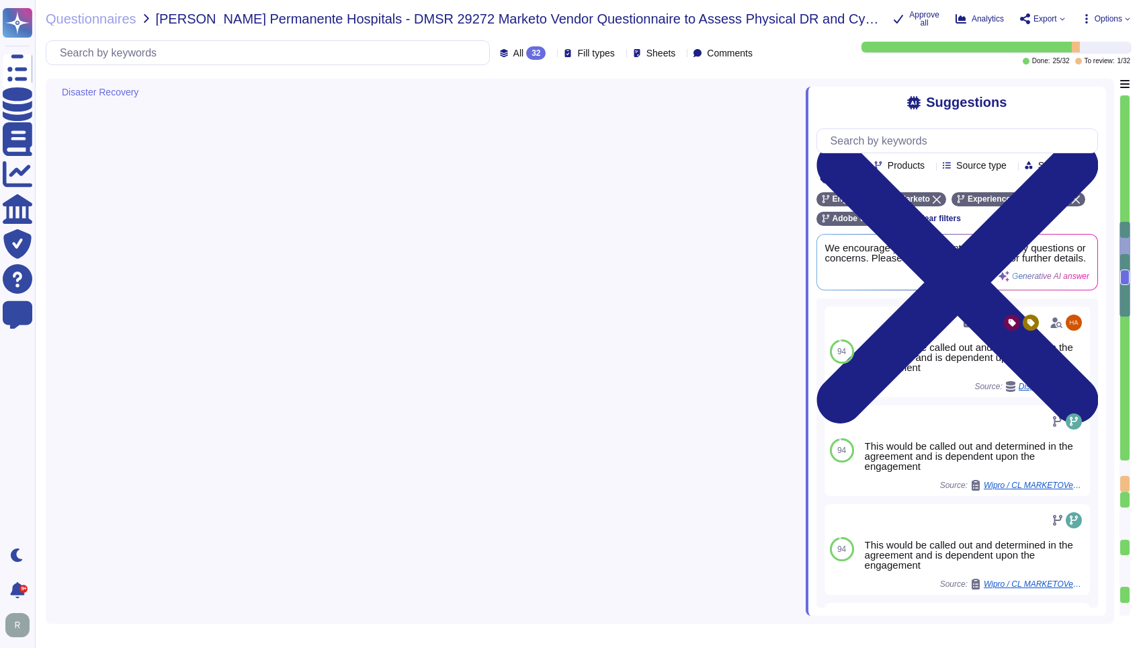
type textarea "Lorem’i dolorsit ametcons adipisc elitsed do eiusmodtempo incidid utl etdolore …"
type textarea "No"
type textarea "The last cyber exercise was conducted on FY 2024."
type textarea "Adobe conducts cyber exercises on an annual basis through tabletop exercises to…"
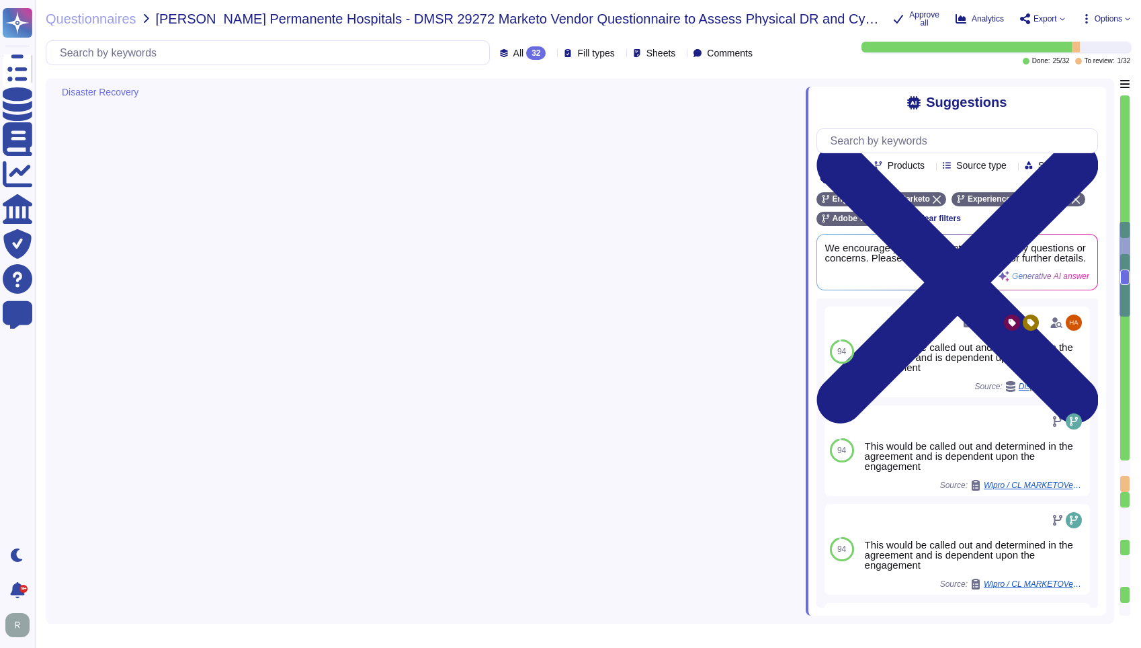
type textarea "Adobe conducts penetration tests annually and before every major release for it…"
type textarea "Adobe conducts disaster recovery and data restoration tests annually for each p…"
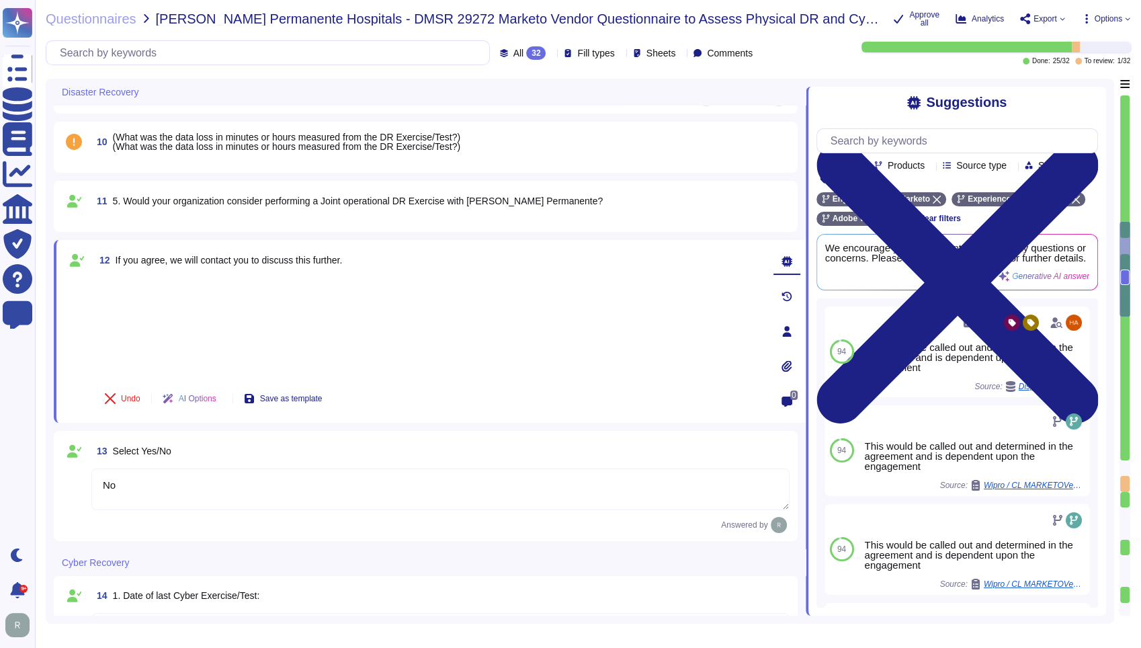
click at [542, 195] on span "5. Would your organization consider performing a Joint operational DR Exercise …" at bounding box center [358, 200] width 490 height 11
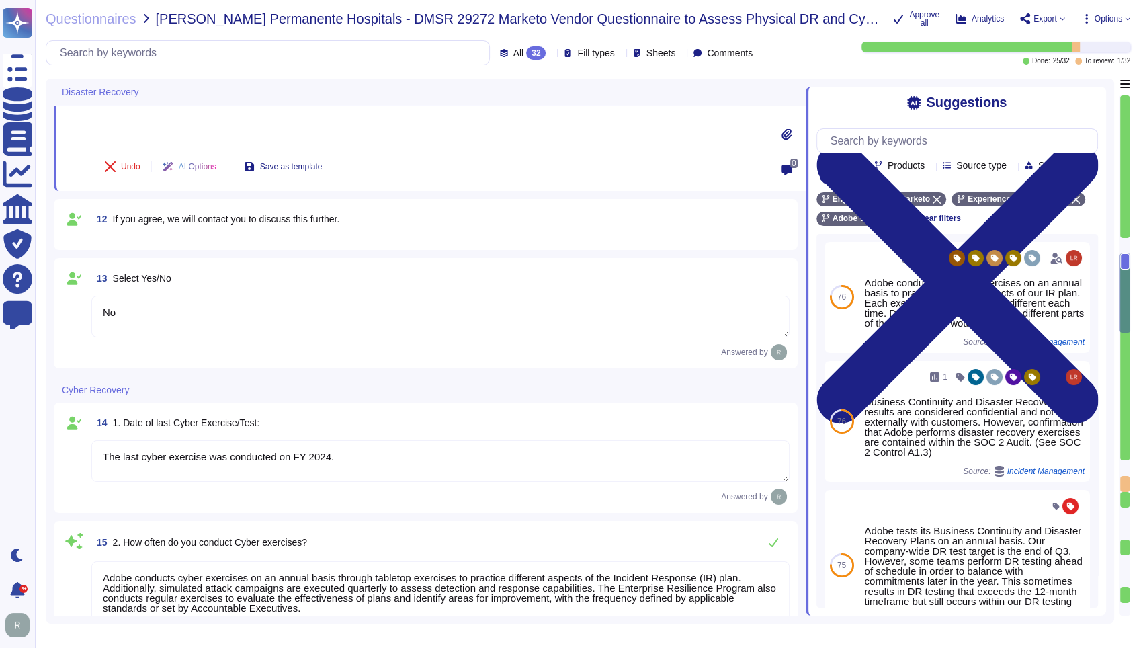
type textarea "Yes, Adobe has a cybersecurity risk assessment program. Management performs a r…"
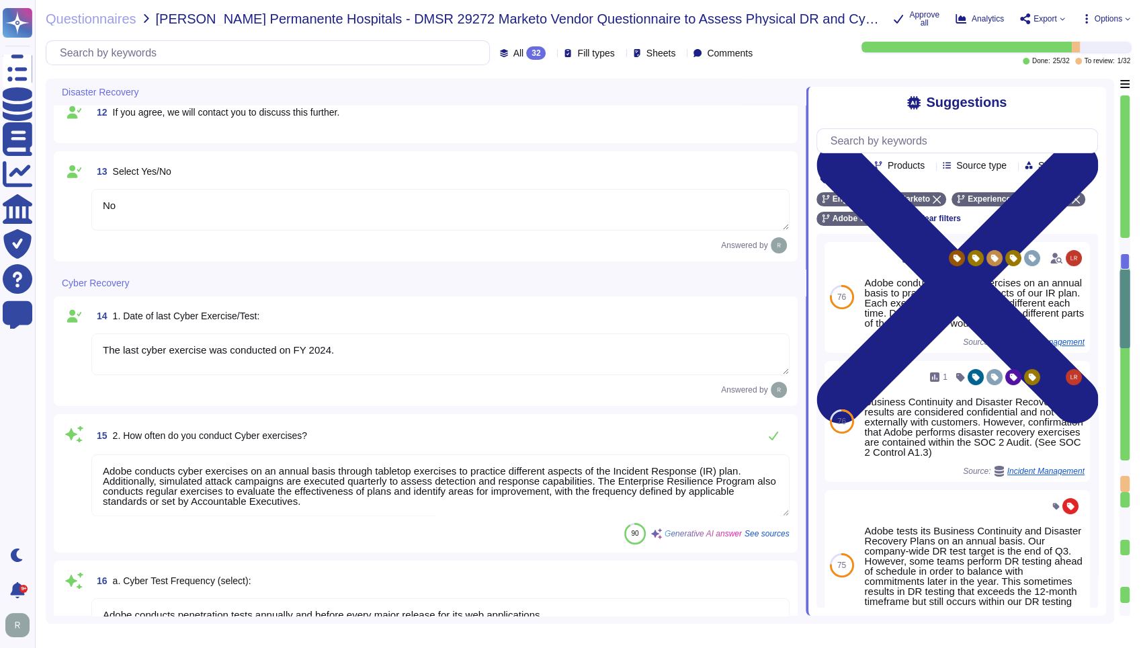
scroll to position [1763, 0]
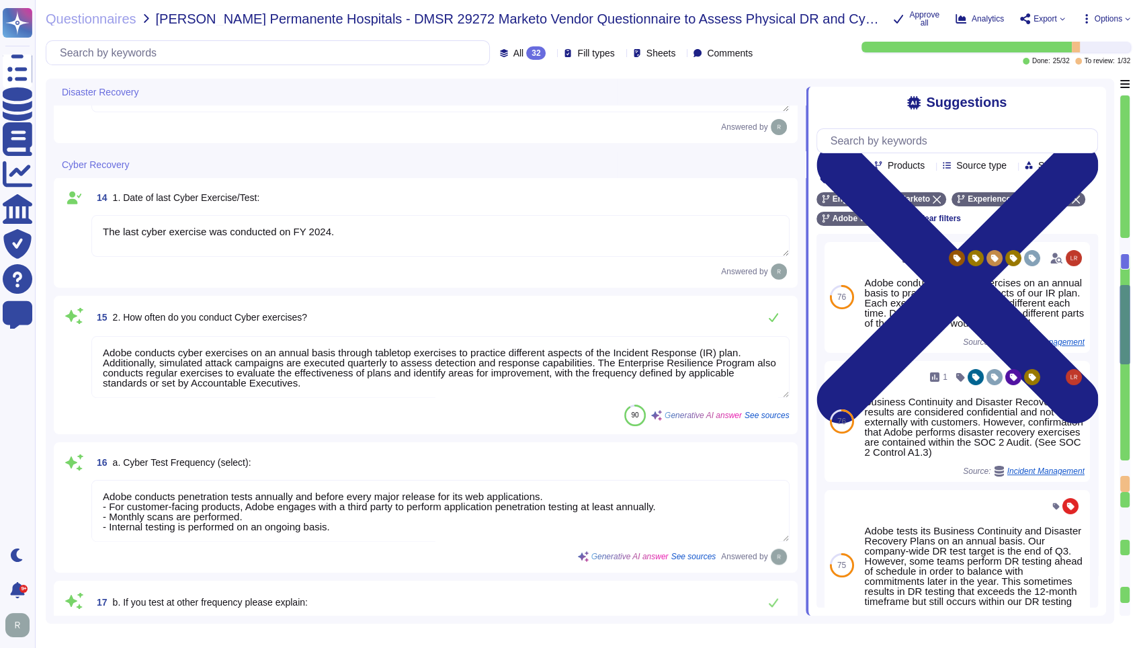
type textarea "Adobe employs a variety of tools for proactive monitoring of cybersecurity thre…"
click at [545, 221] on textarea "The last cyber exercise was conducted on FY 2024." at bounding box center [440, 236] width 698 height 42
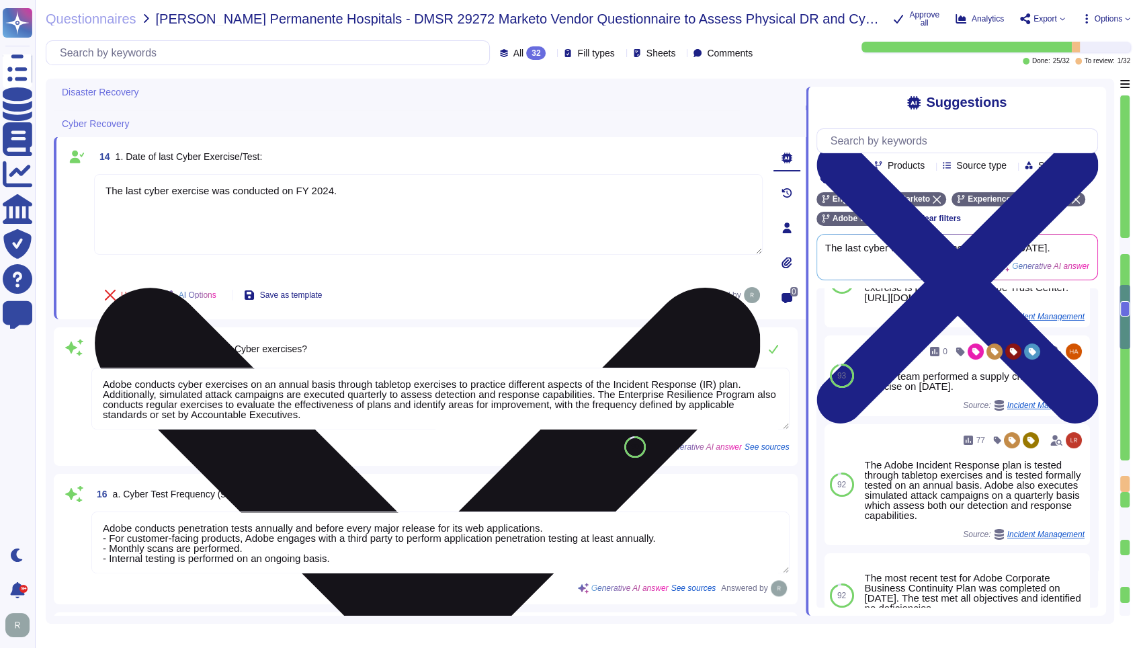
scroll to position [1614, 0]
type textarea "Lorem’i dolorsit ametcons adipisc elitsed do eiusmodtempo incidid utl etdolore …"
type textarea "No"
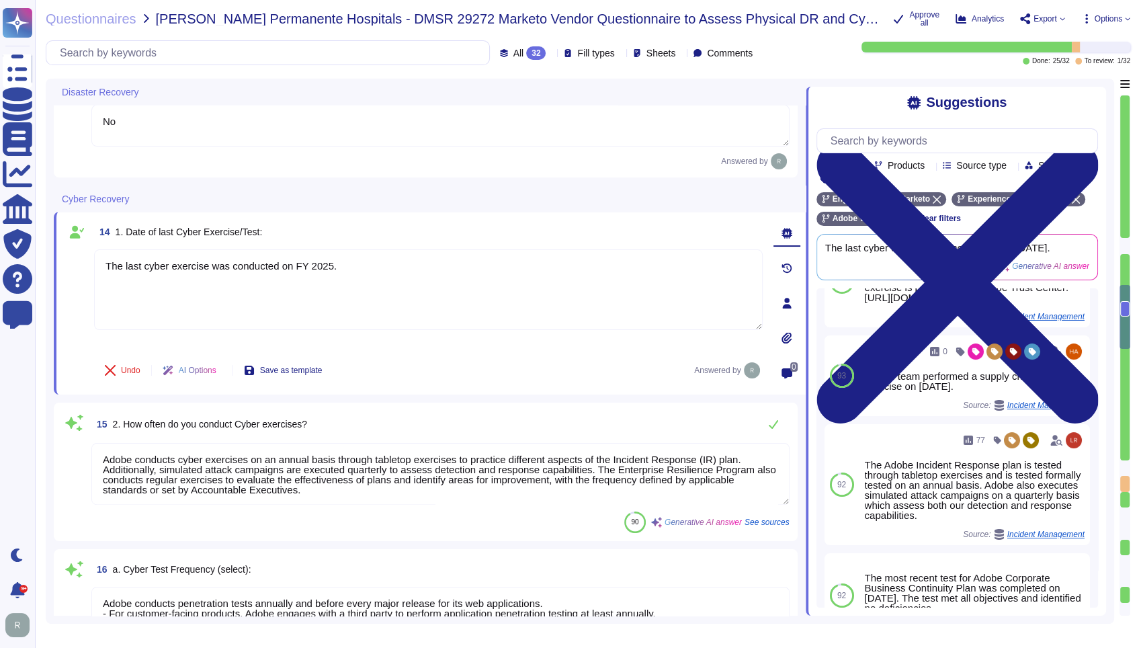
type textarea "The last cyber exercise was conducted on FY 2025."
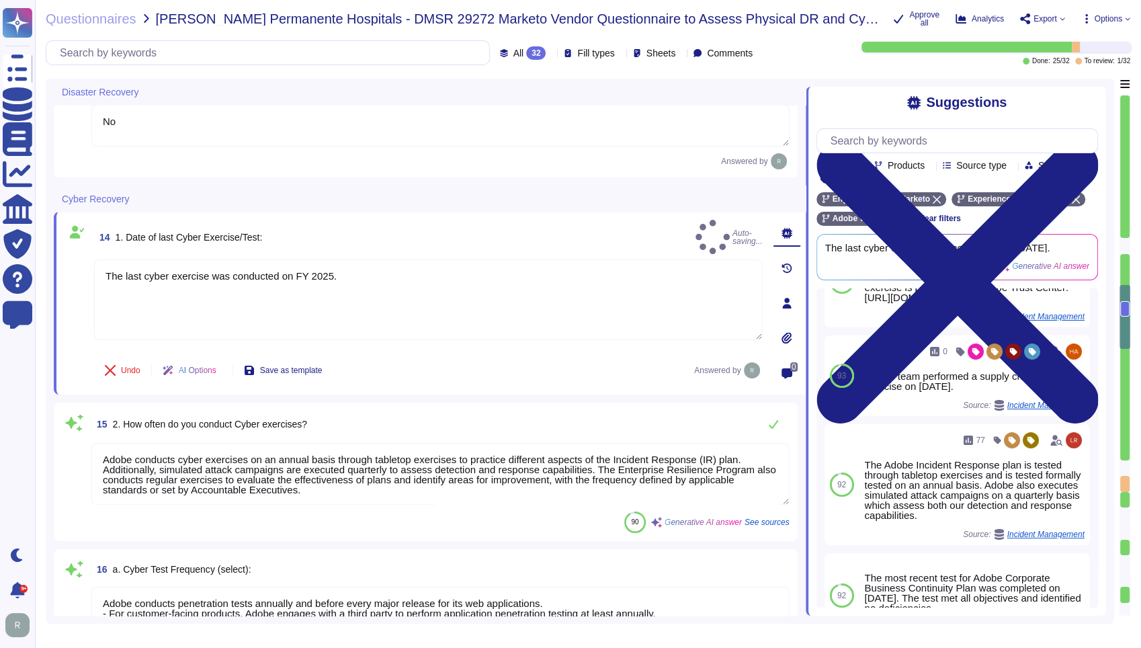
click at [430, 202] on div "Cyber Recovery" at bounding box center [336, 198] width 564 height 26
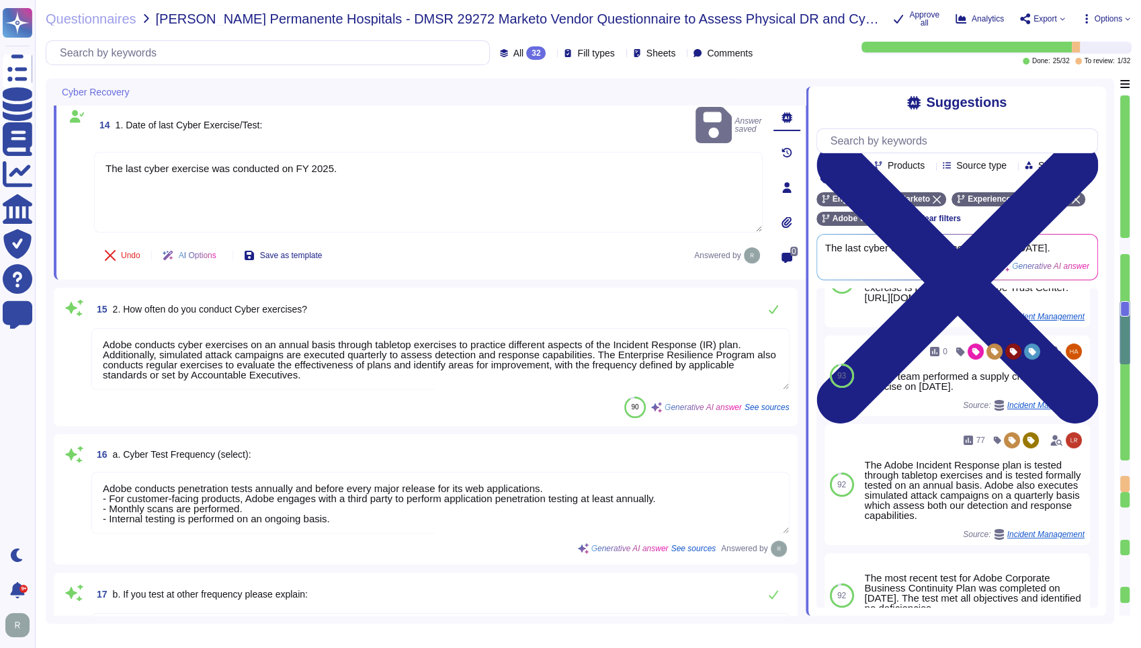
type textarea "Adobe employs a variety of tools for proactive monitoring of cybersecurity thre…"
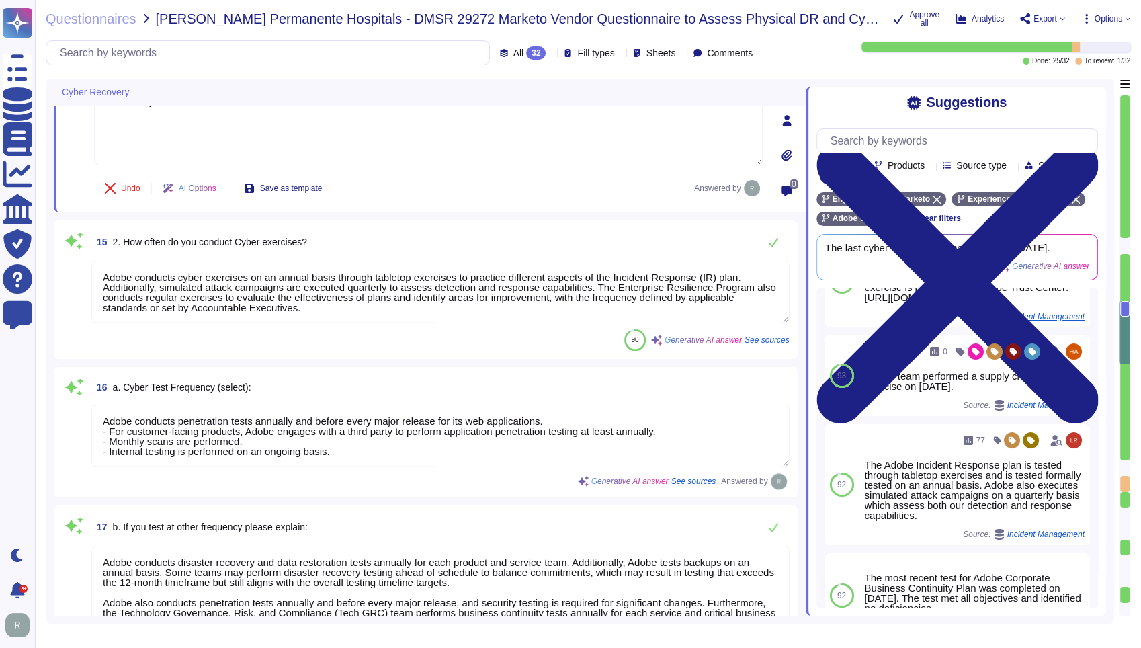
scroll to position [1763, 0]
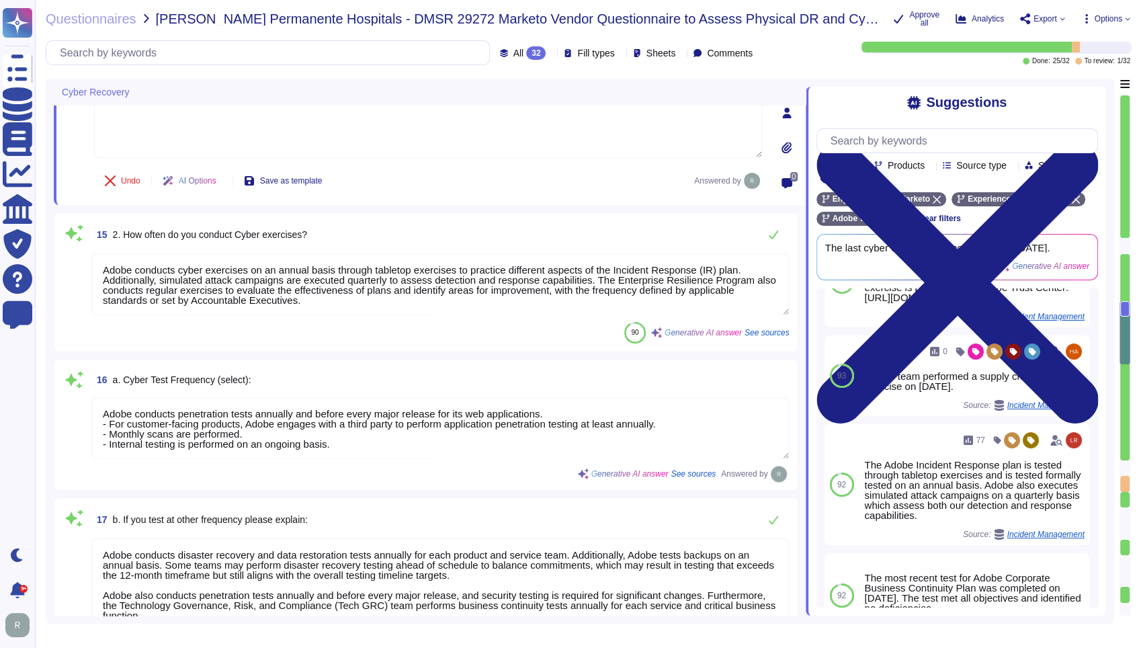
click at [341, 294] on textarea "Adobe conducts cyber exercises on an annual basis through tabletop exercises to…" at bounding box center [440, 284] width 698 height 62
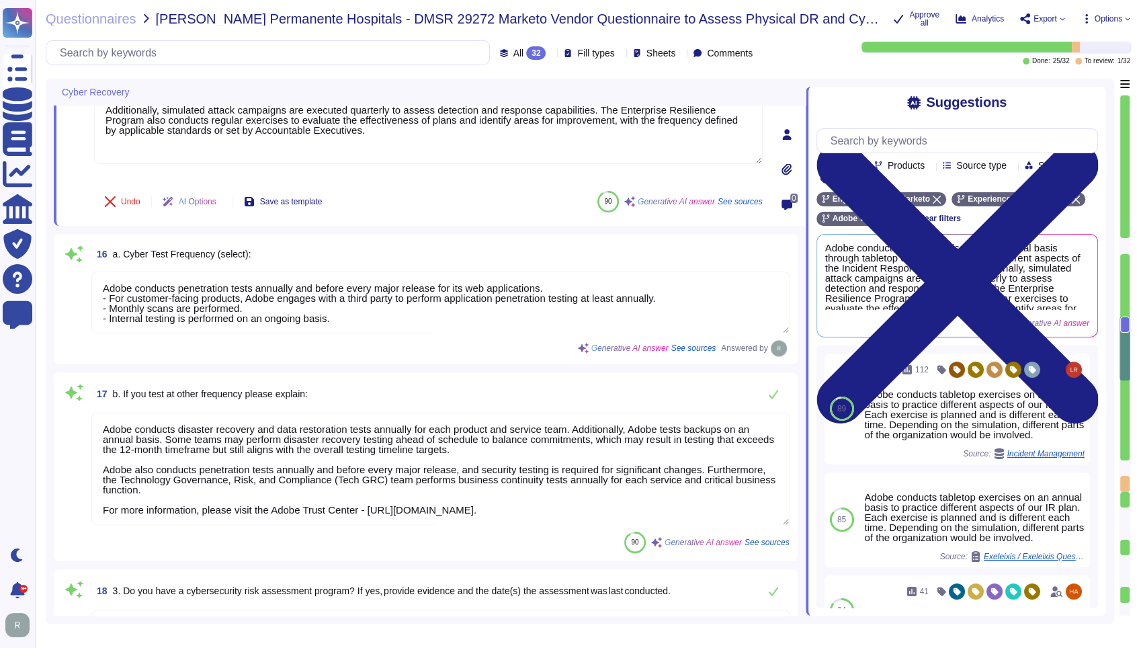
scroll to position [1912, 0]
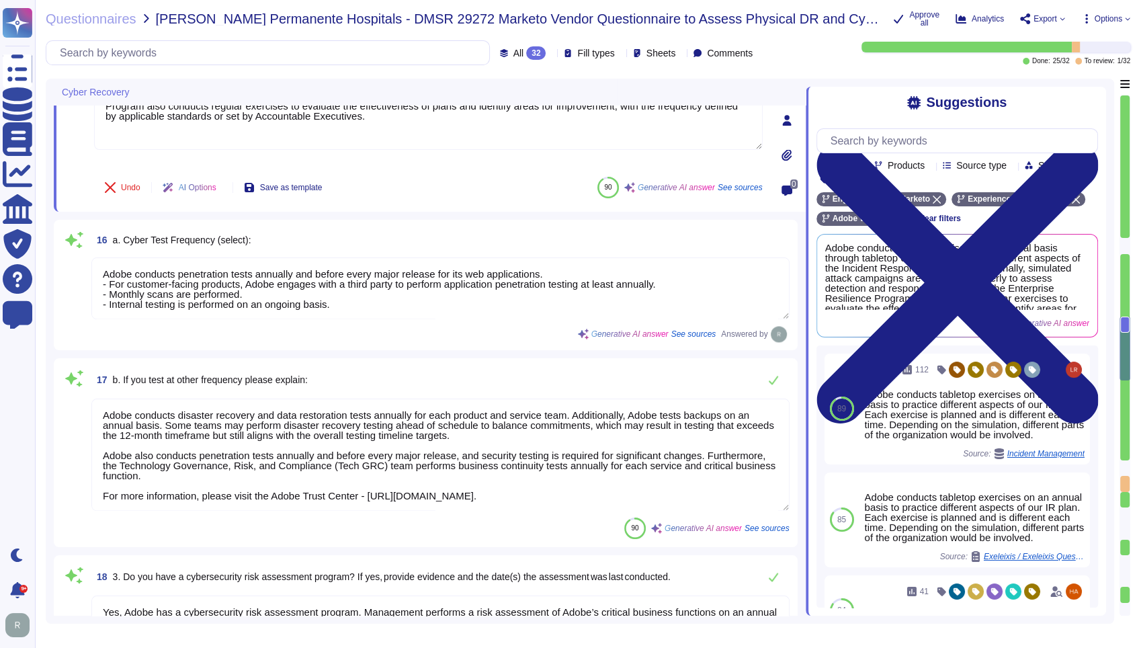
click at [369, 220] on div "16 a. Cyber Test Frequency (select): Adobe conducts penetration tests annually …" at bounding box center [426, 285] width 744 height 130
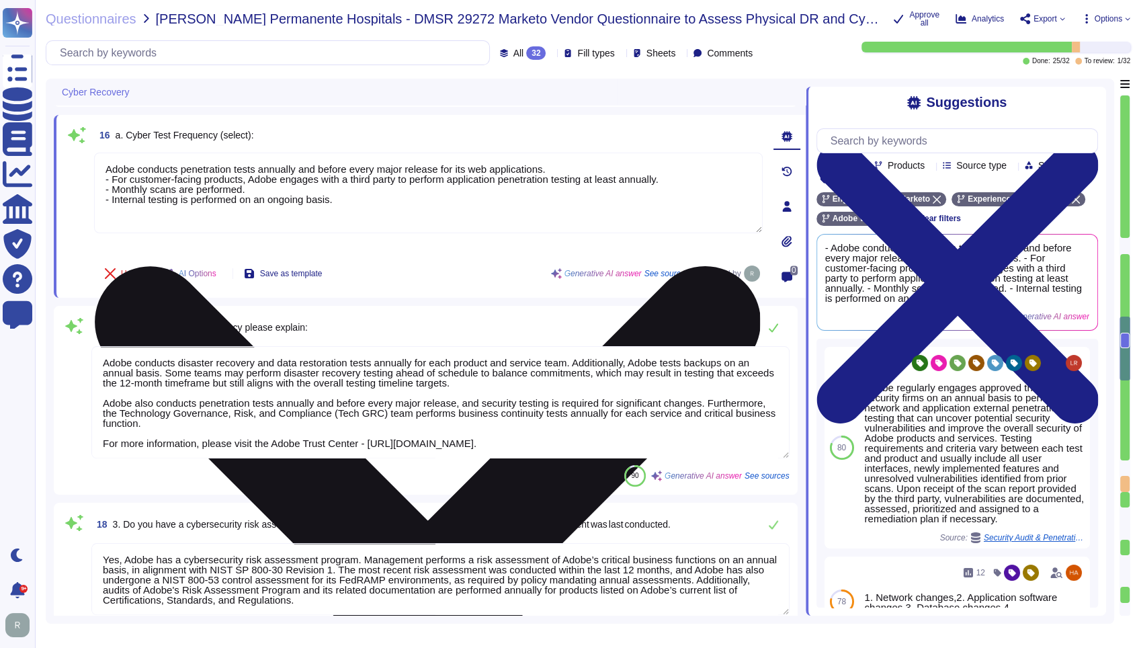
type textarea "Adobe implements a comprehensive set of cybersecurity guidelines to prohibit ma…"
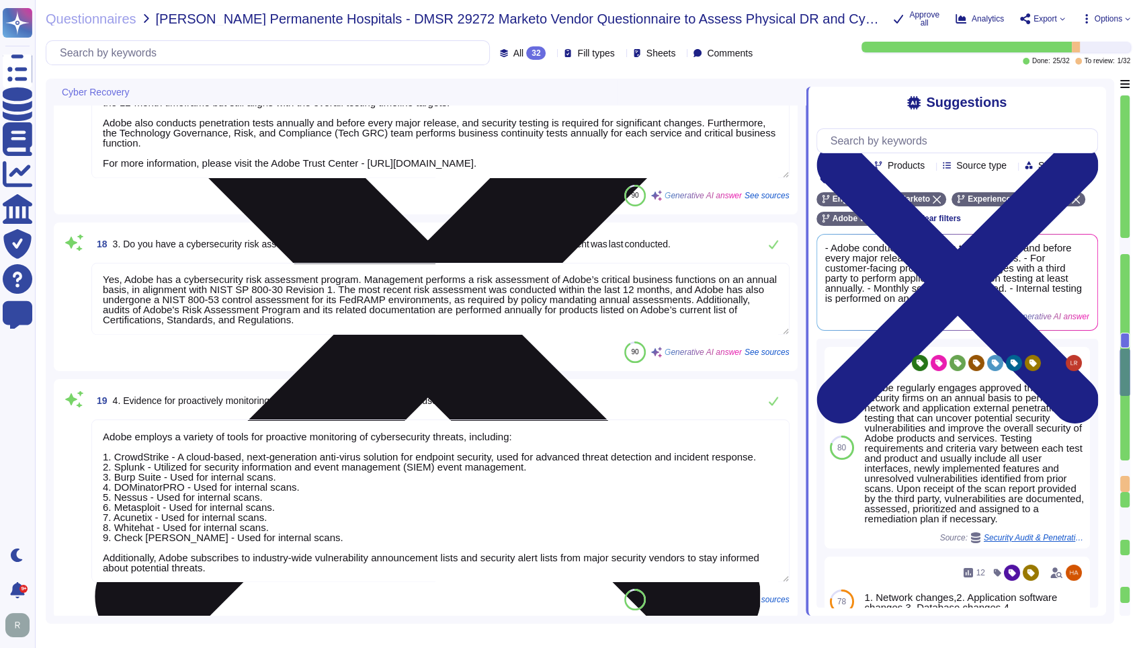
scroll to position [2285, 0]
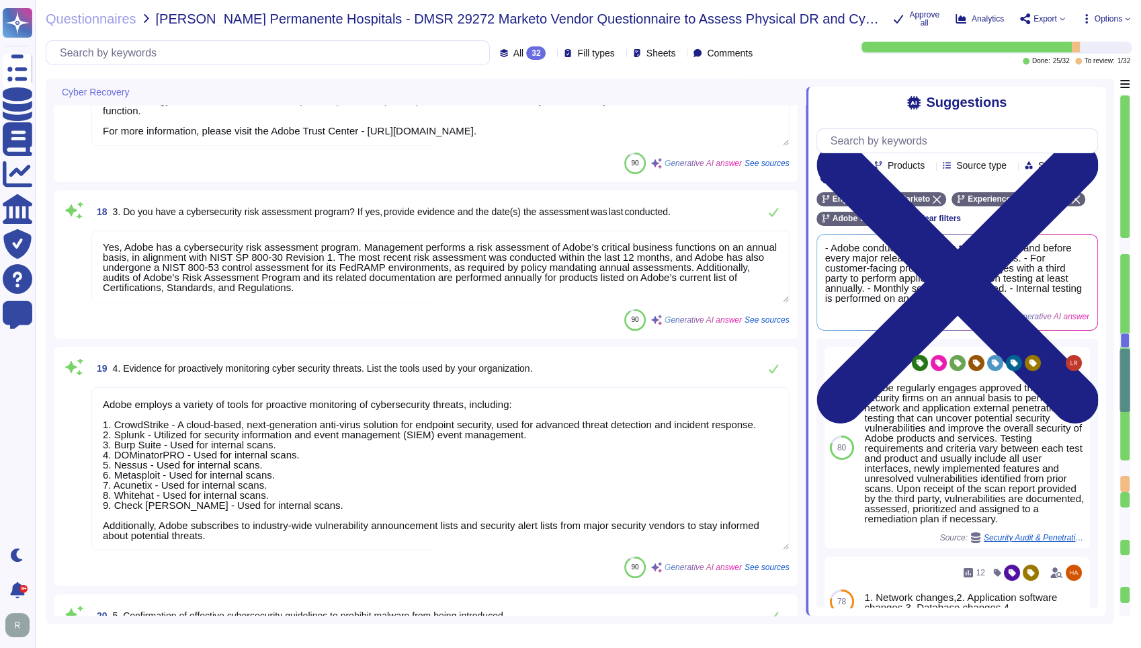
click at [317, 284] on textarea "Yes, Adobe has a cybersecurity risk assessment program. Management performs a r…" at bounding box center [440, 266] width 698 height 72
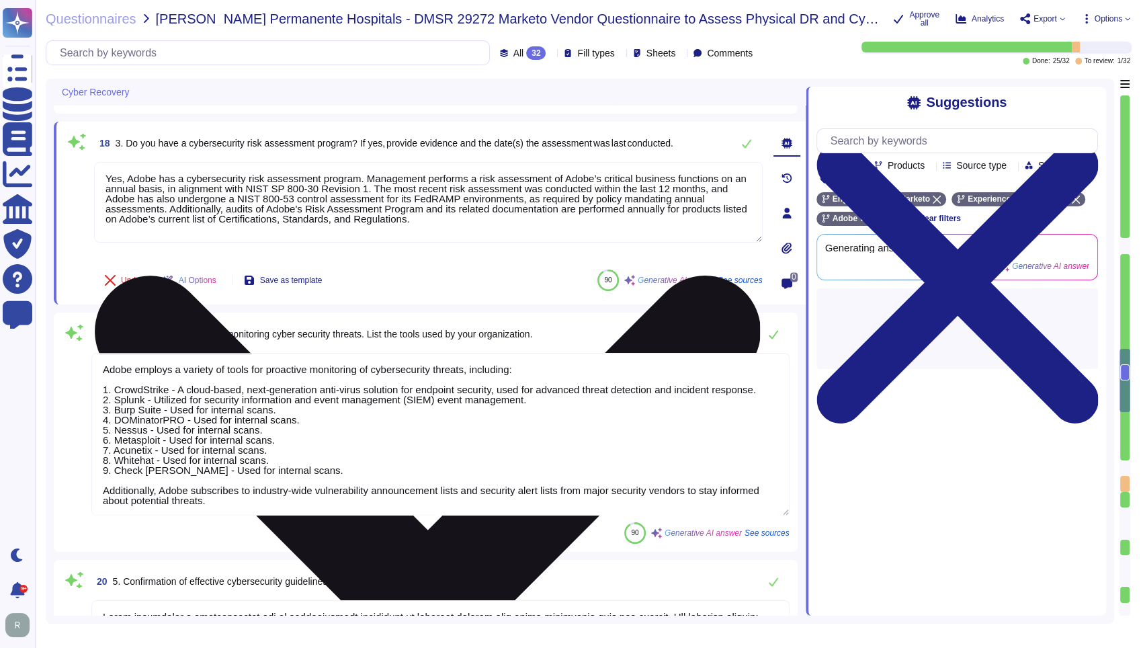
type textarea "Adobe has a documented and approved incident response plan that is reviewed and…"
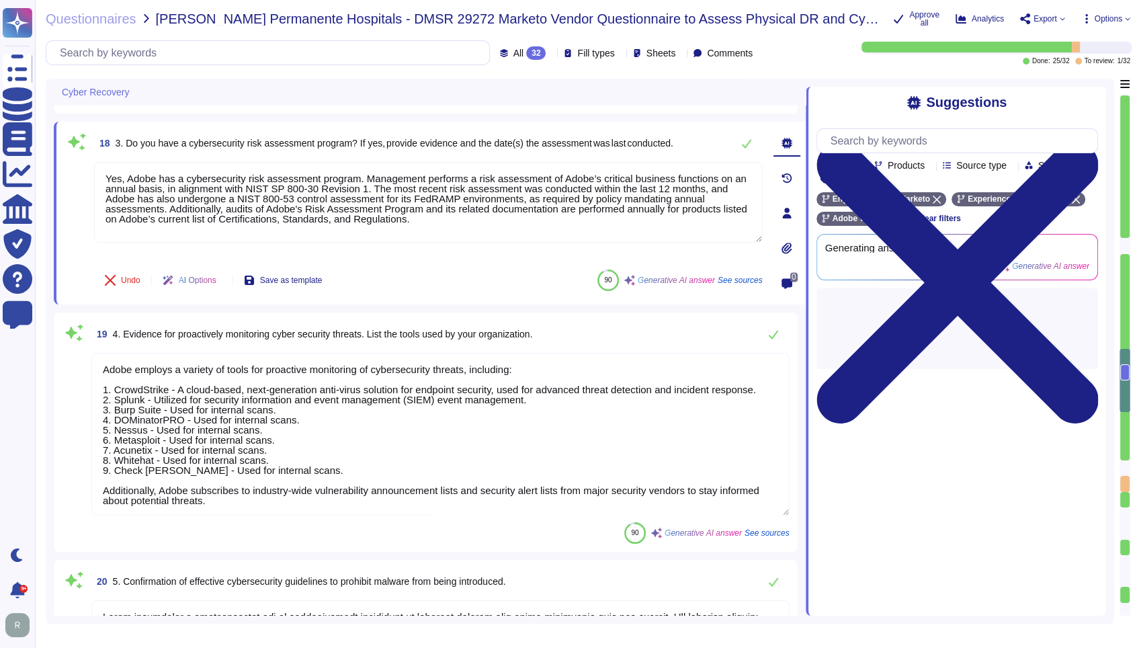
scroll to position [1, 0]
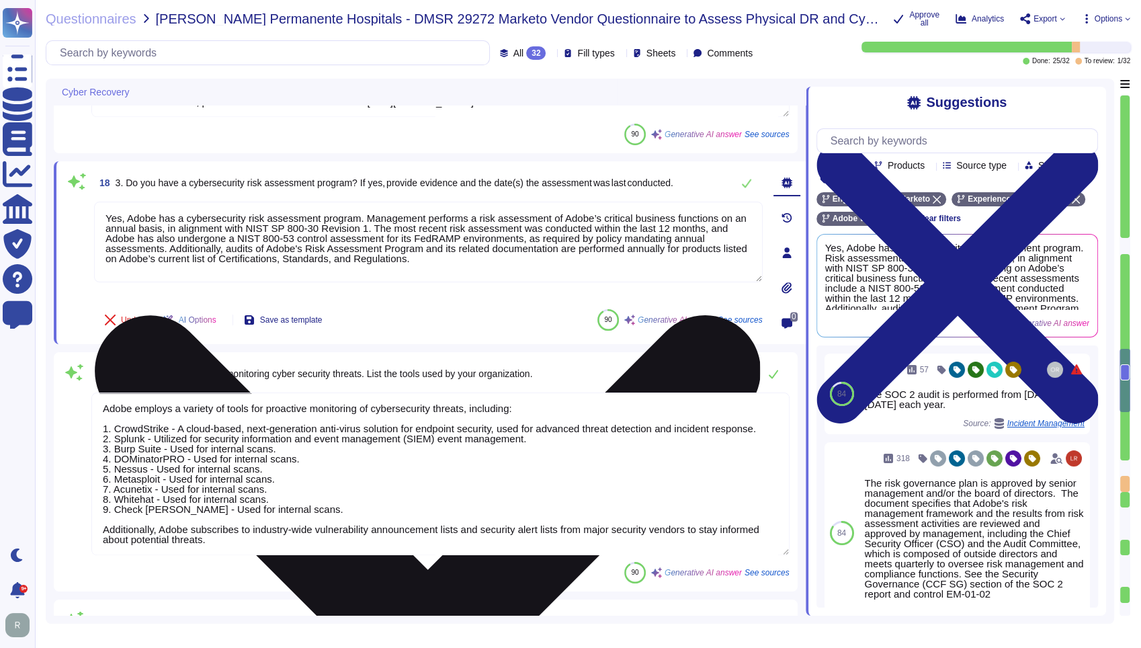
type textarea "Adobe conducts cyber exercises on an annual basis through tabletop exercises to…"
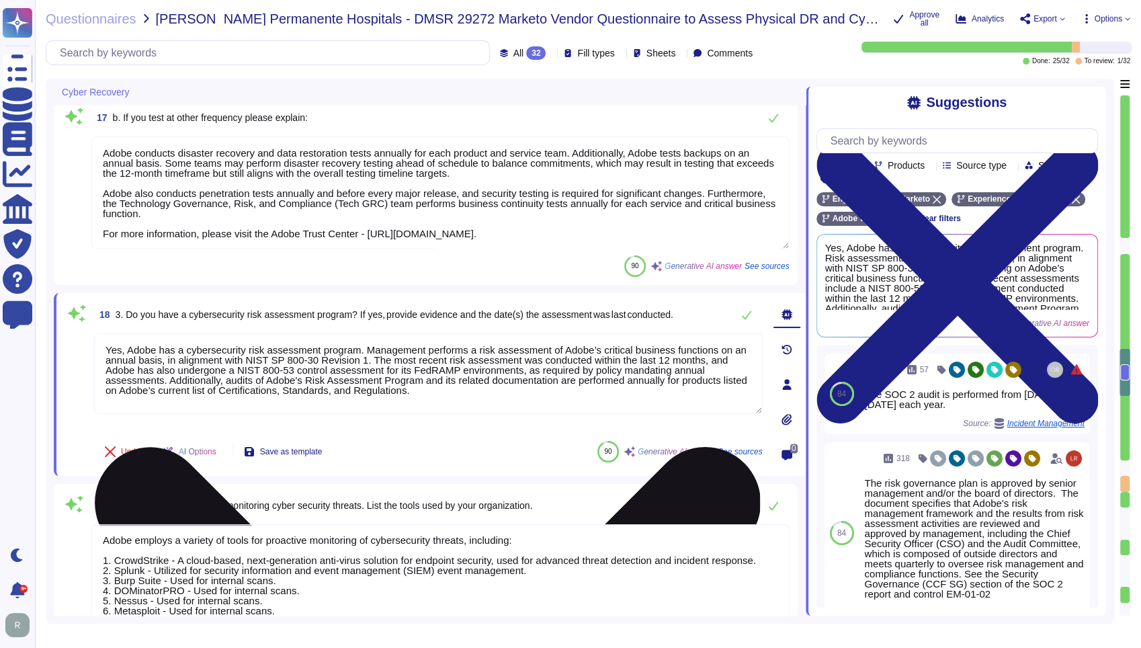
scroll to position [2023, 0]
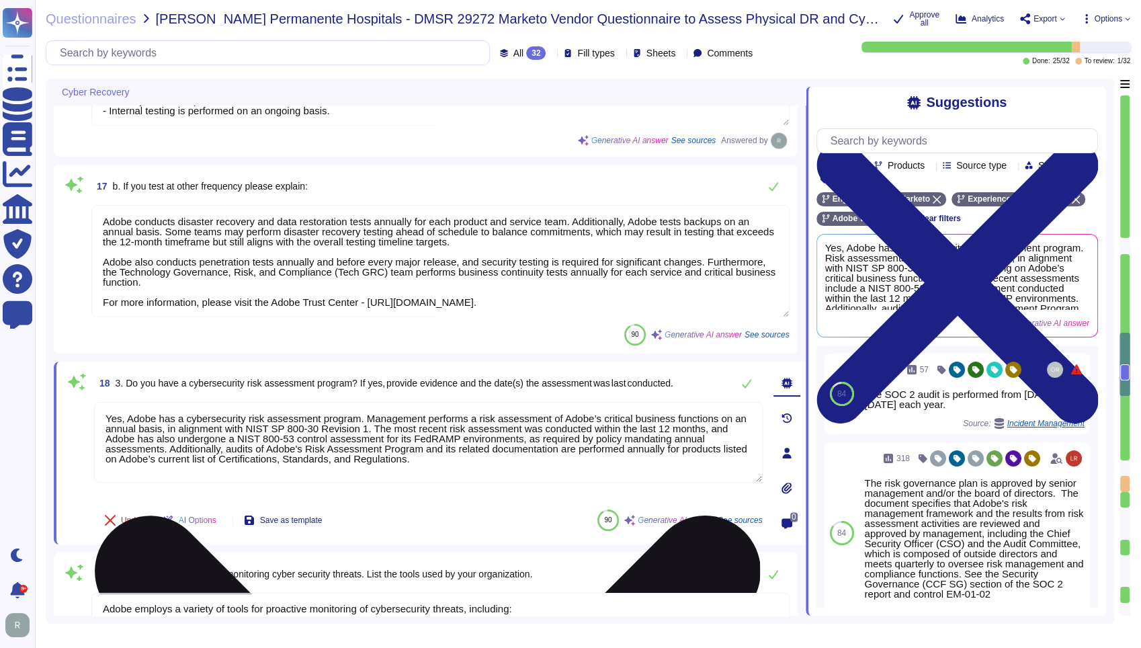
type textarea "The last cyber exercise was conducted on FY 2025."
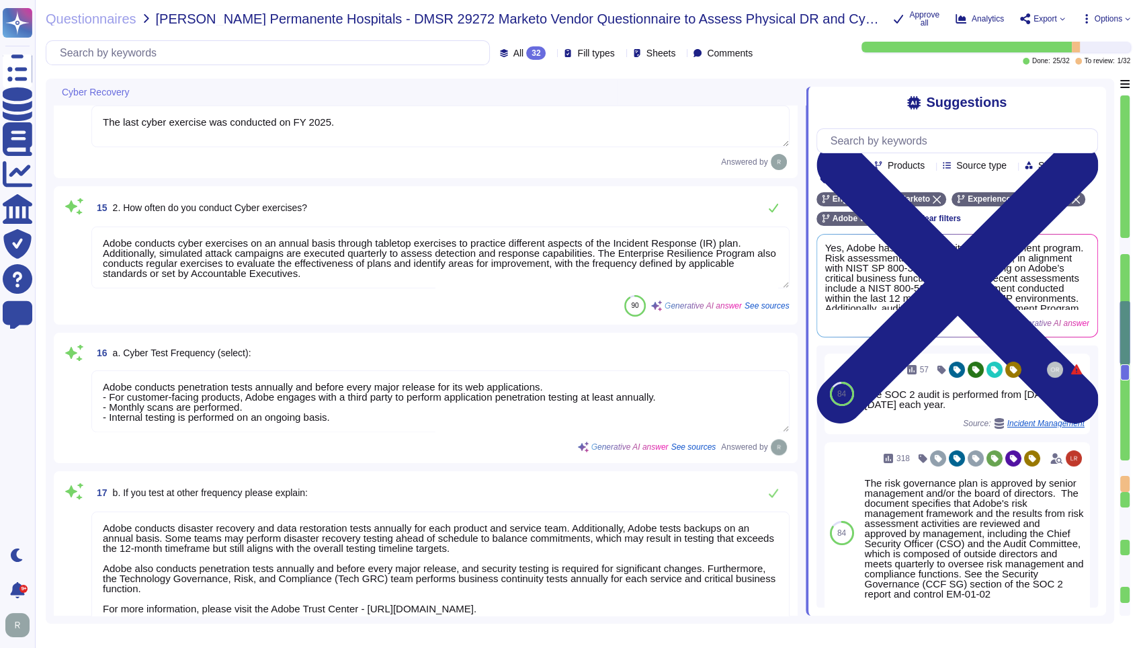
scroll to position [1650, 0]
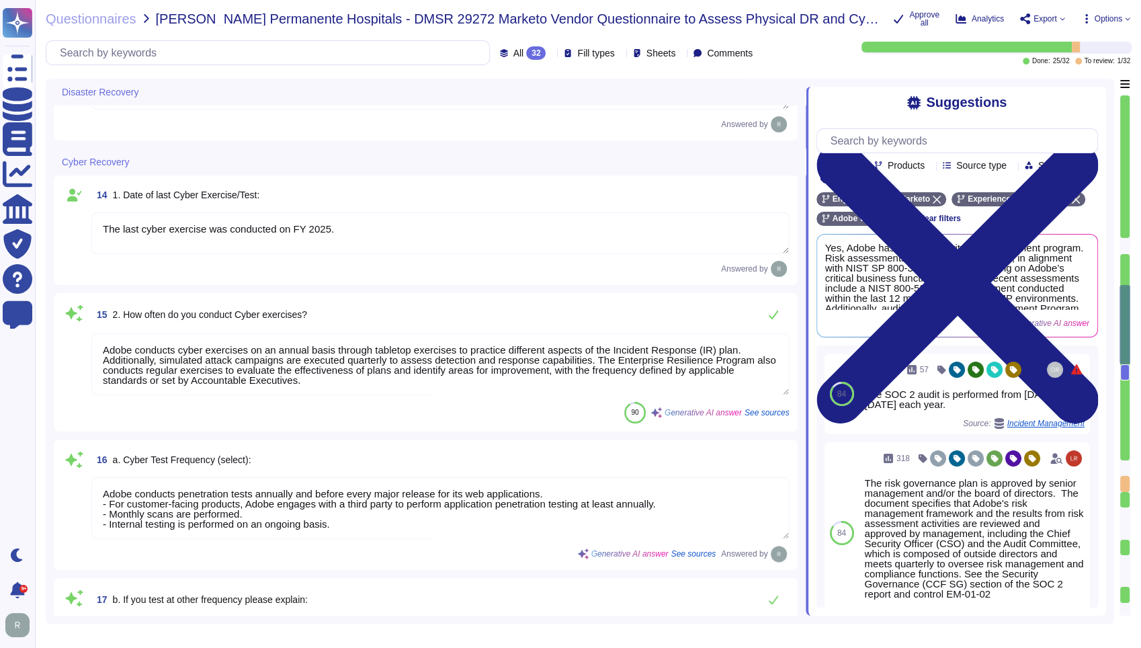
type textarea "Lorem’i dolorsit ametcons adipisc elitsed do eiusmodtempo incidid utl etdolore …"
type textarea "No"
click at [412, 227] on textarea "The last cyber exercise was conducted on FY 2025." at bounding box center [440, 233] width 698 height 42
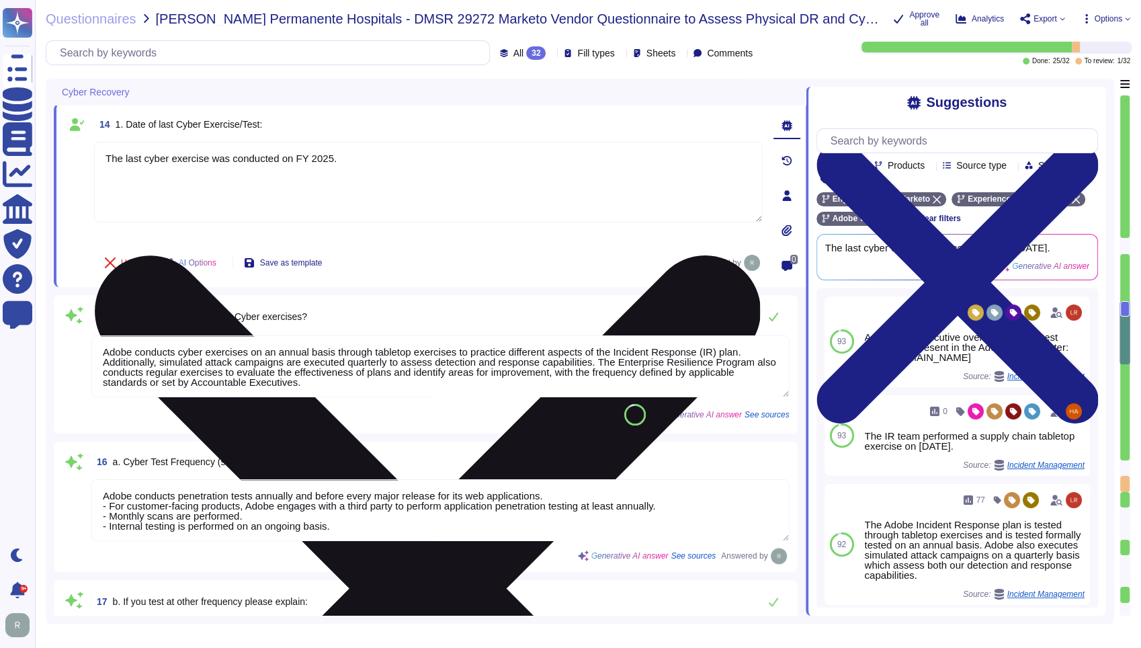
type textarea "Adobe employs a variety of tools for proactive monitoring of cybersecurity thre…"
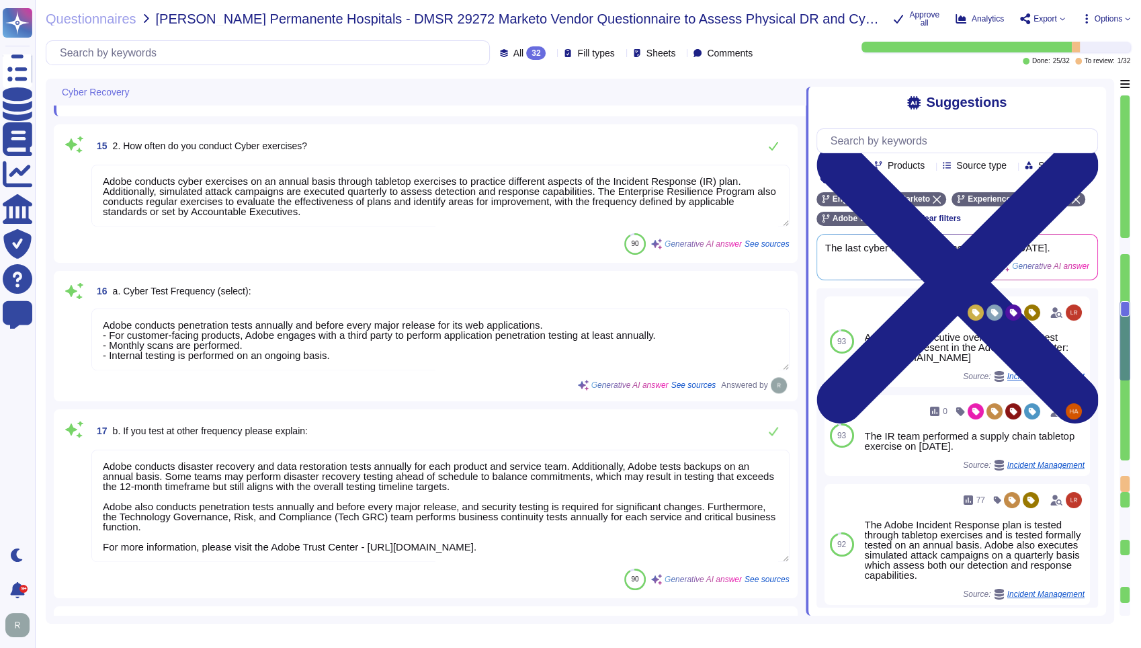
scroll to position [2023, 0]
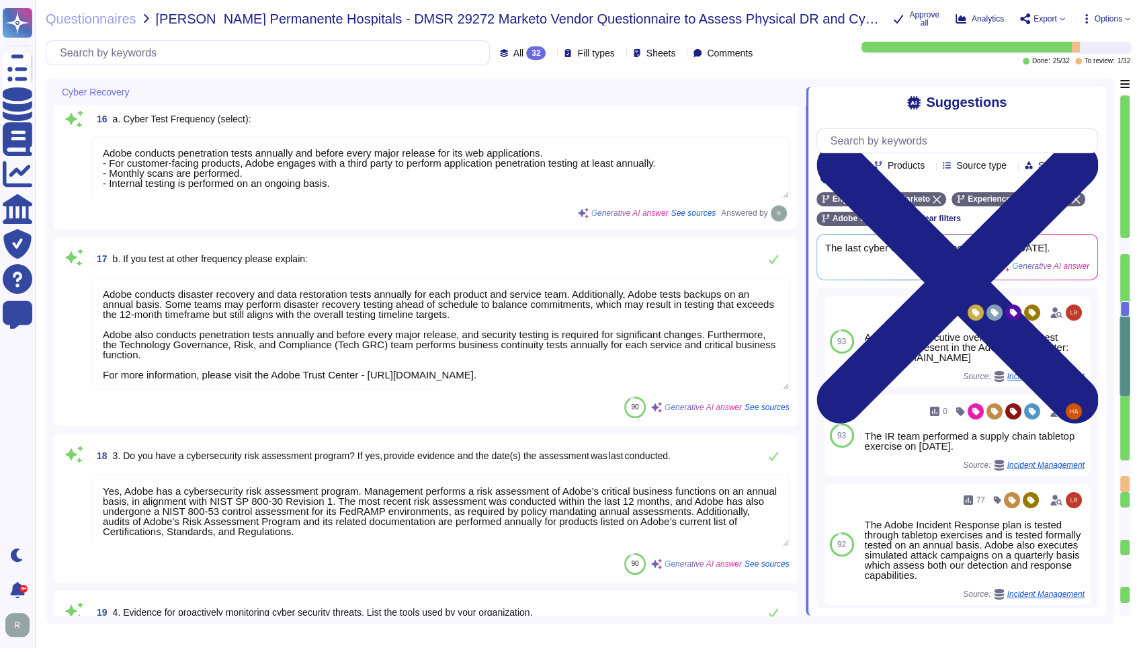
type textarea "Adobe implements a comprehensive set of cybersecurity guidelines to prohibit ma…"
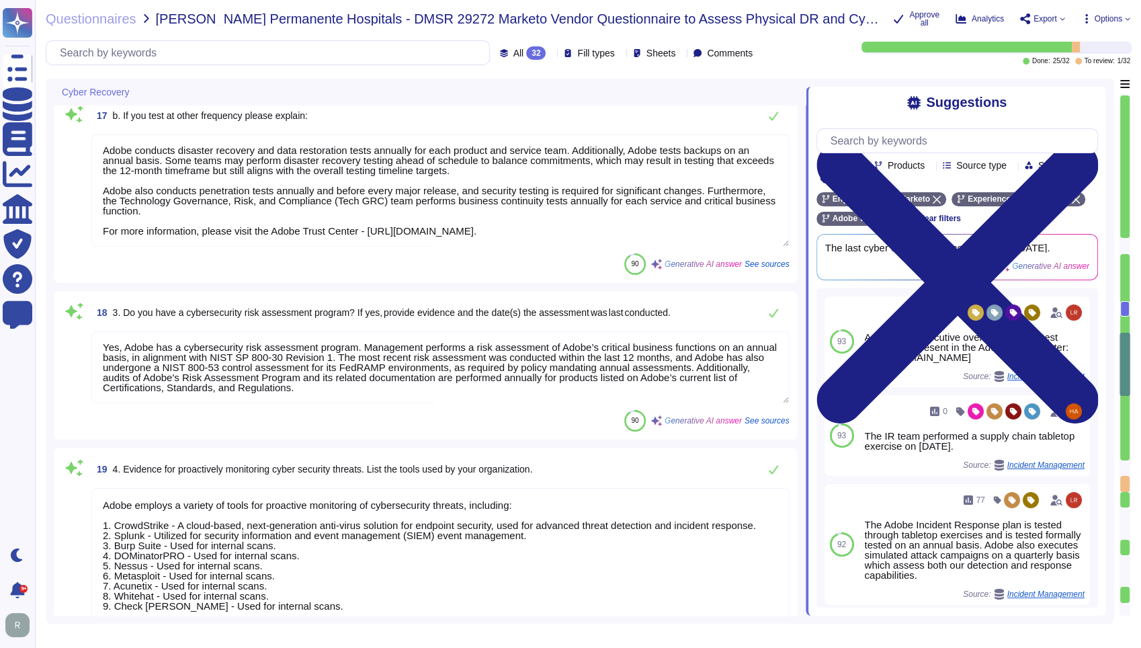
scroll to position [2172, 0]
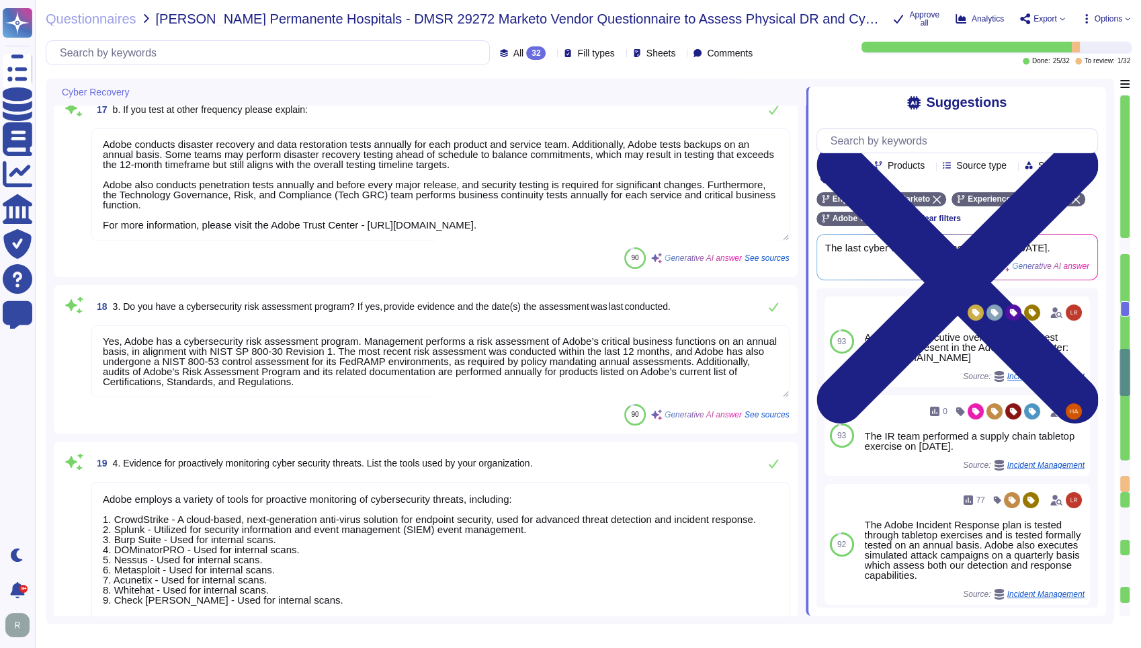
drag, startPoint x: 297, startPoint y: 374, endPoint x: 285, endPoint y: 374, distance: 12.1
click at [285, 374] on textarea "Yes, Adobe has a cybersecurity risk assessment program. Management performs a r…" at bounding box center [440, 361] width 698 height 72
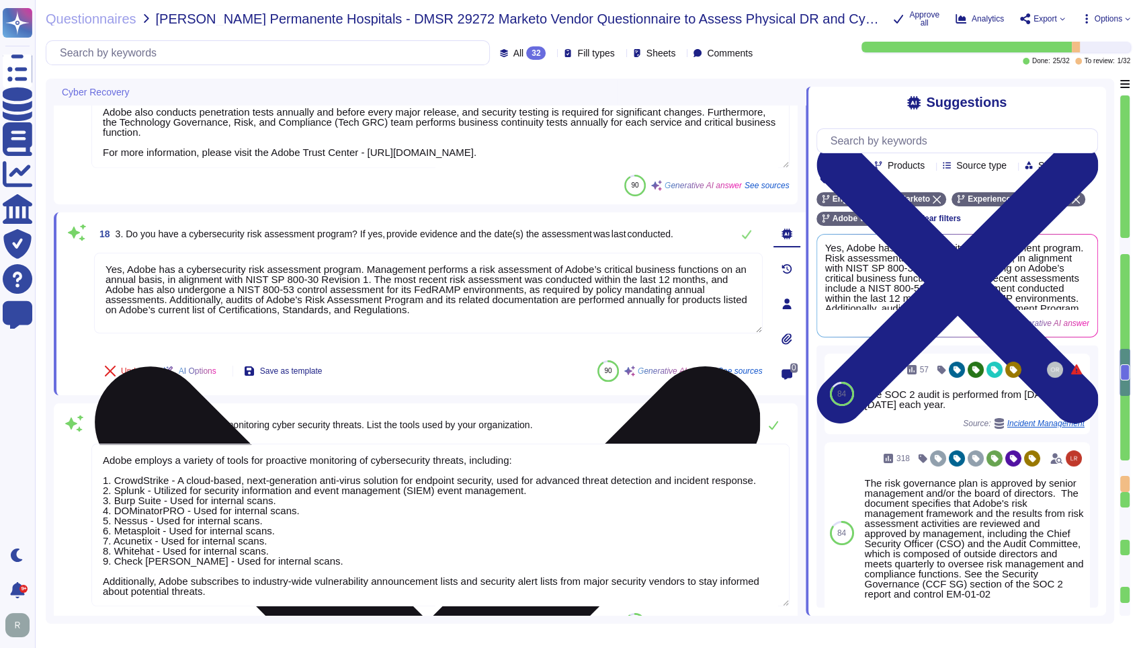
click at [392, 299] on textarea "Yes, Adobe has a cybersecurity risk assessment program. Management performs a r…" at bounding box center [428, 293] width 668 height 81
paste textarea "The last cyber exercise was conducted on FY 2025"
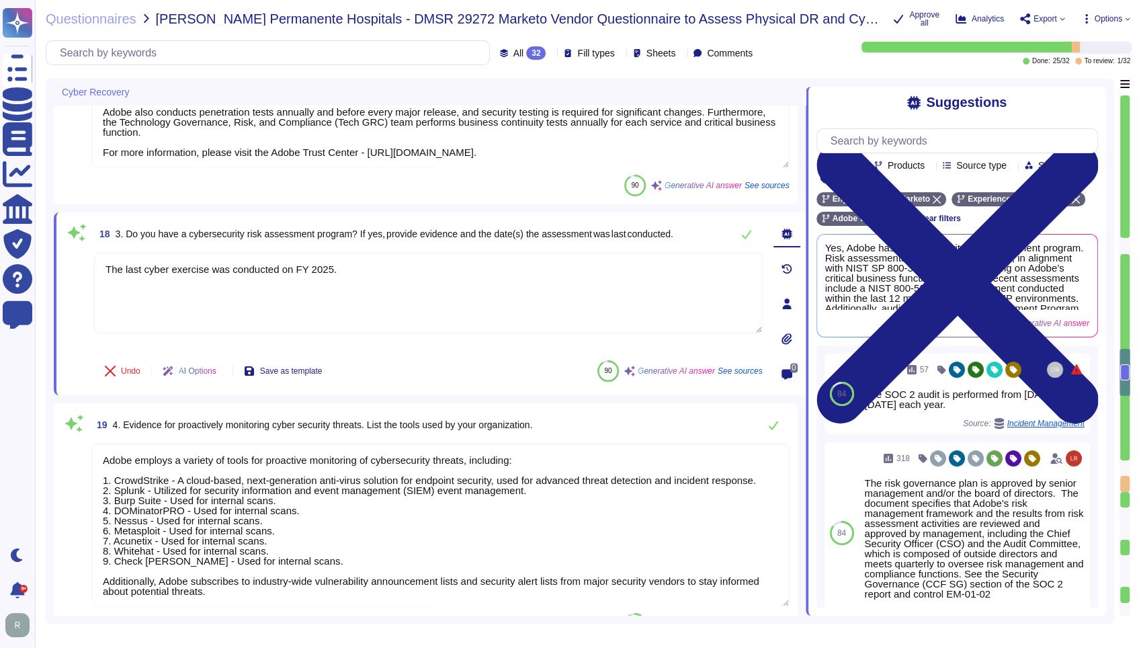
type textarea "The last cyber exercise was conducted on FY 2025."
click at [416, 348] on div "18 3. Do you have a cybersecurity risk assessment program? If yes, provide evid…" at bounding box center [413, 303] width 698 height 167
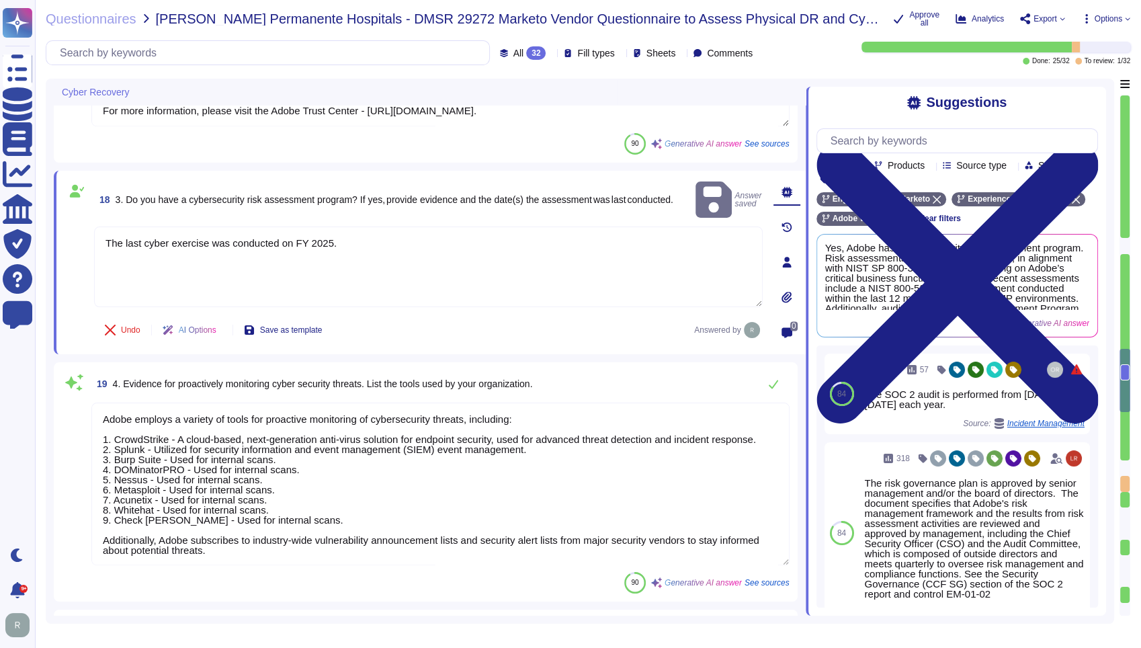
scroll to position [2247, 0]
type textarea "Adobe has a documented and approved incident response plan that is reviewed and…"
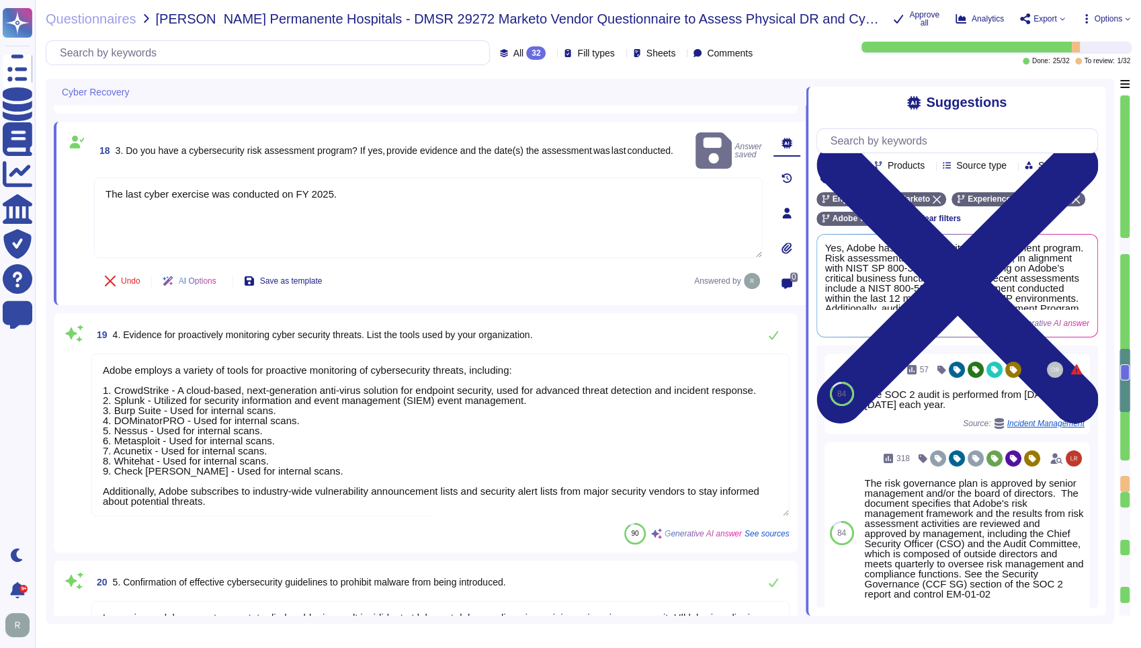
scroll to position [1, 0]
click at [437, 378] on textarea "Adobe employs a variety of tools for proactive monitoring of cybersecurity thre…" at bounding box center [440, 434] width 698 height 163
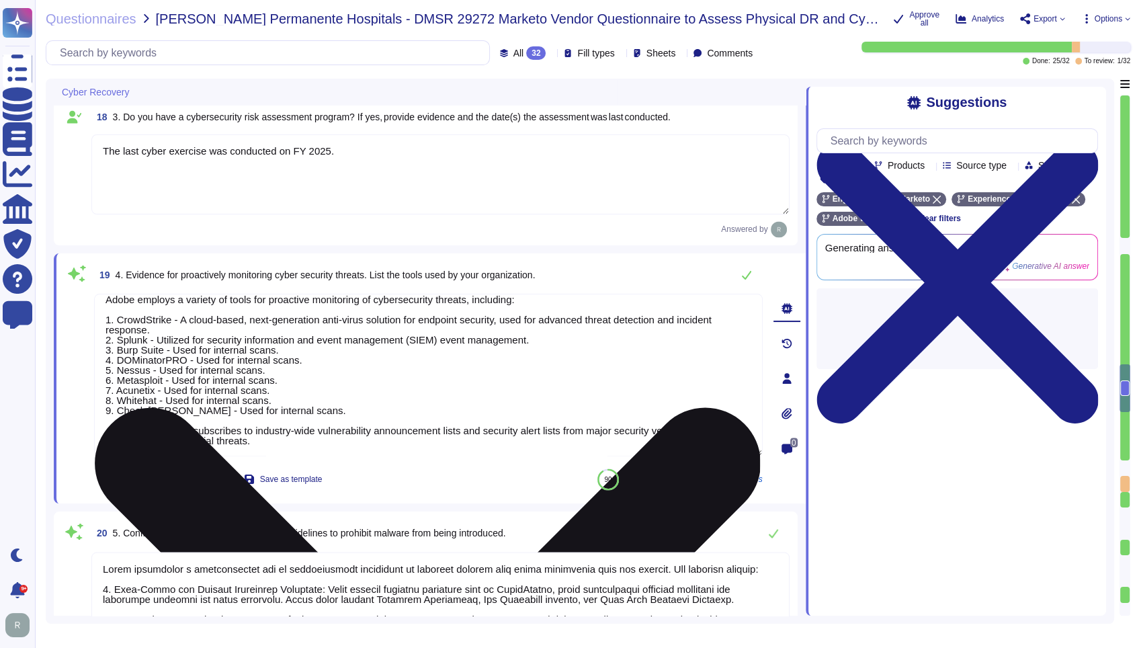
scroll to position [2322, 0]
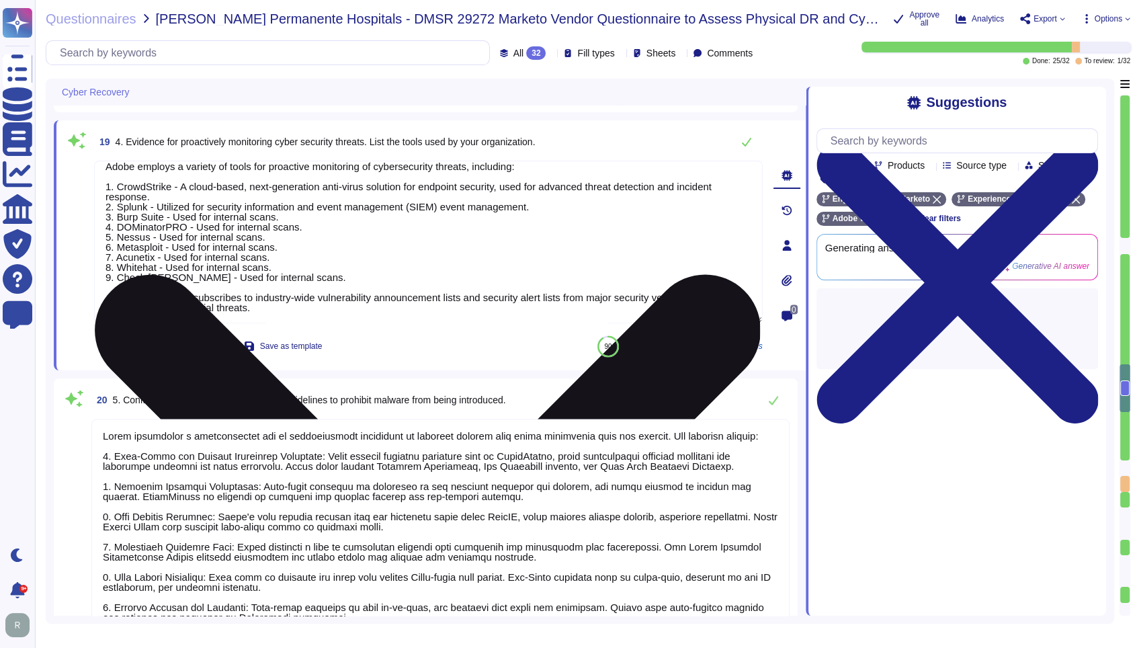
type textarea "Yes, we conduct tabletop exercises that include simulations of various disrupti…"
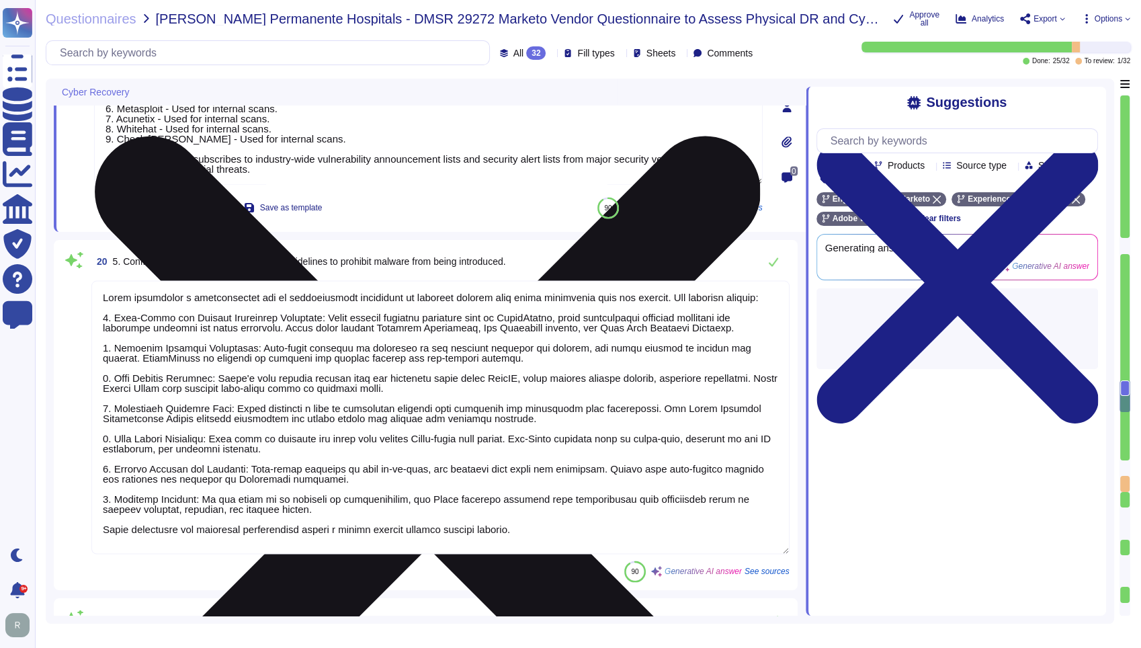
scroll to position [2546, 0]
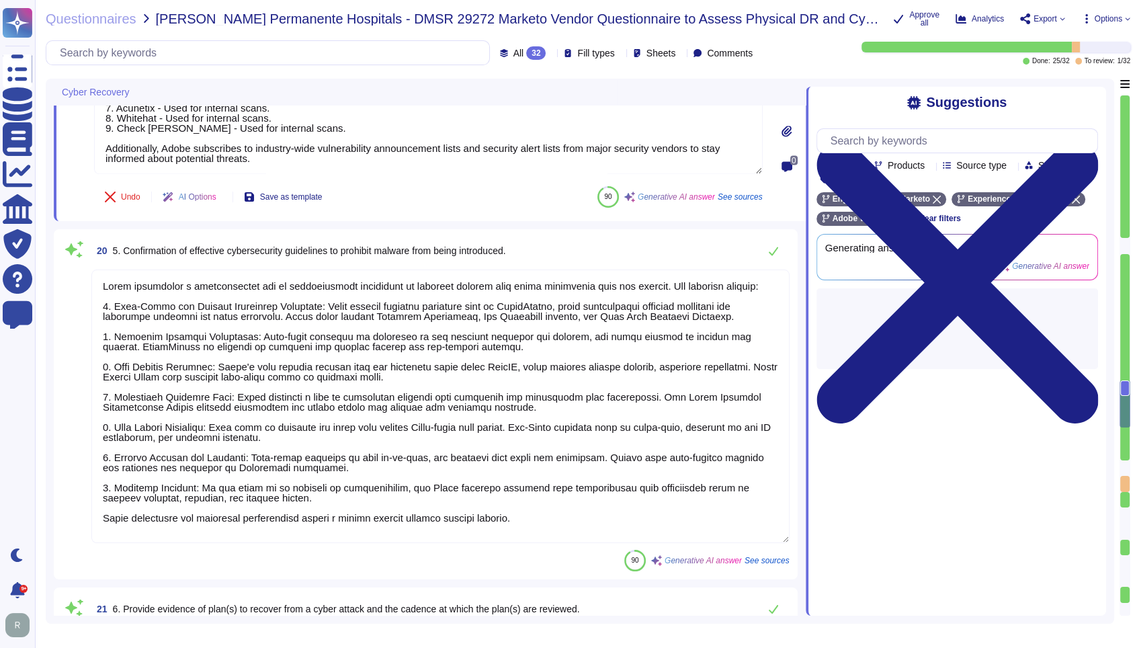
type textarea "Yes"
click at [263, 316] on textarea at bounding box center [440, 405] width 698 height 273
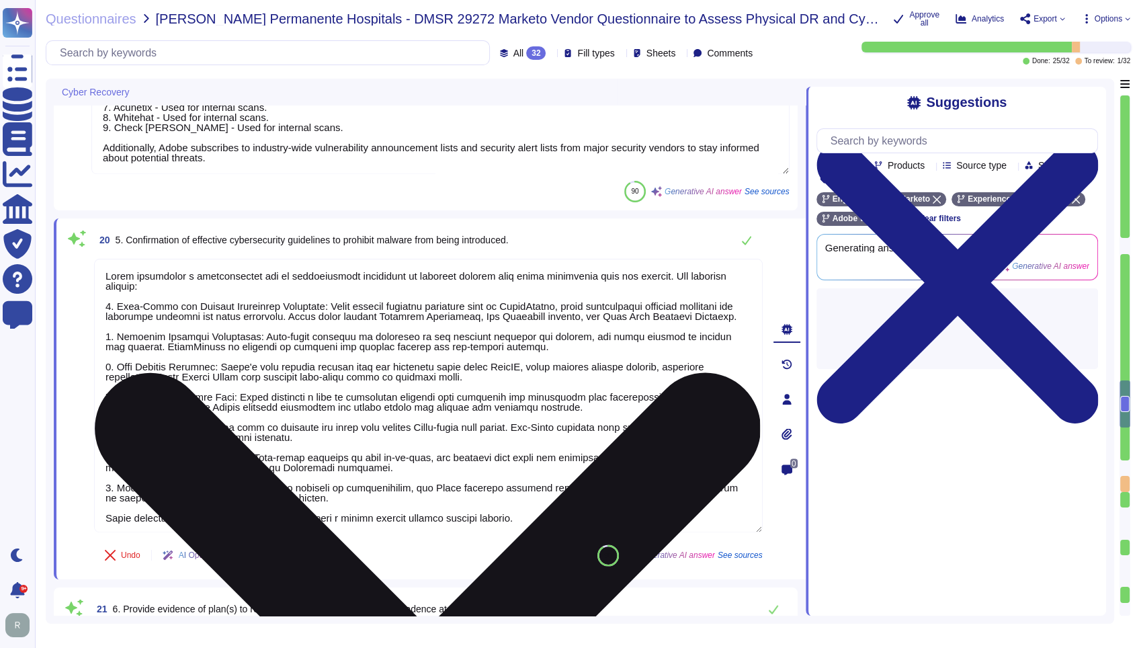
scroll to position [1, 0]
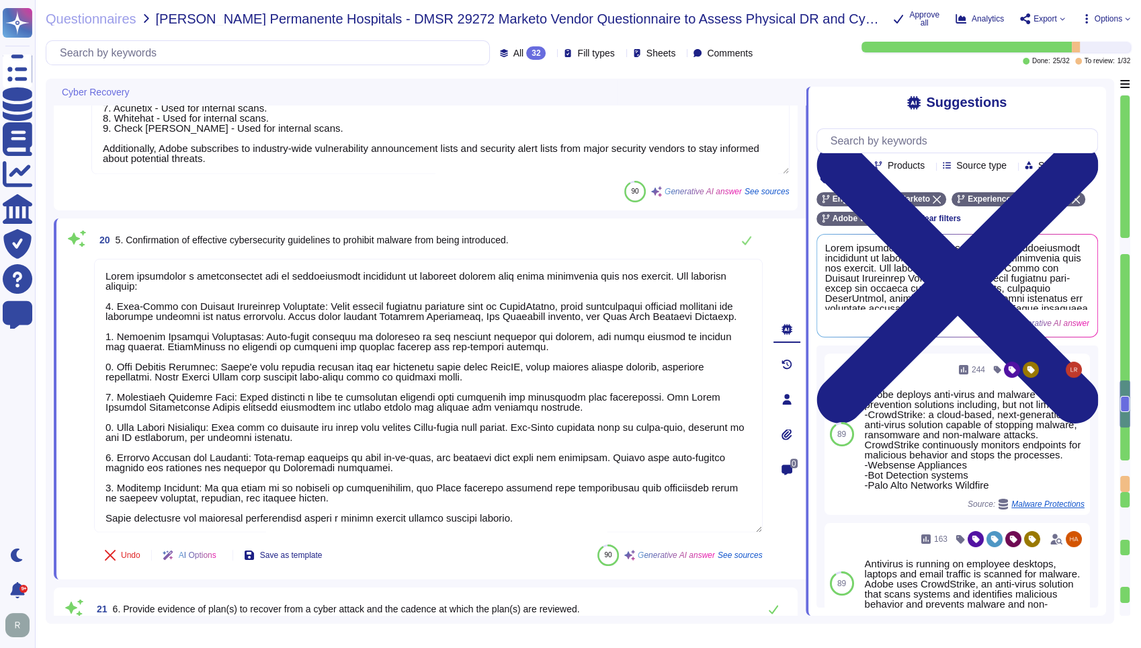
click at [439, 560] on div "Undo AI Options Save as template 90 Generative AI answer See sources" at bounding box center [428, 555] width 668 height 32
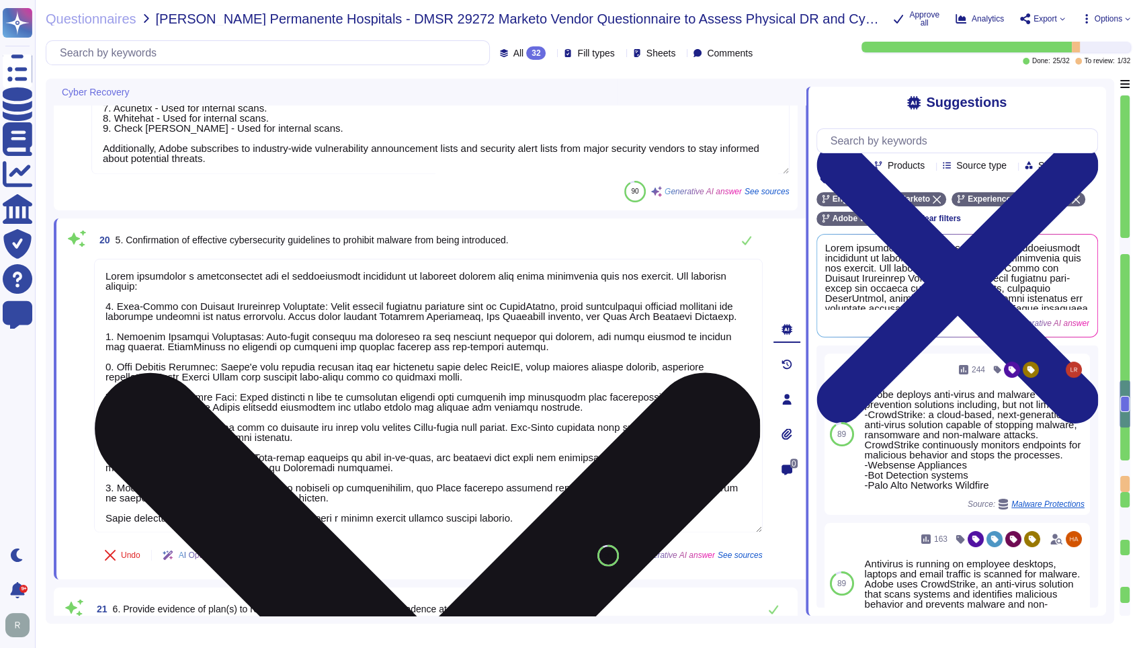
scroll to position [11, 0]
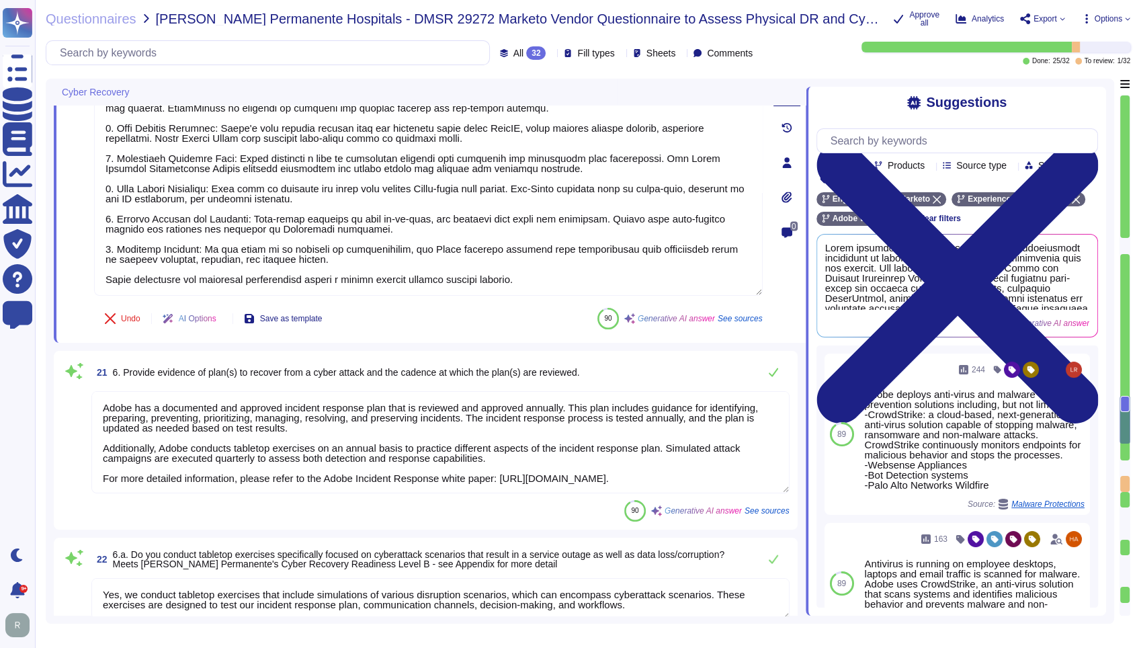
type textarea "If Yes, we welcome any comments or questions you may have."
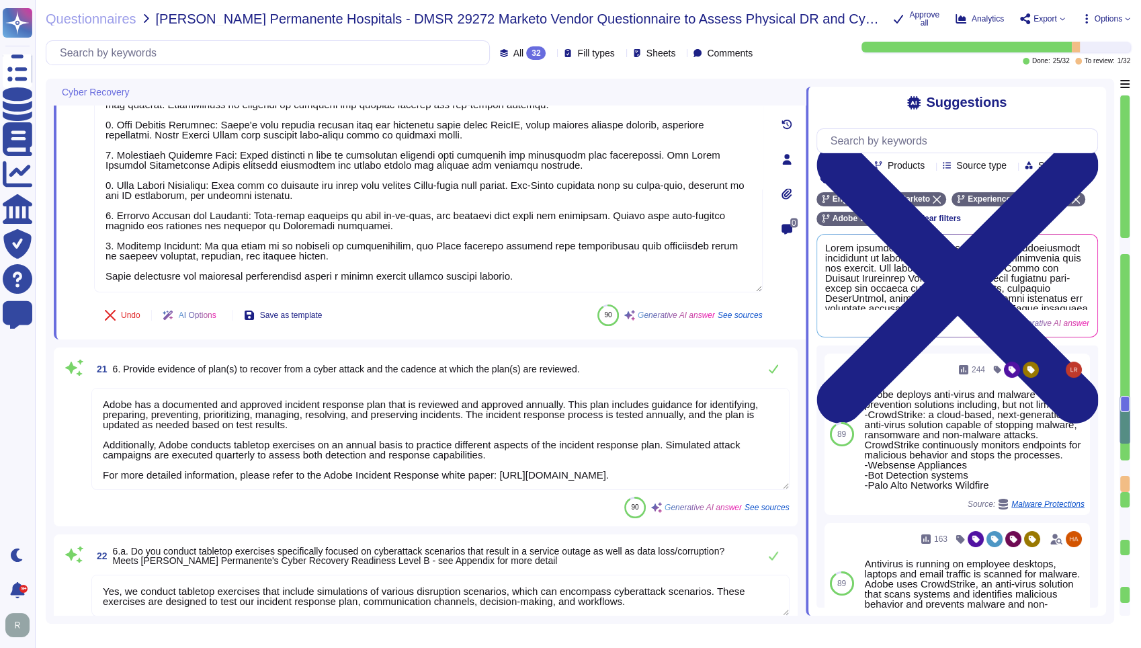
scroll to position [1, 0]
click at [430, 502] on div "90 Generative AI answer See sources" at bounding box center [440, 506] width 698 height 21
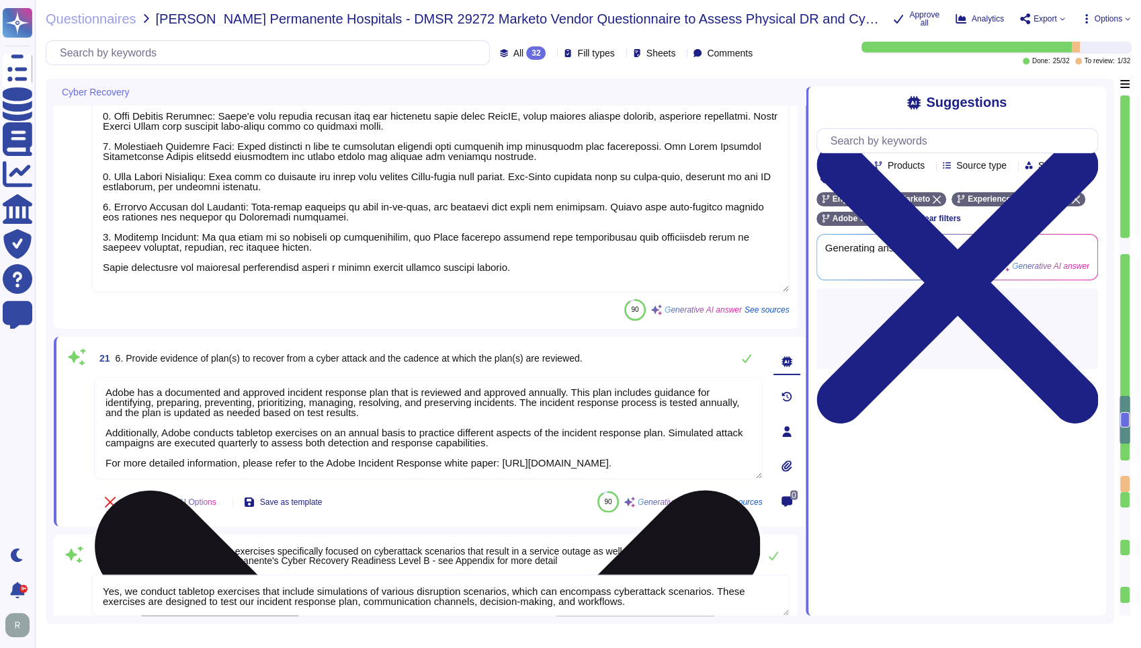
scroll to position [11, 0]
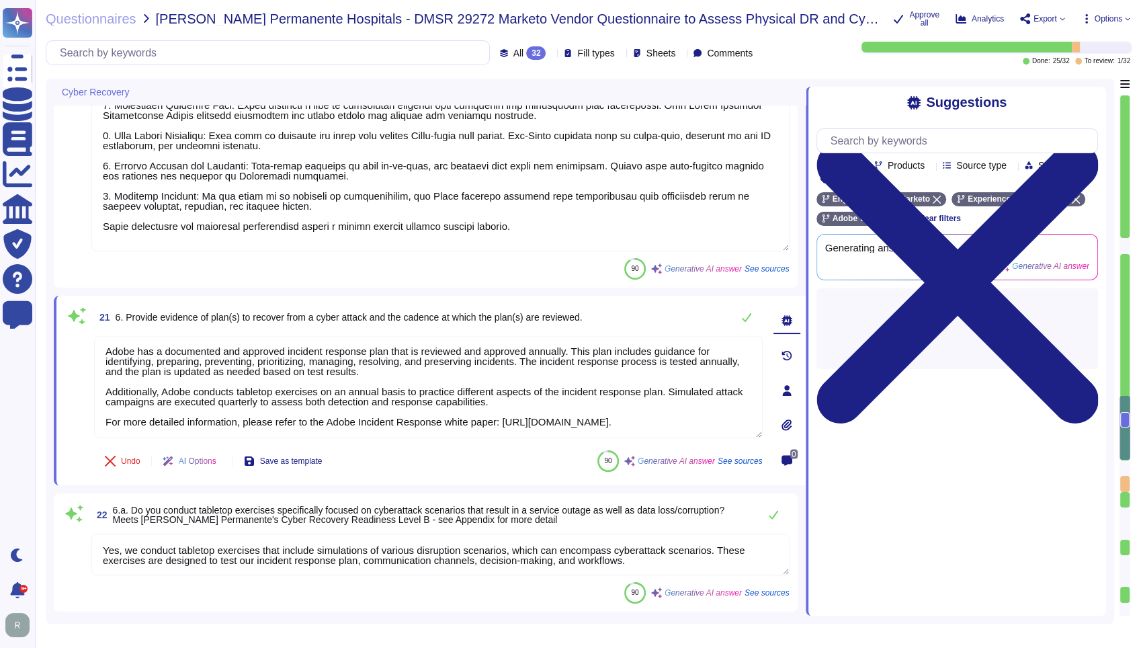
type textarea "Yes"
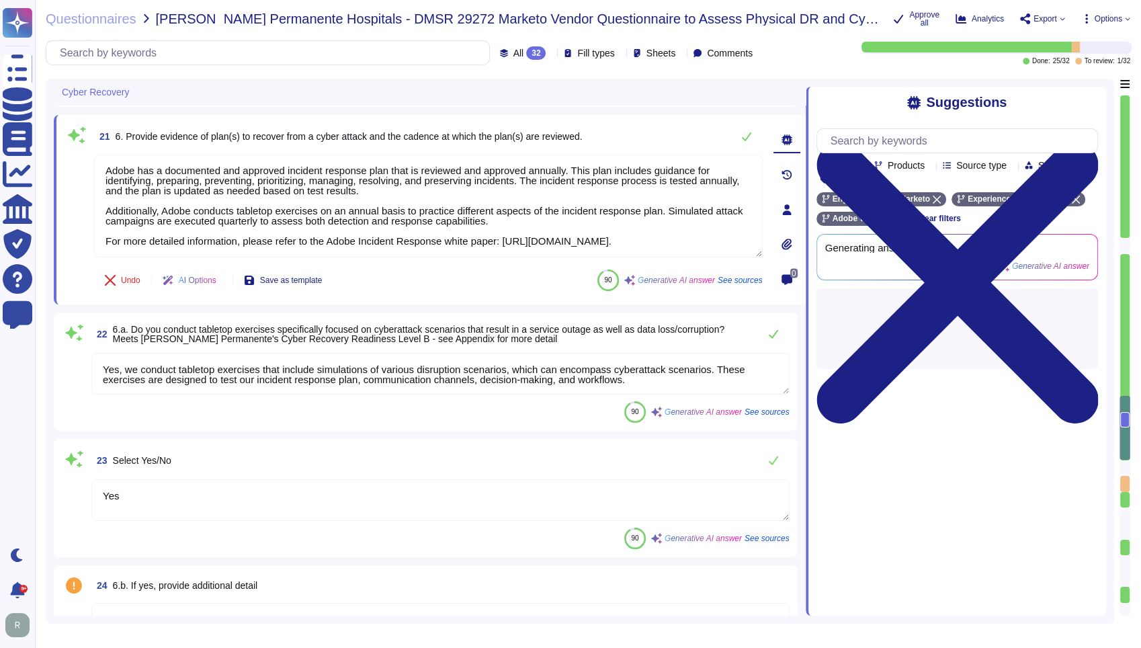
scroll to position [2994, 0]
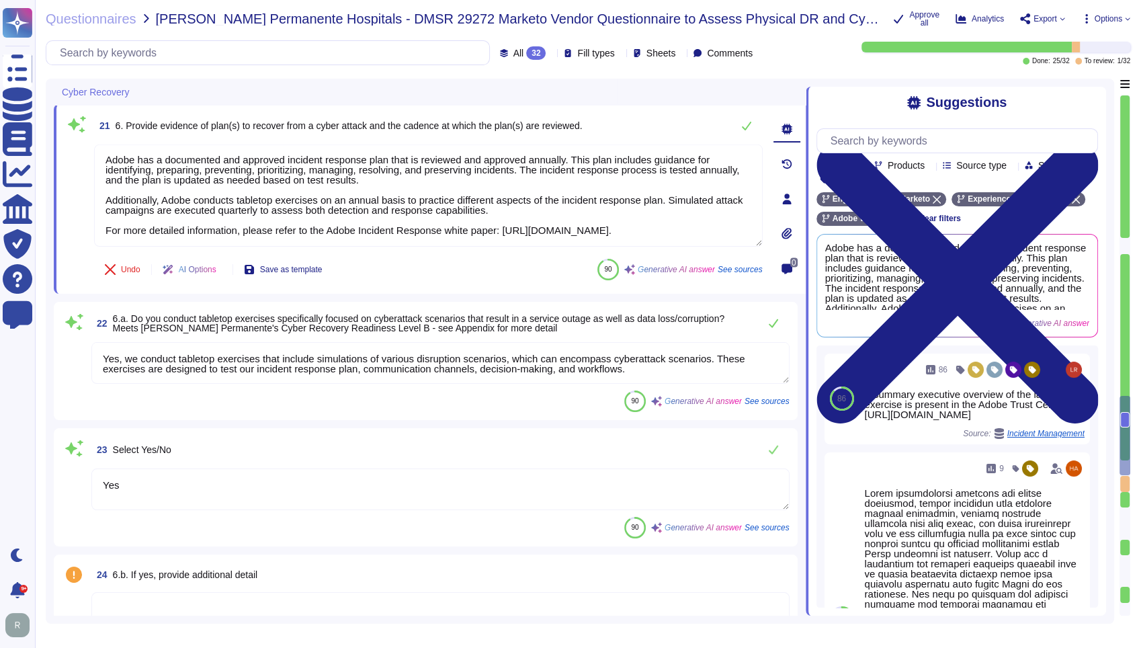
click at [511, 290] on div "21 6. Provide evidence of plan(s) to recover from a cyber attack and the cadenc…" at bounding box center [430, 198] width 752 height 189
click at [349, 367] on textarea "Yes, we conduct tabletop exercises that include simulations of various disrupti…" at bounding box center [440, 363] width 698 height 42
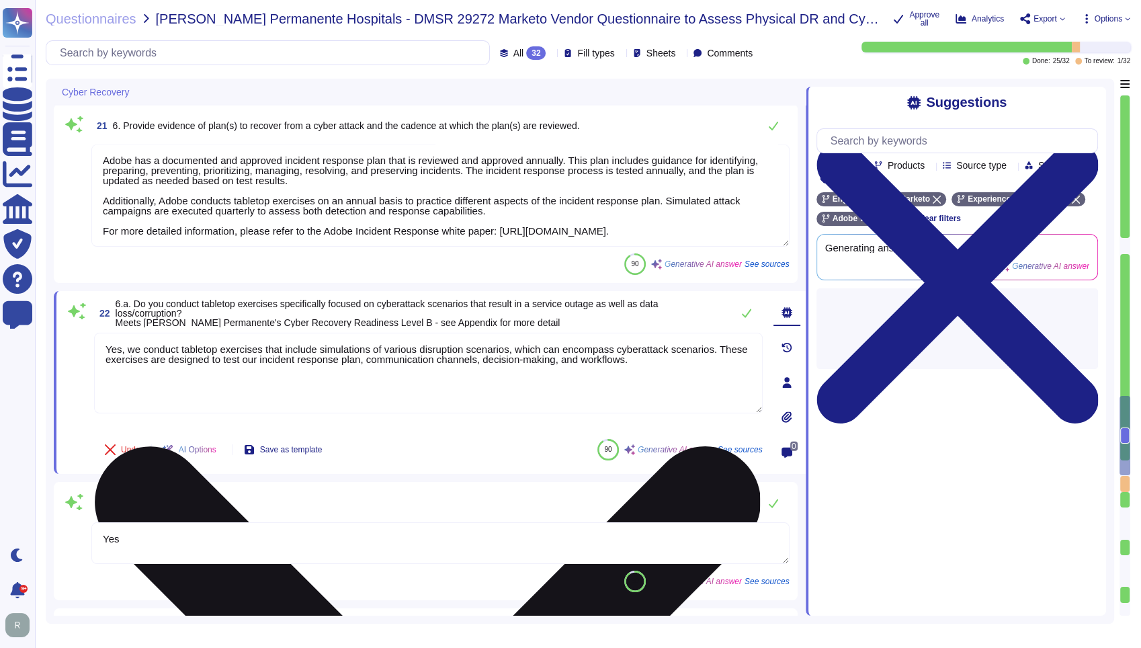
click at [349, 367] on textarea "Yes, we conduct tabletop exercises that include simulations of various disrupti…" at bounding box center [428, 373] width 668 height 81
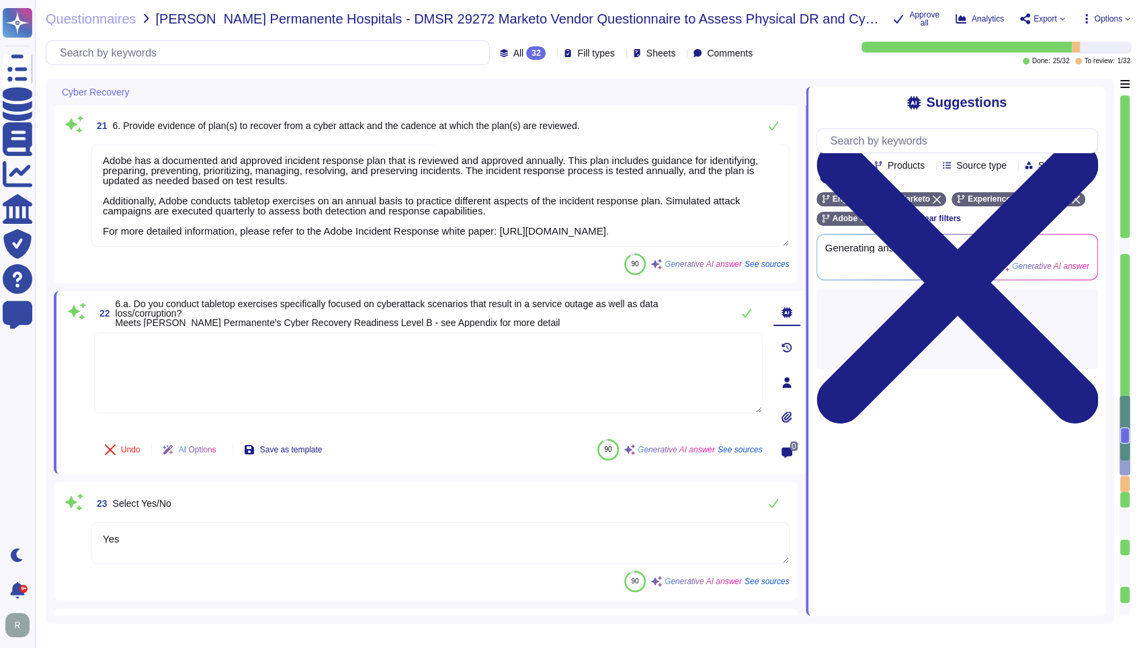
click at [410, 482] on div "23 Select Yes/No Yes 90 Generative AI answer See sources" at bounding box center [426, 541] width 744 height 118
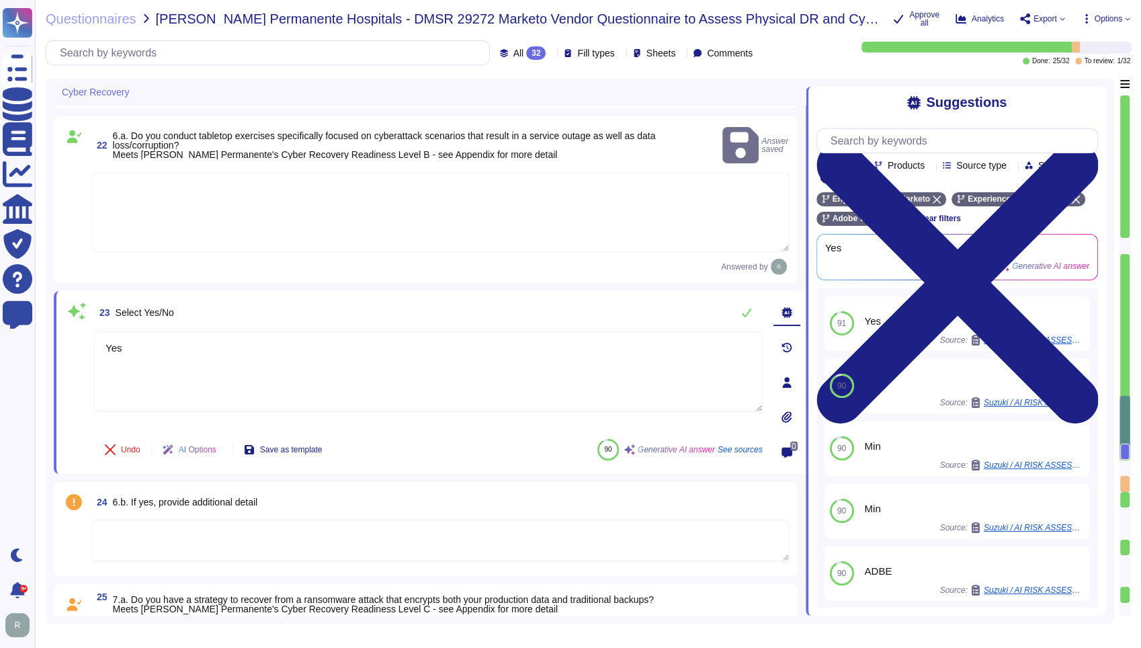
scroll to position [3218, 0]
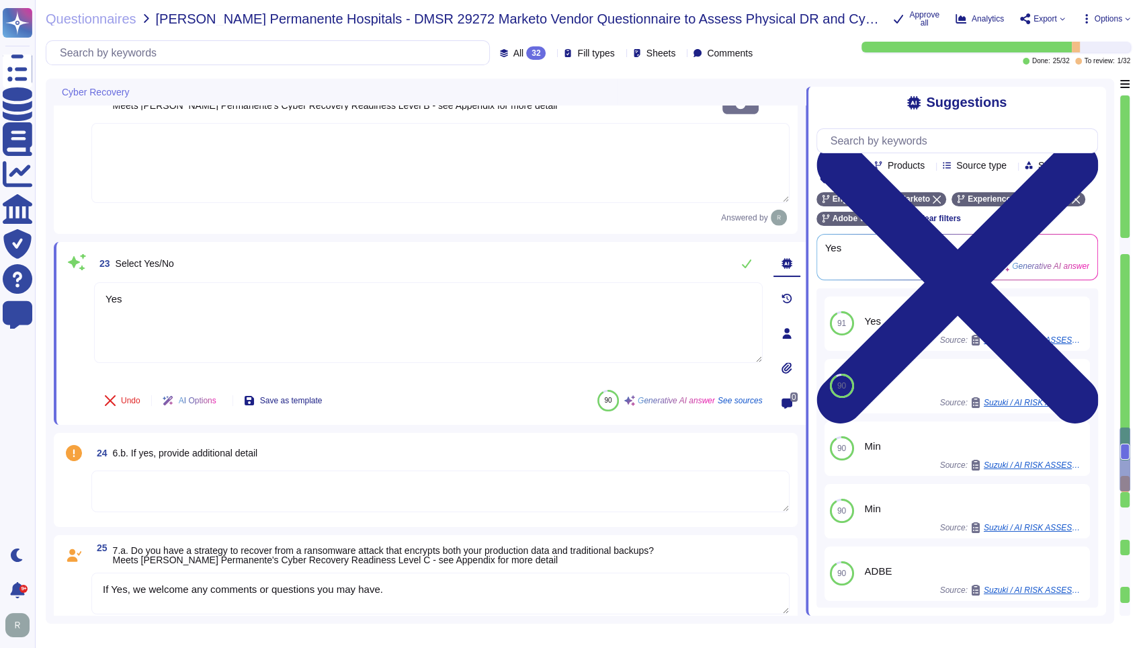
type textarea "Yes"
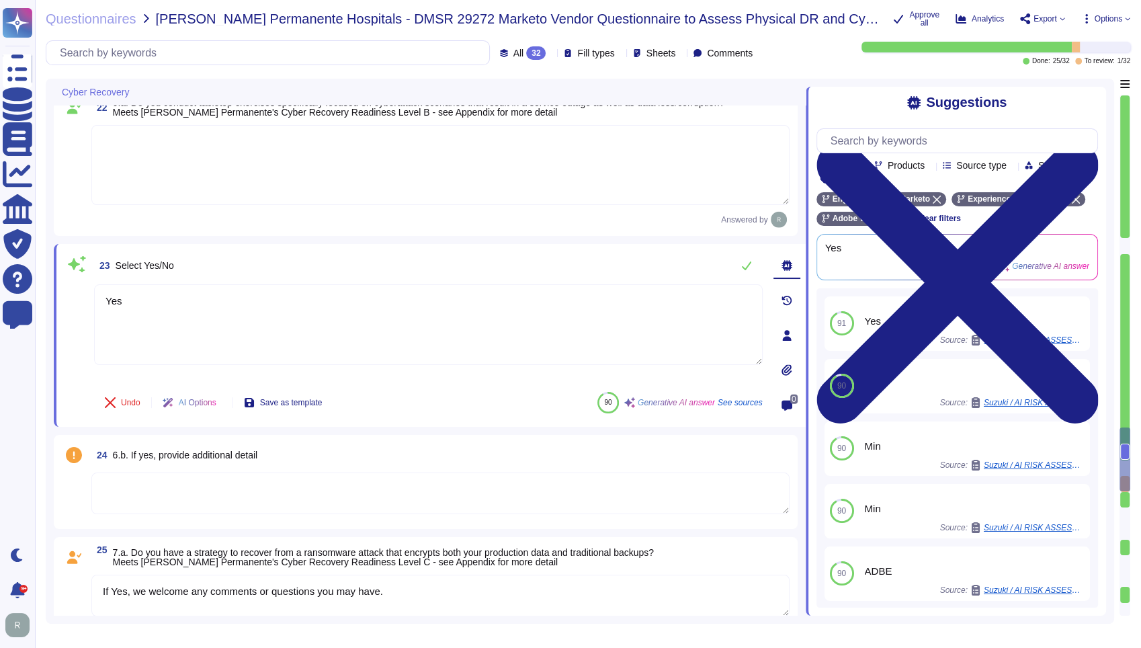
scroll to position [3143, 0]
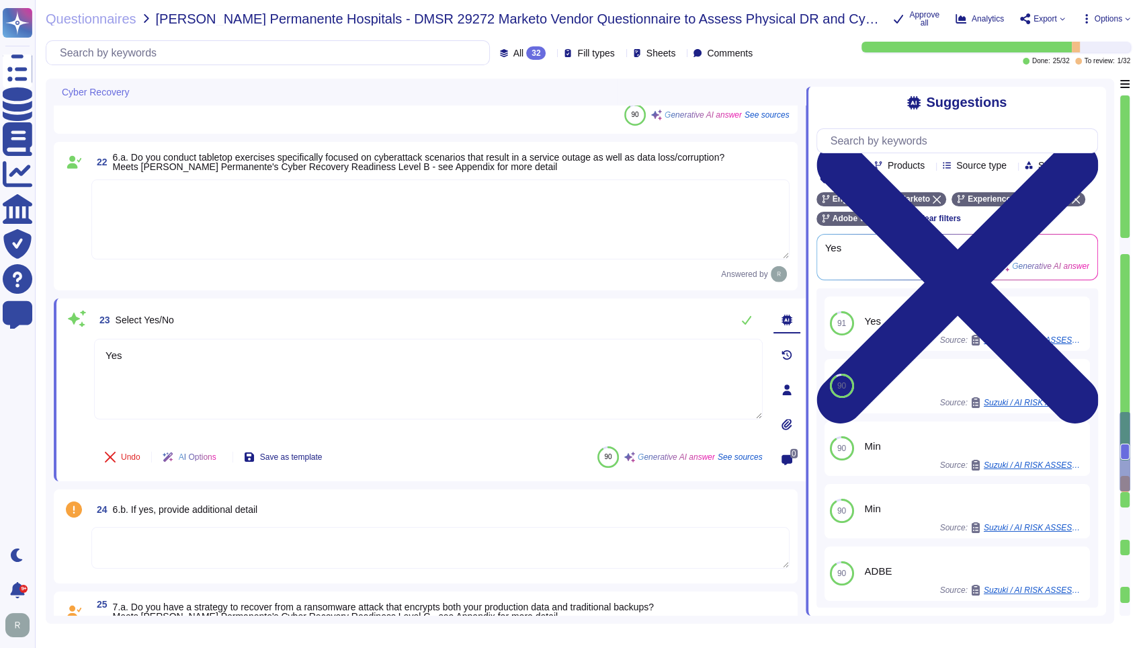
click at [457, 230] on textarea at bounding box center [440, 219] width 698 height 80
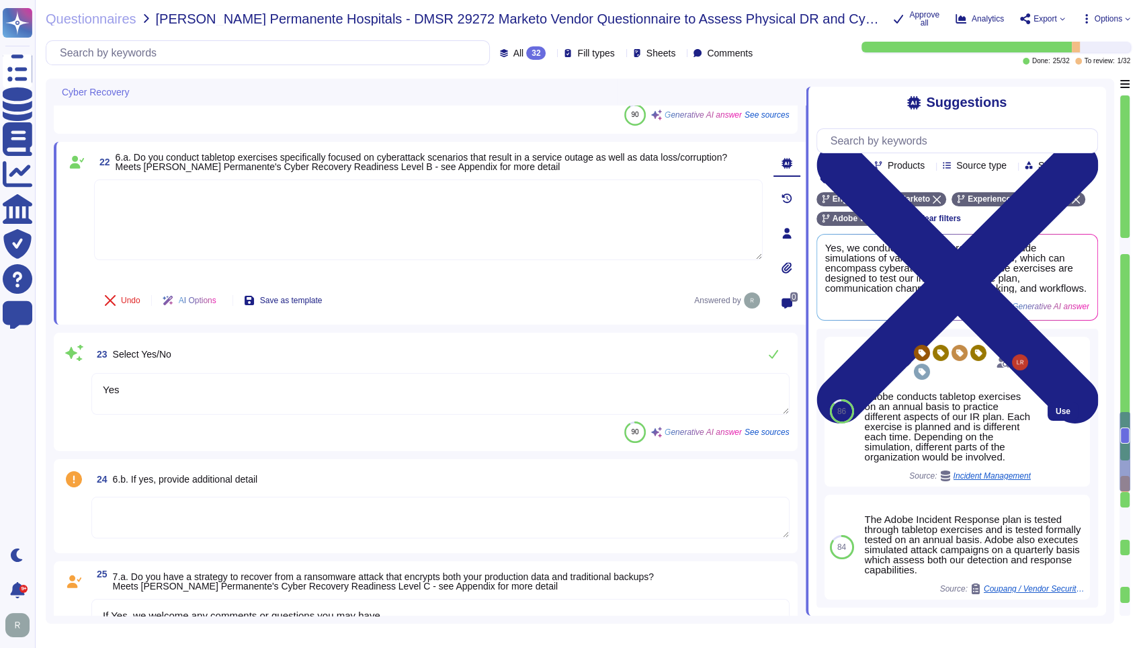
click at [942, 443] on div "Adobe conducts tabletop exercises on an annual basis to practice different aspe…" at bounding box center [948, 426] width 166 height 71
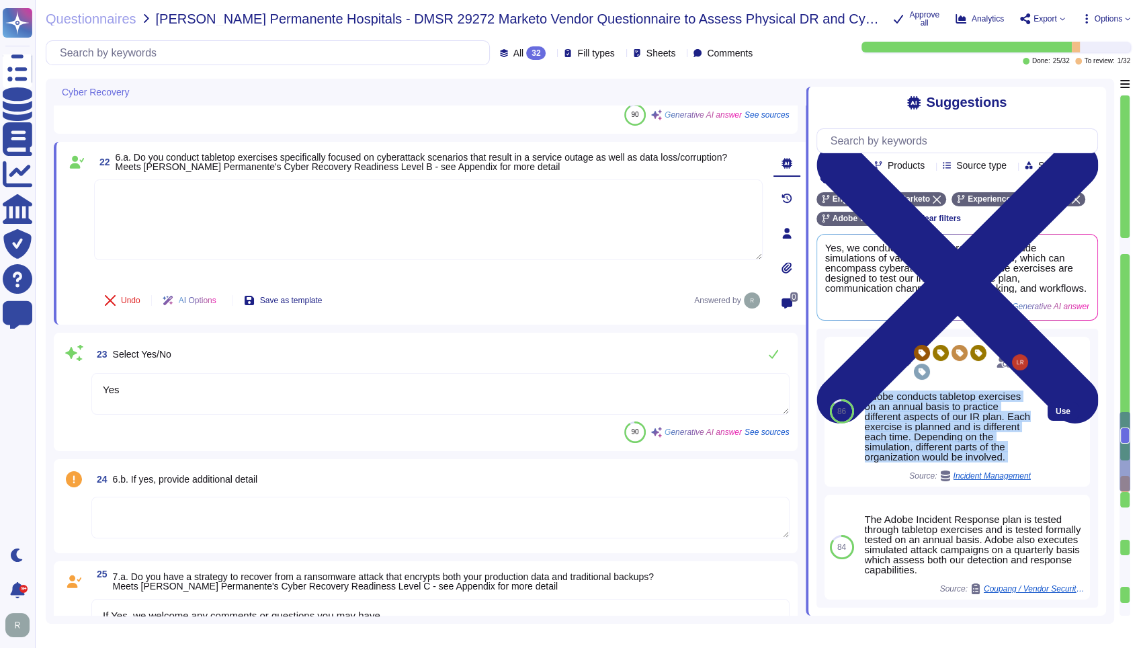
copy div "Adobe conducts tabletop exercises on an annual basis to practice different aspe…"
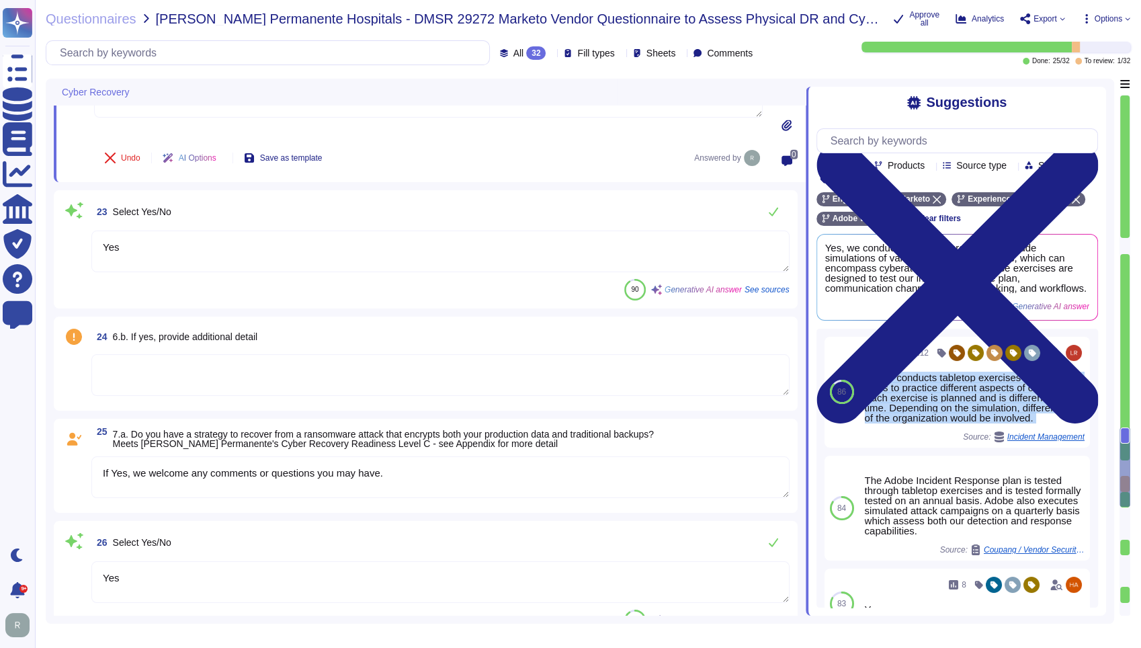
scroll to position [3292, 0]
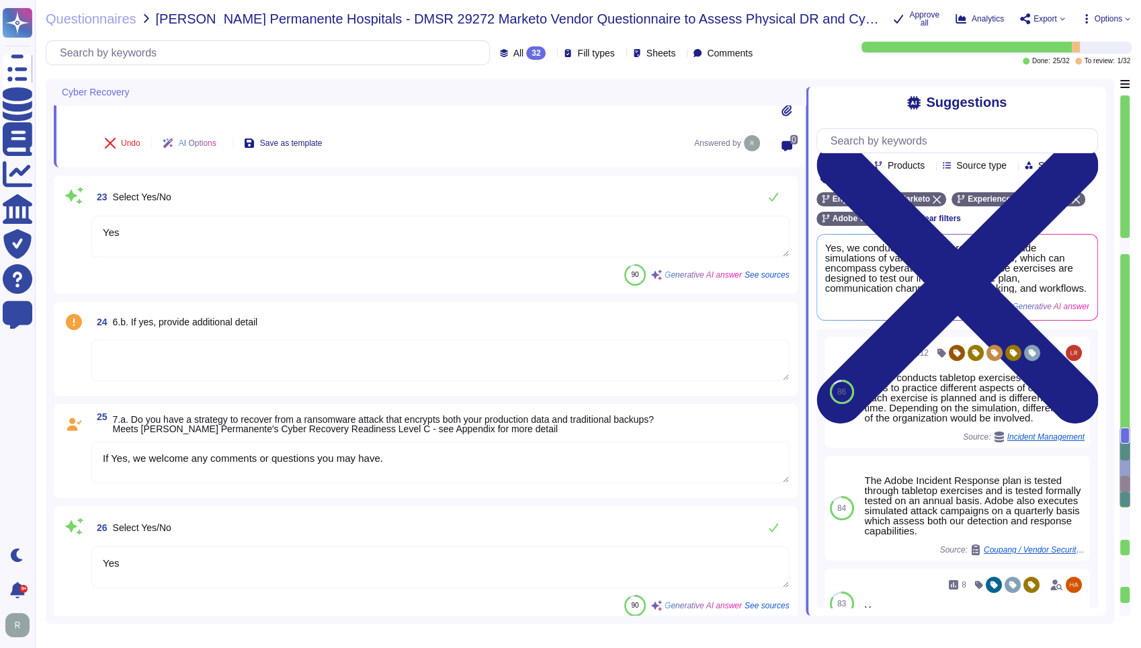
click at [202, 346] on textarea at bounding box center [440, 360] width 698 height 42
paste textarea "Adobe conducts tabletop exercises on an annual basis to practice different aspe…"
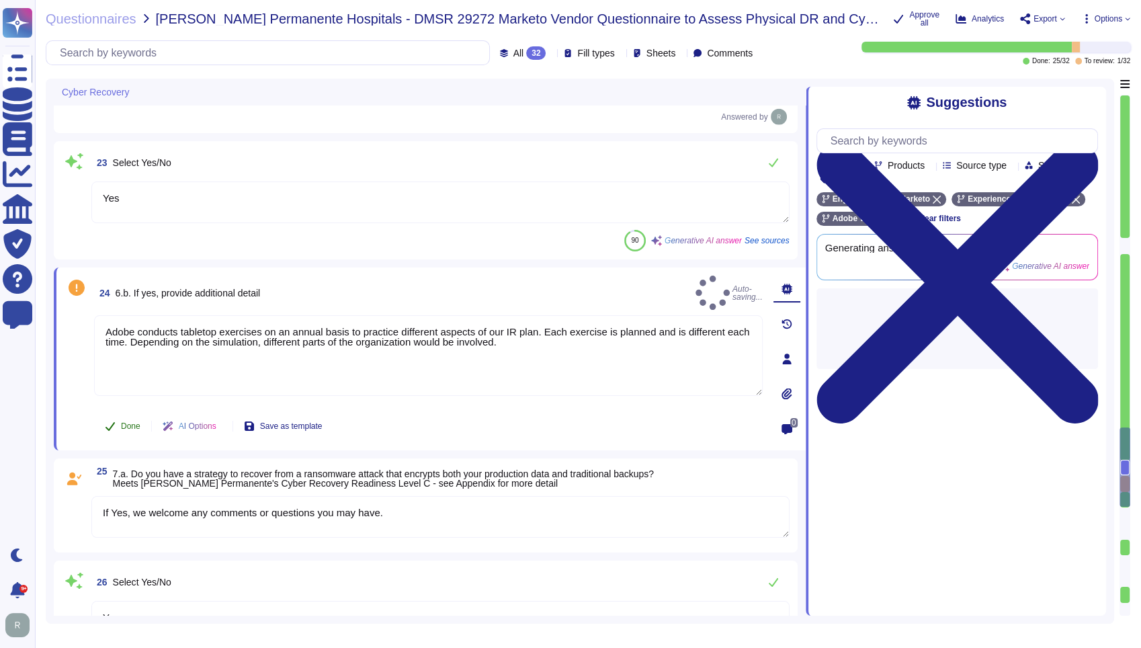
type textarea "Adobe conducts tabletop exercises on an annual basis to practice different aspe…"
click at [110, 423] on icon at bounding box center [109, 426] width 9 height 9
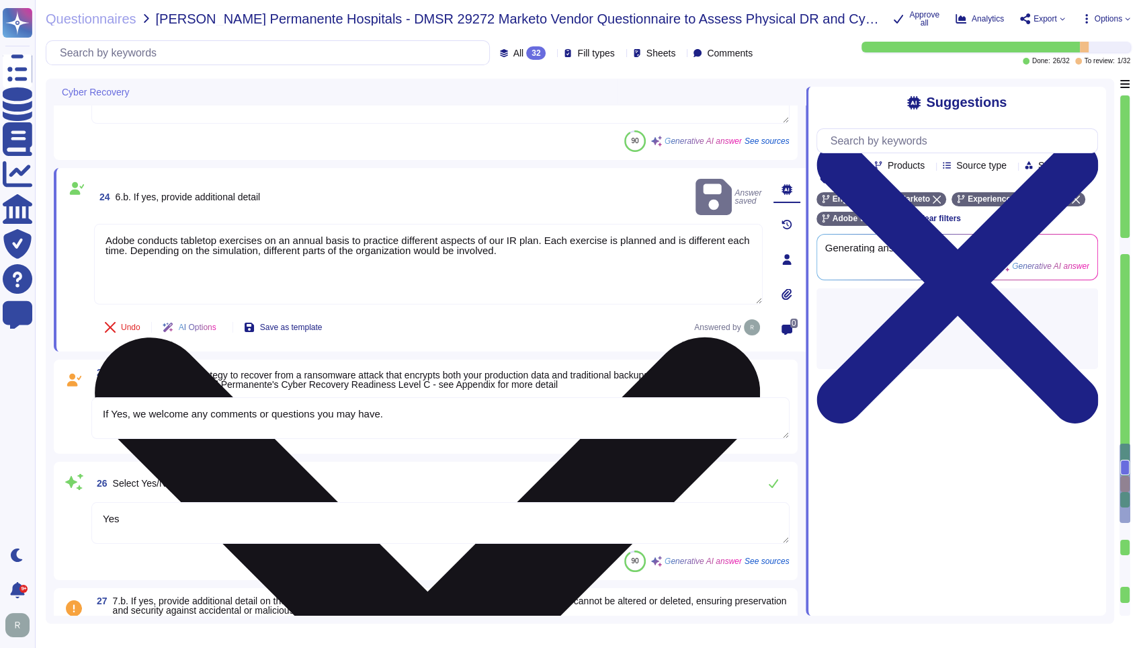
scroll to position [3441, 0]
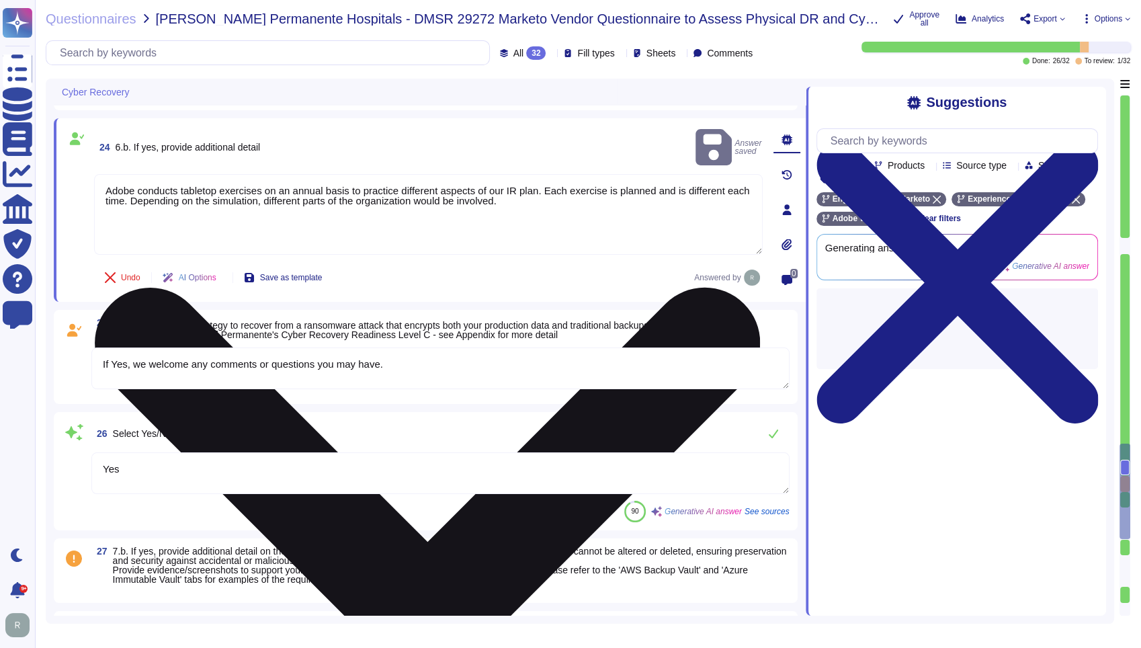
type textarea "Yes"
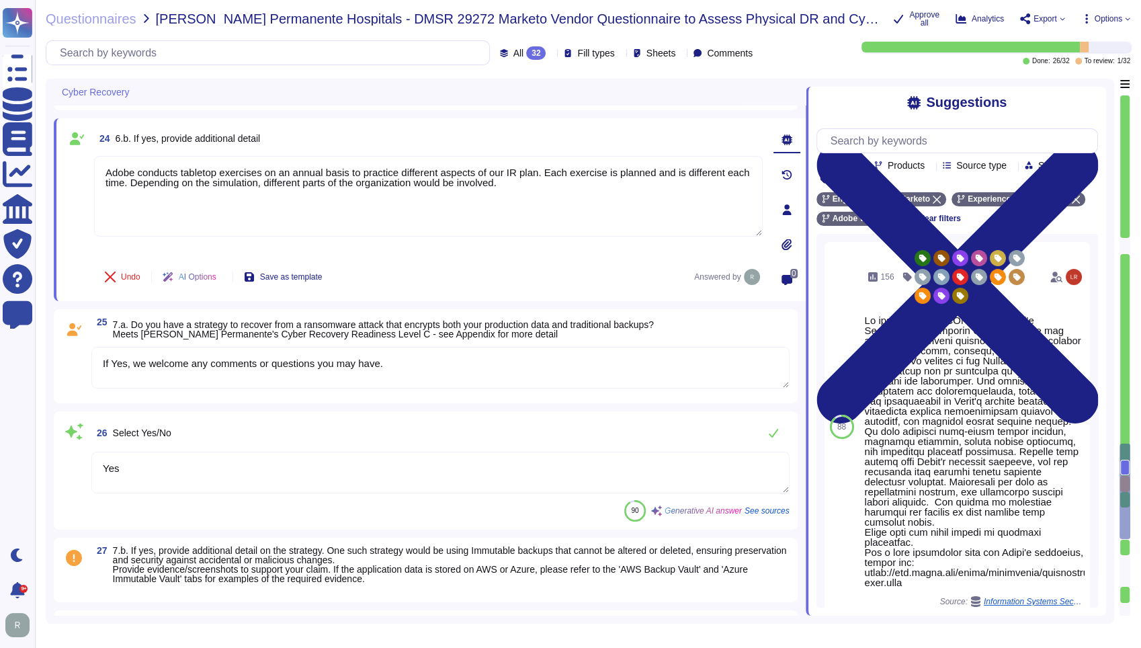
click at [429, 361] on textarea "If Yes, we welcome any comments or questions you may have." at bounding box center [440, 368] width 698 height 42
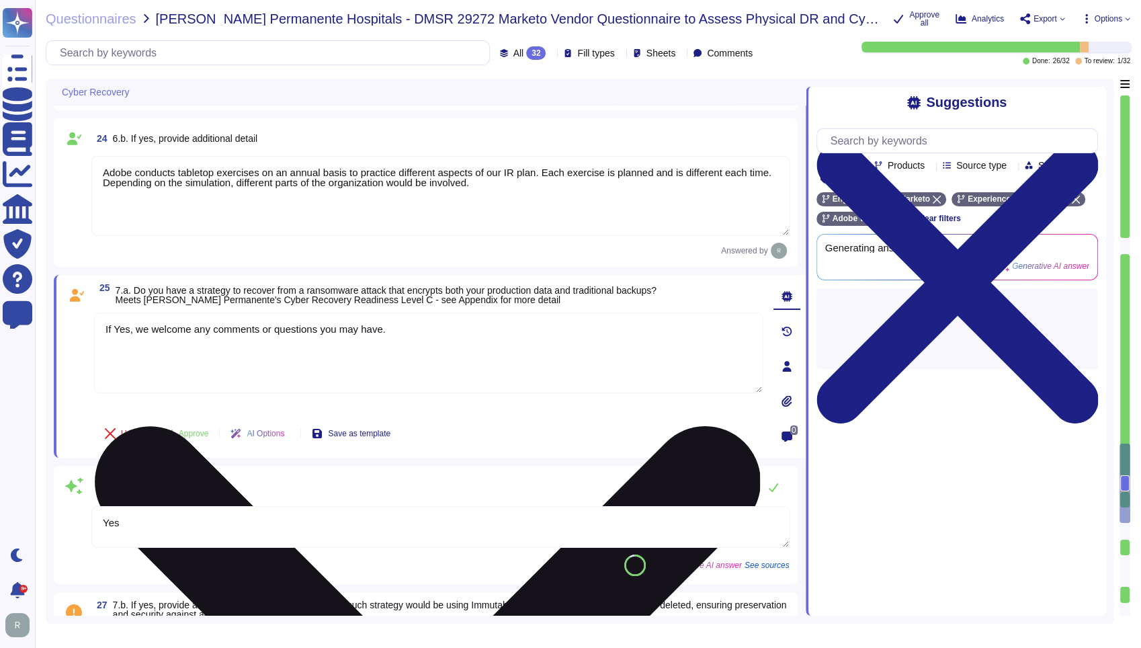
type textarea "Yes"
click at [429, 361] on textarea "If Yes, we welcome any comments or questions you may have." at bounding box center [428, 352] width 668 height 81
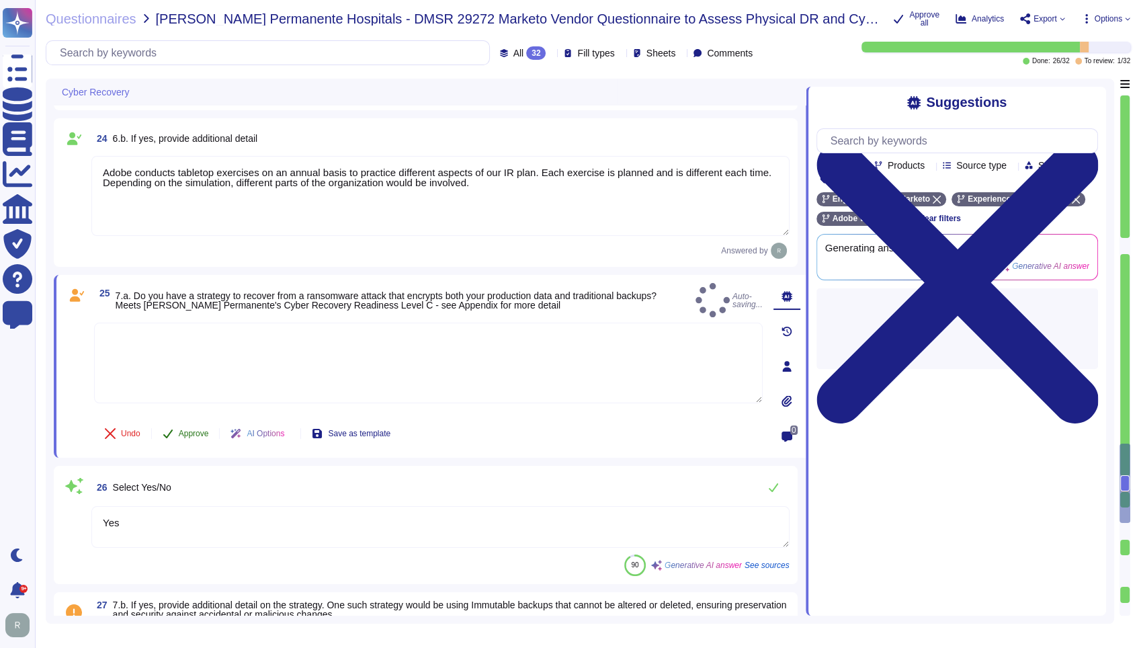
click at [180, 422] on button "Approve" at bounding box center [186, 433] width 68 height 27
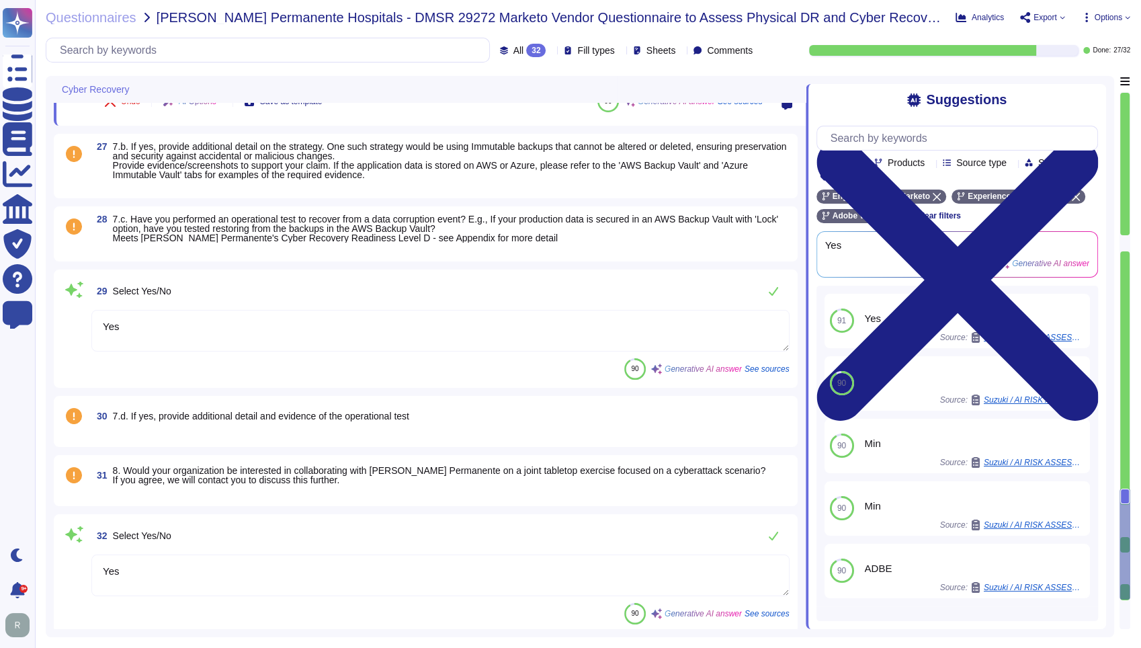
scroll to position [3899, 0]
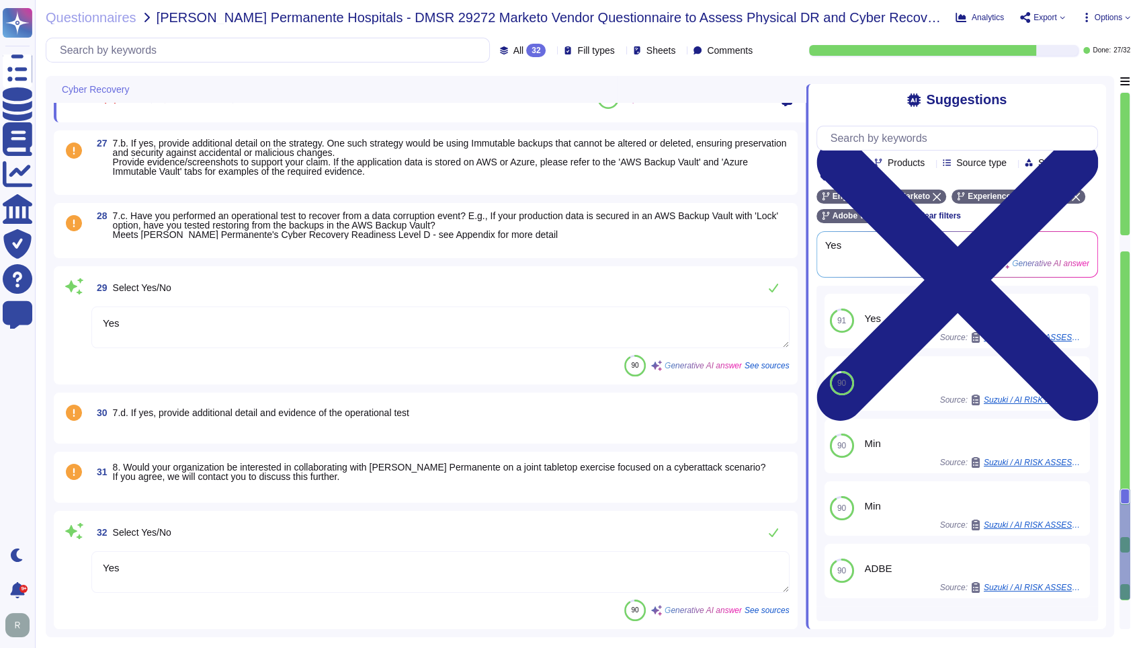
click at [382, 163] on span "7.b. If yes, provide additional detail on the strategy. One such strategy would…" at bounding box center [450, 157] width 674 height 39
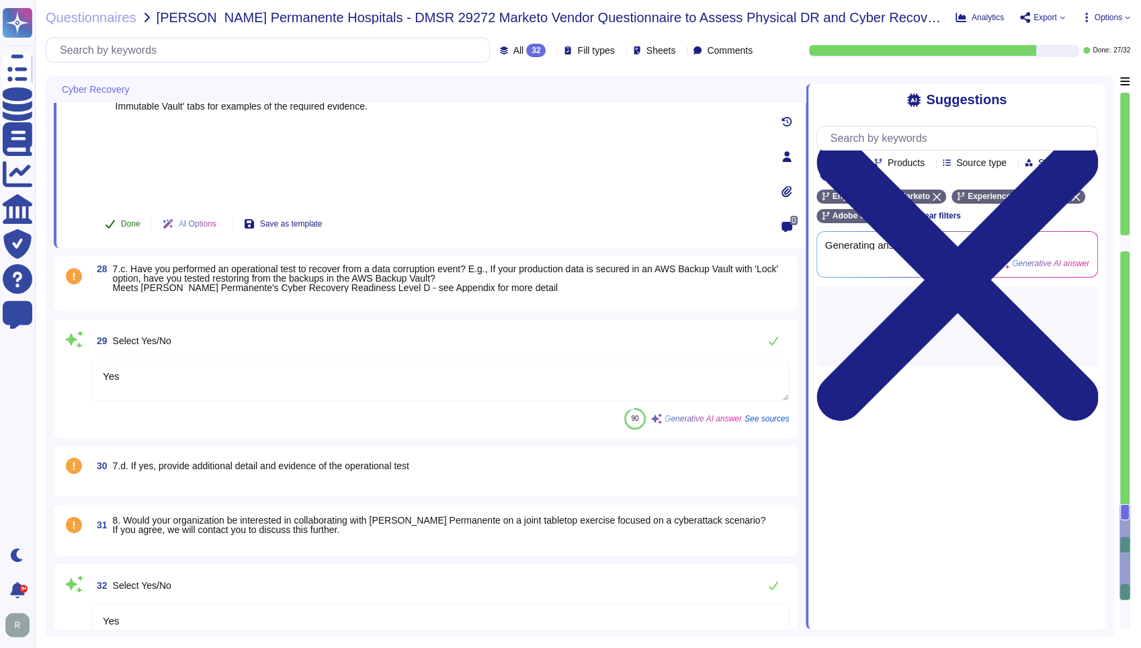
click at [119, 223] on button "Done" at bounding box center [122, 223] width 57 height 27
click at [312, 285] on span "7.c. Have you performed an operational test to recover from a data corruption e…" at bounding box center [446, 278] width 666 height 30
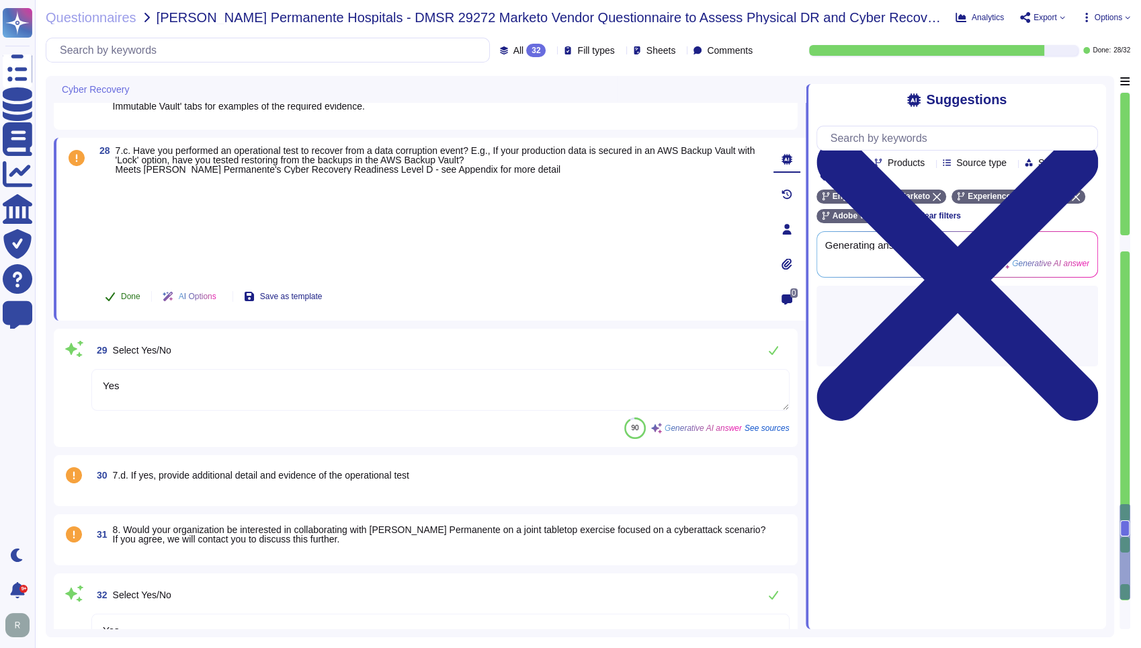
click at [121, 298] on span "Done" at bounding box center [130, 296] width 19 height 8
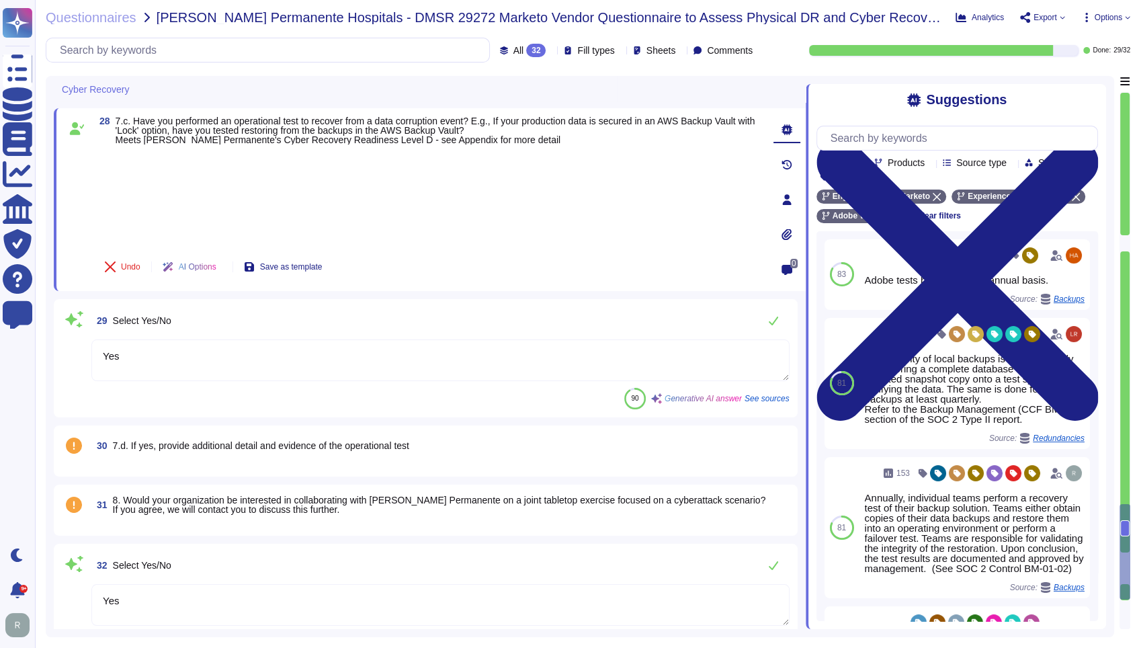
scroll to position [3961, 0]
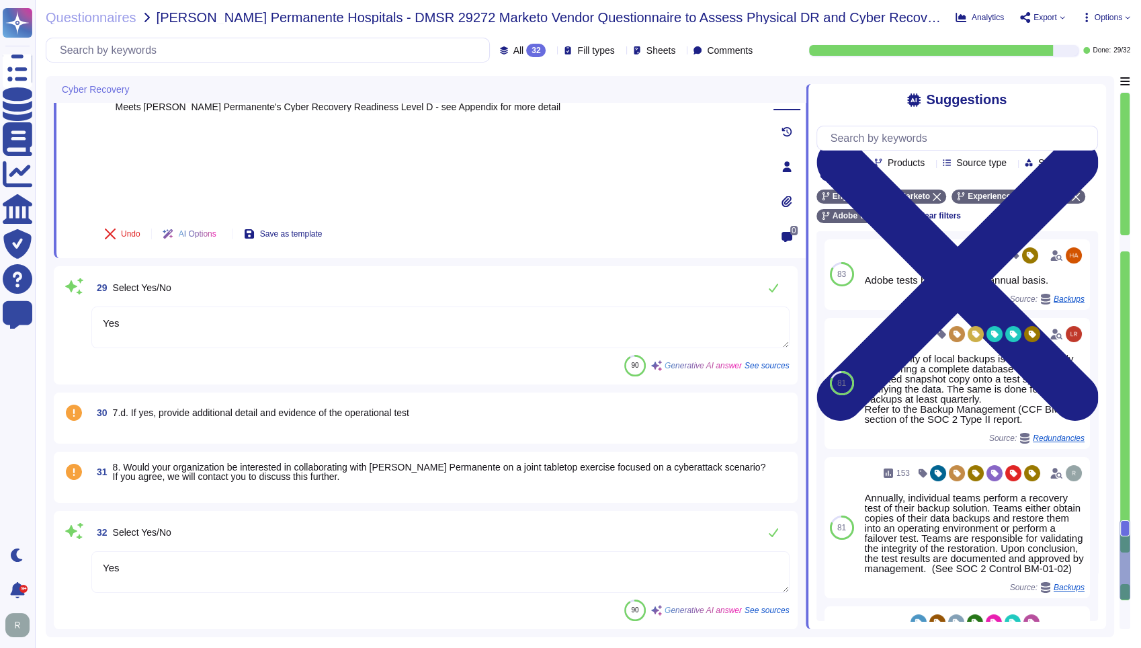
click at [285, 422] on span "30 7.d. If yes, provide additional detail and evidence of the operational test" at bounding box center [250, 412] width 318 height 24
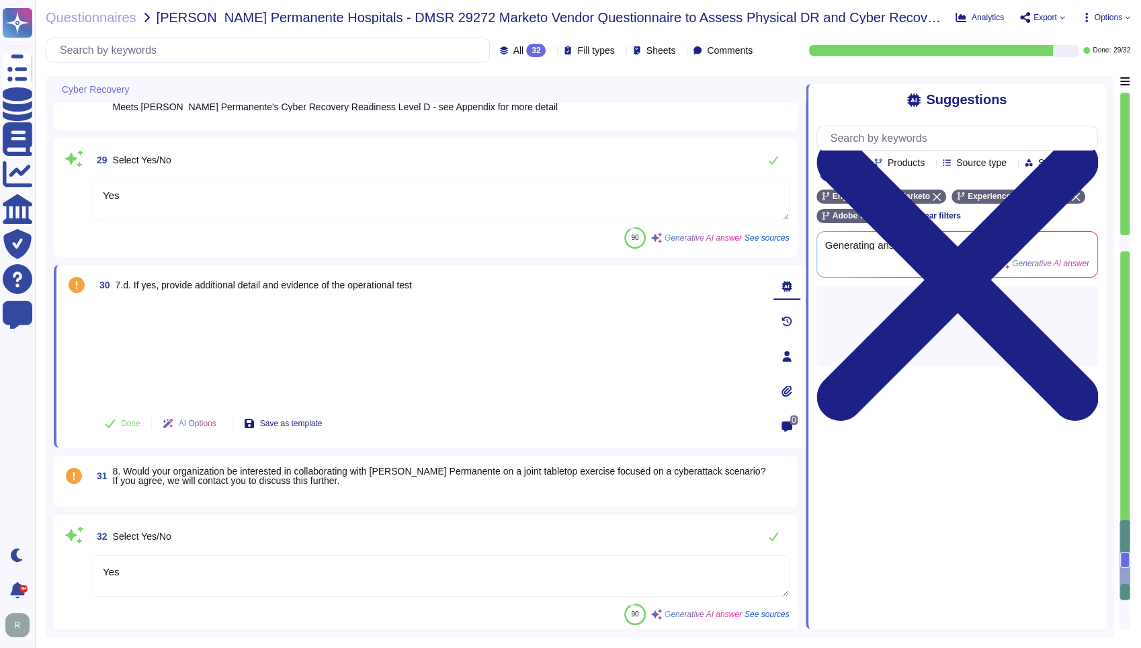
click at [208, 337] on div at bounding box center [428, 351] width 668 height 99
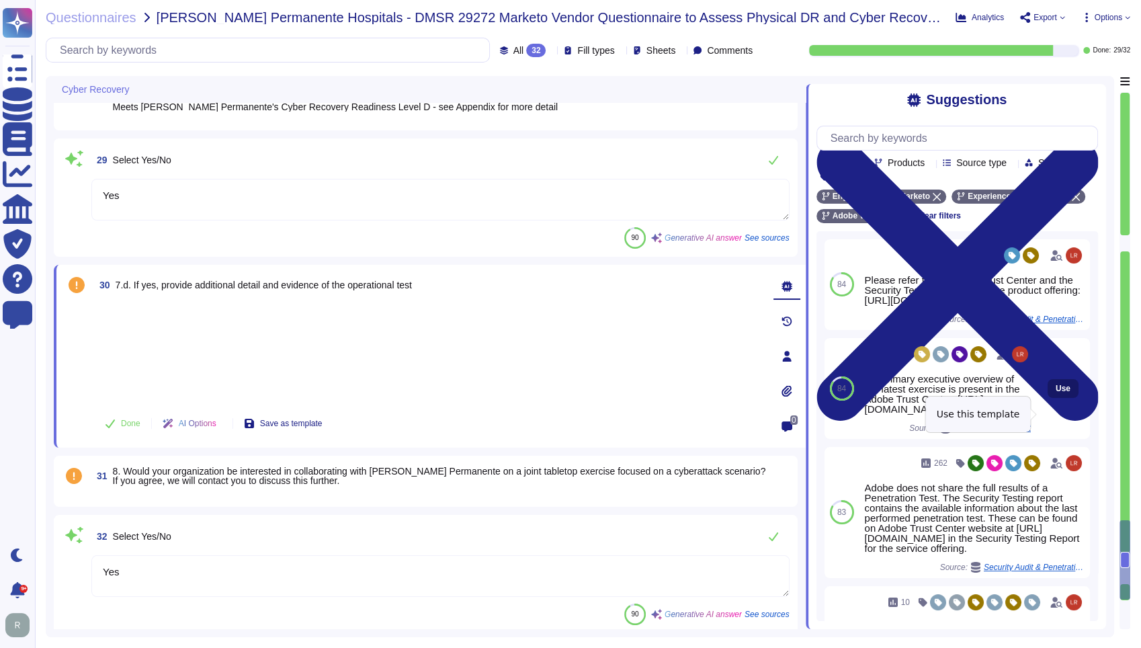
click at [1047, 398] on button "Use" at bounding box center [1062, 388] width 31 height 19
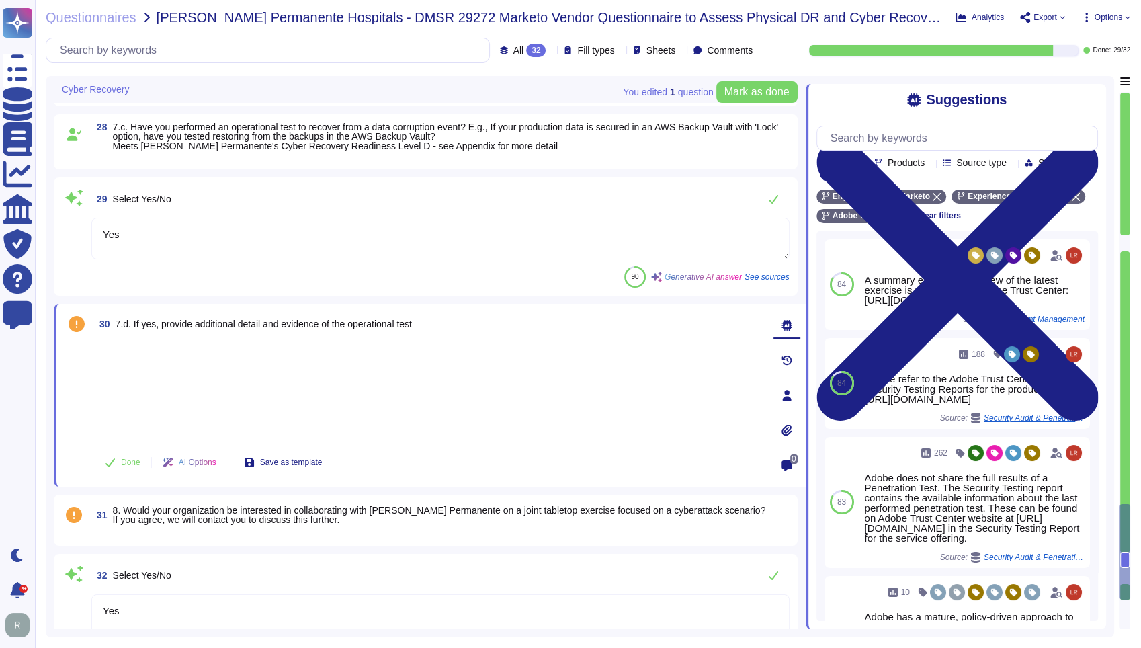
scroll to position [3965, 0]
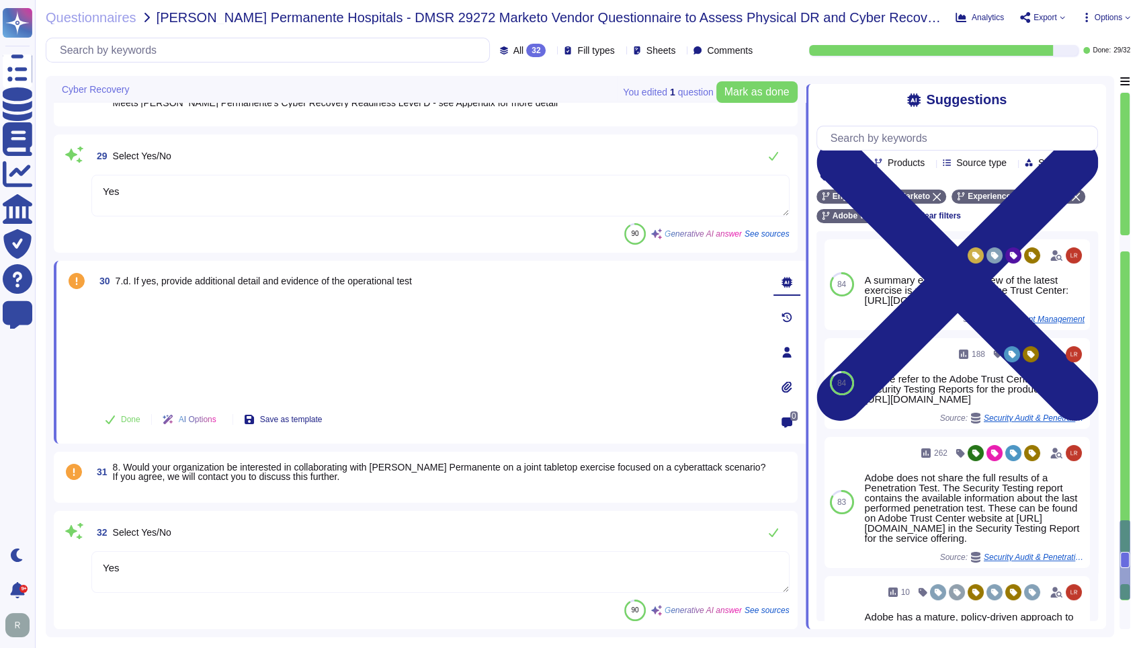
click at [290, 345] on div at bounding box center [428, 347] width 668 height 99
click at [134, 576] on textarea "Yes" at bounding box center [440, 572] width 698 height 42
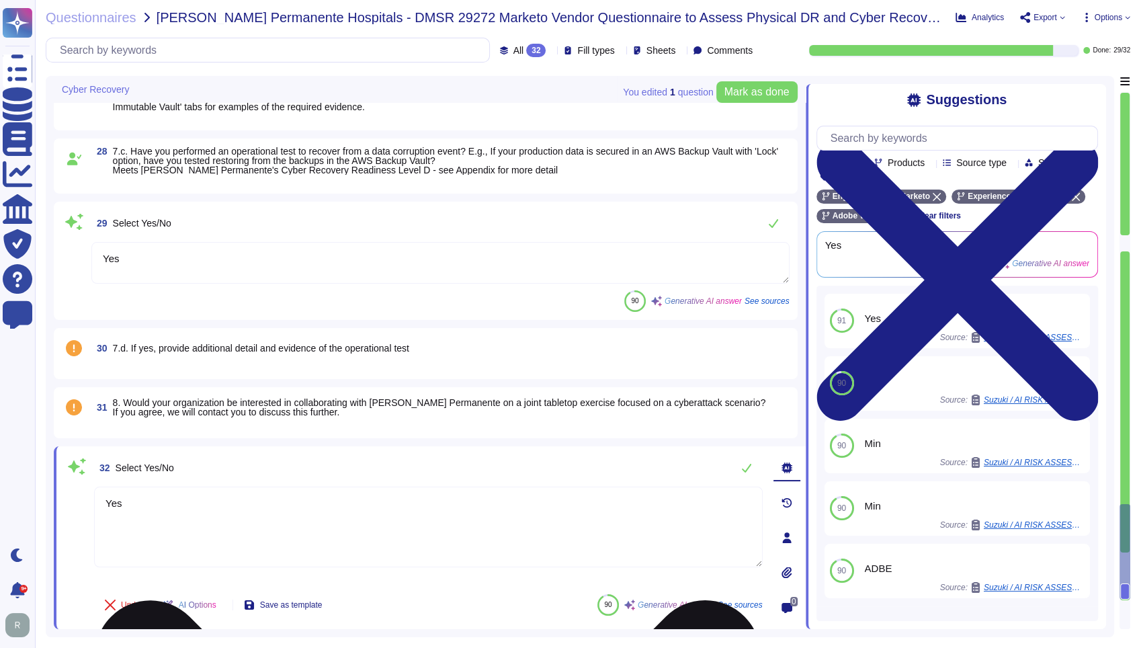
click at [169, 500] on textarea "Yes" at bounding box center [428, 526] width 668 height 81
type textarea "No"
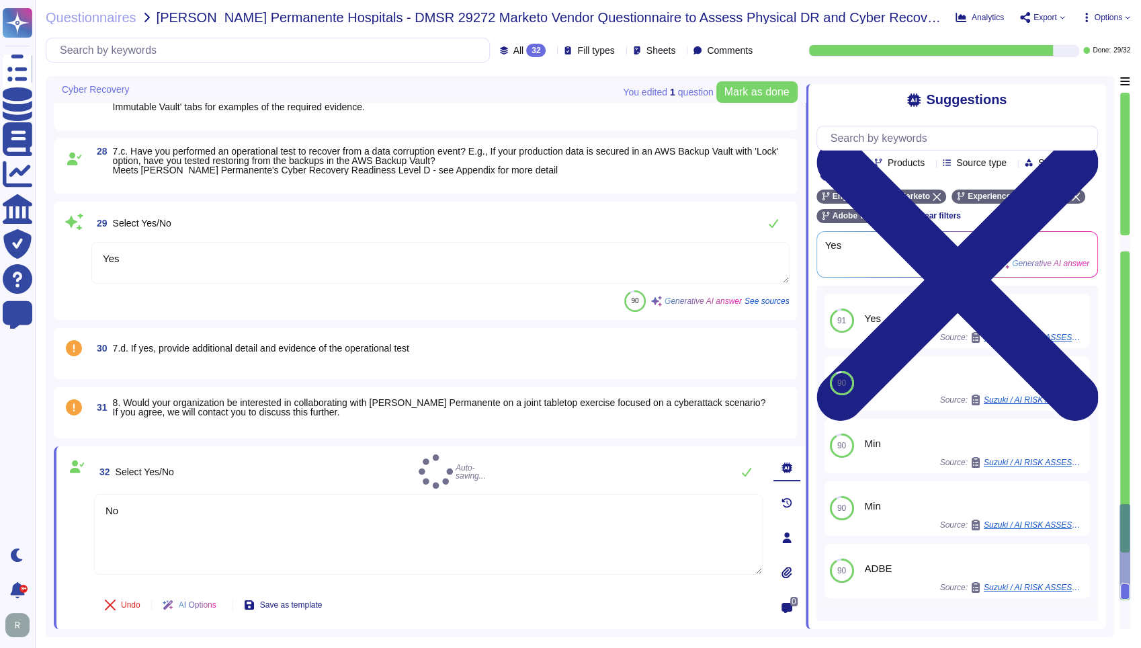
scroll to position [3899, 0]
type textarea "Adobe conducts tabletop exercises on an annual basis to practice different aspe…"
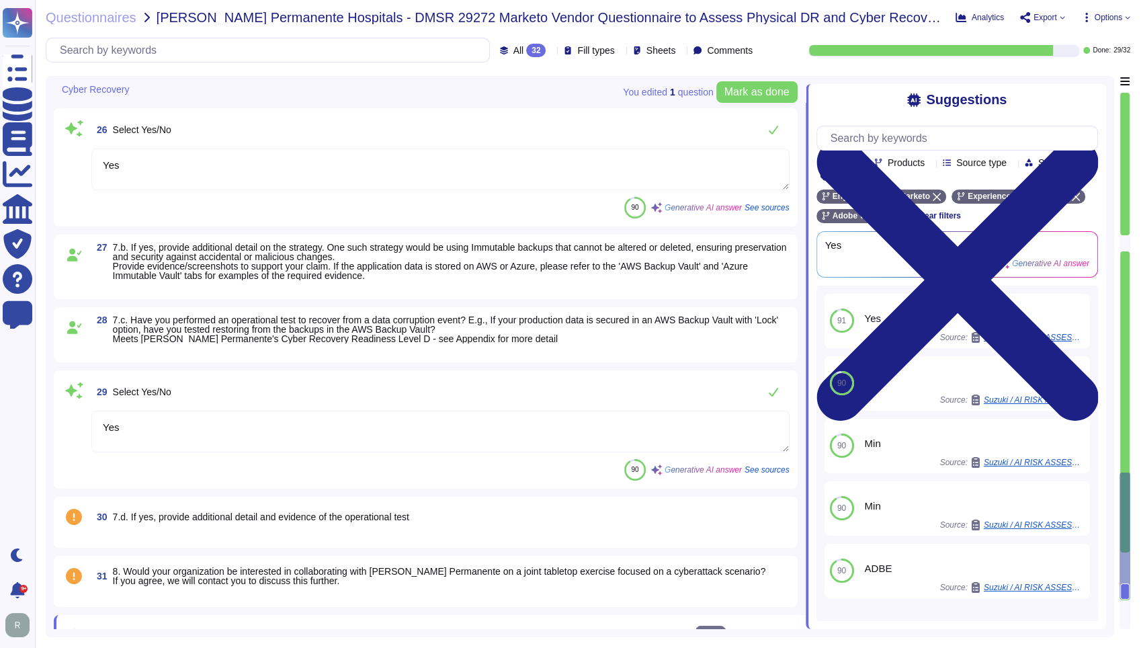
type textarea "Yes"
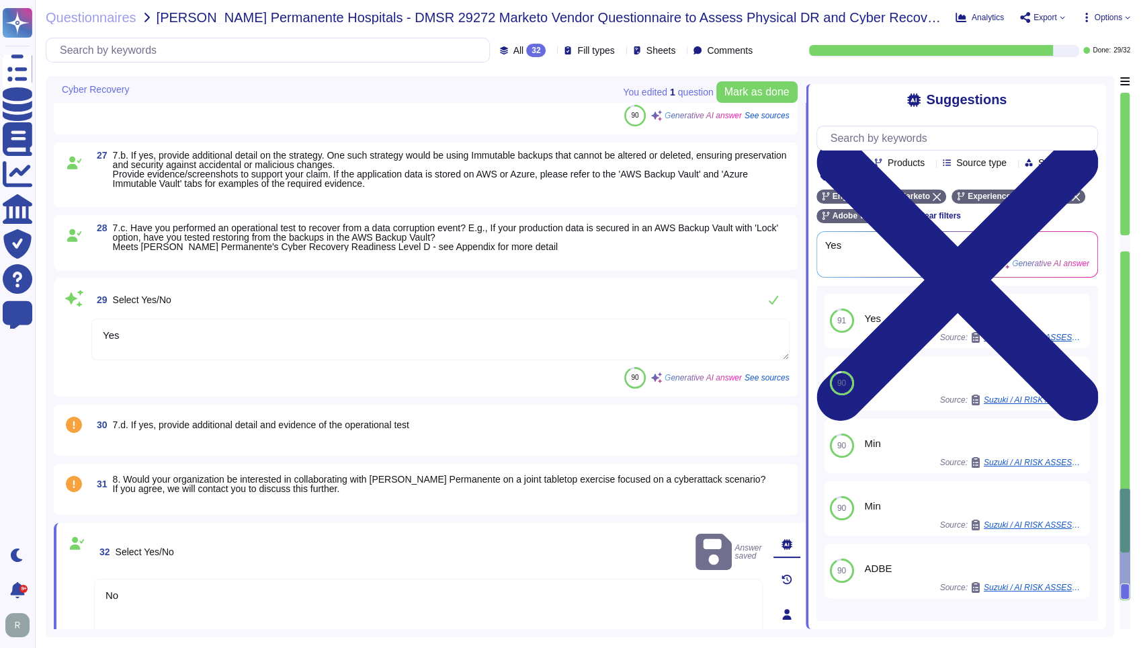
scroll to position [3871, 0]
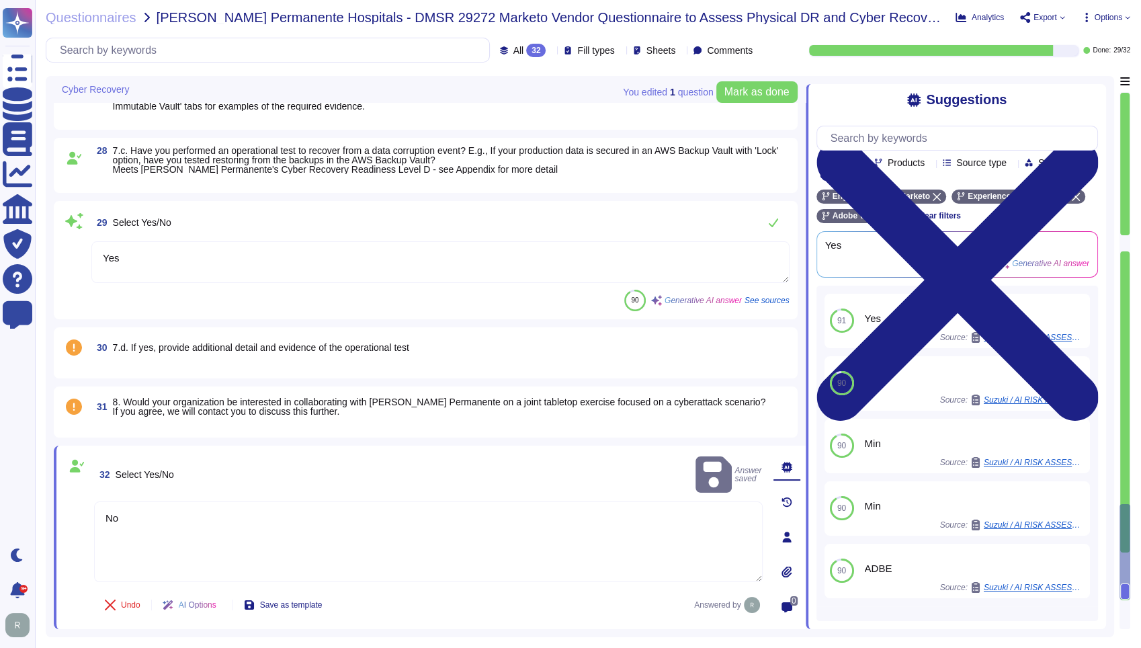
click at [366, 339] on span "30 7.d. If yes, provide additional detail and evidence of the operational test" at bounding box center [250, 347] width 318 height 24
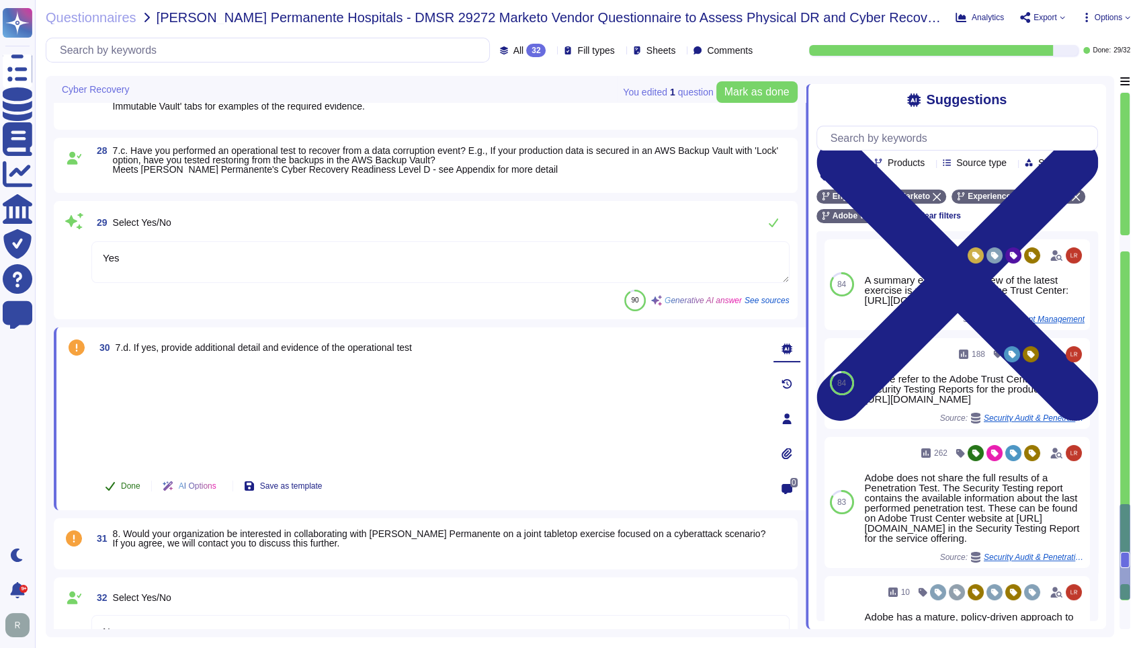
click at [107, 490] on icon at bounding box center [110, 485] width 11 height 11
click at [383, 406] on div at bounding box center [428, 414] width 668 height 99
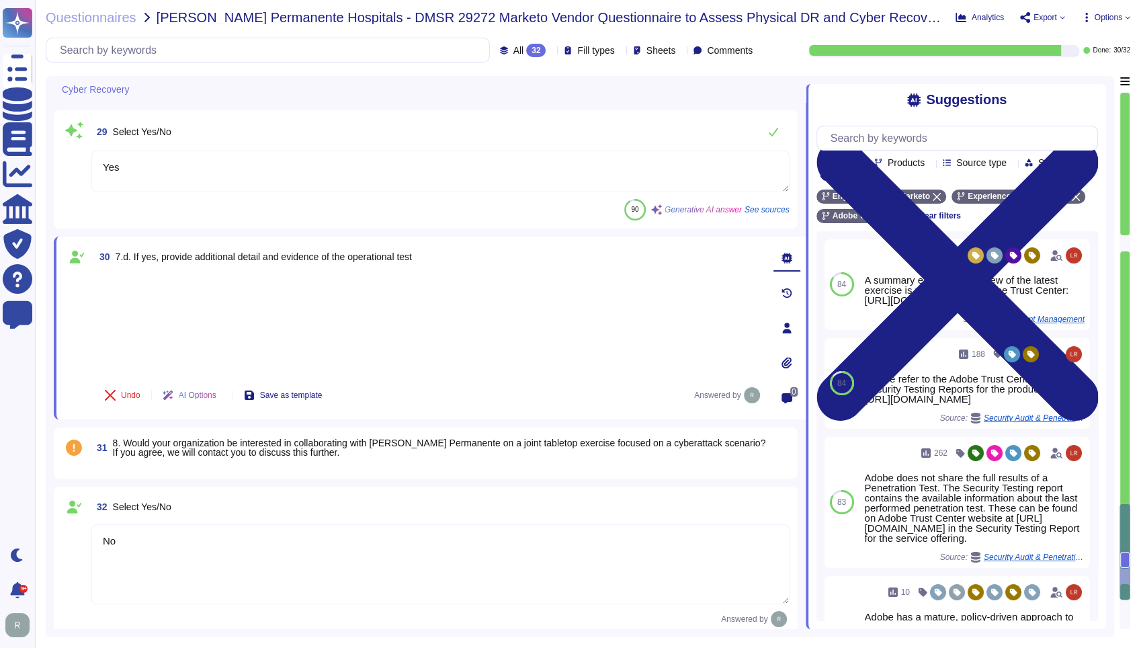
scroll to position [3967, 0]
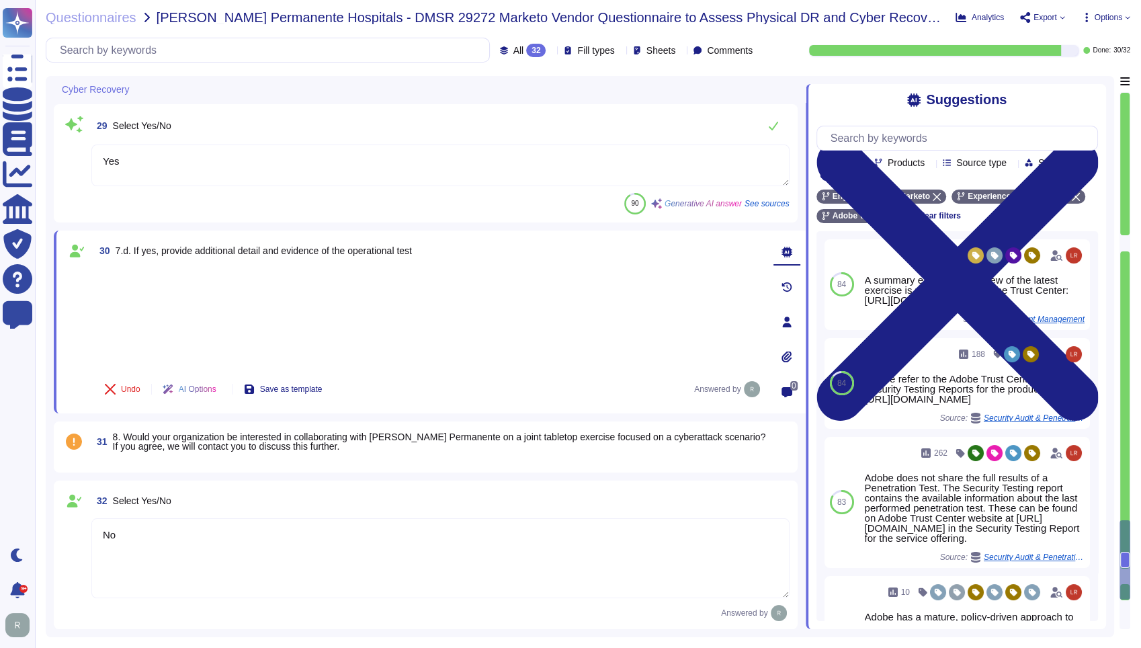
click at [215, 443] on span "8. Would your organization be interested in collaborating with [PERSON_NAME] Pe…" at bounding box center [439, 441] width 653 height 20
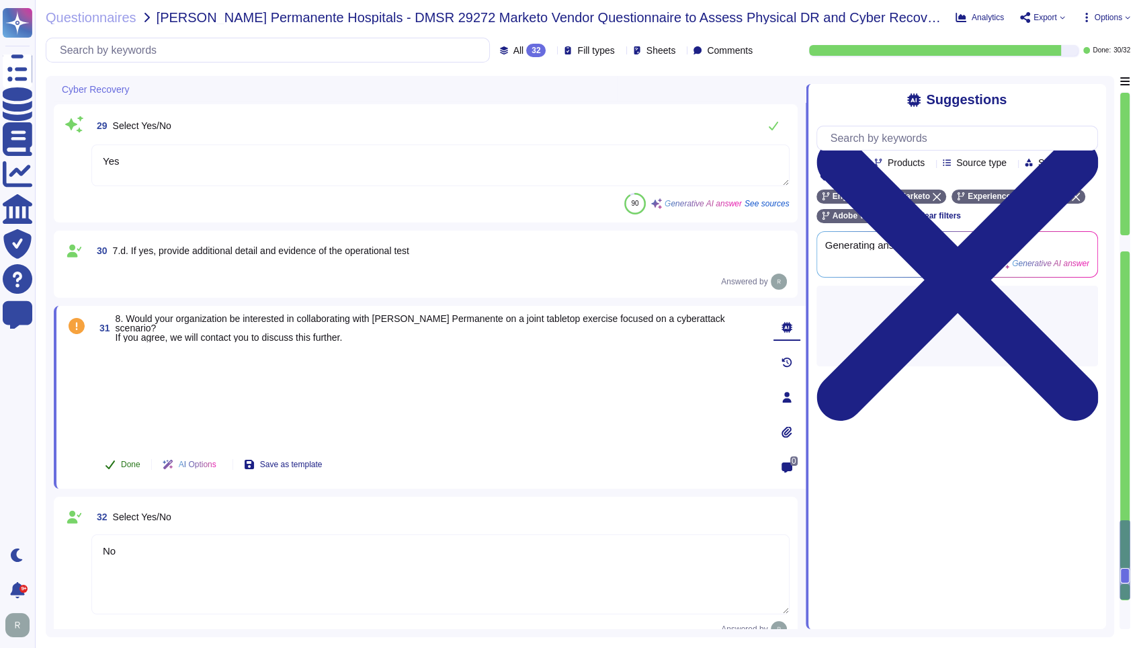
click at [134, 460] on span "Done" at bounding box center [130, 464] width 19 height 8
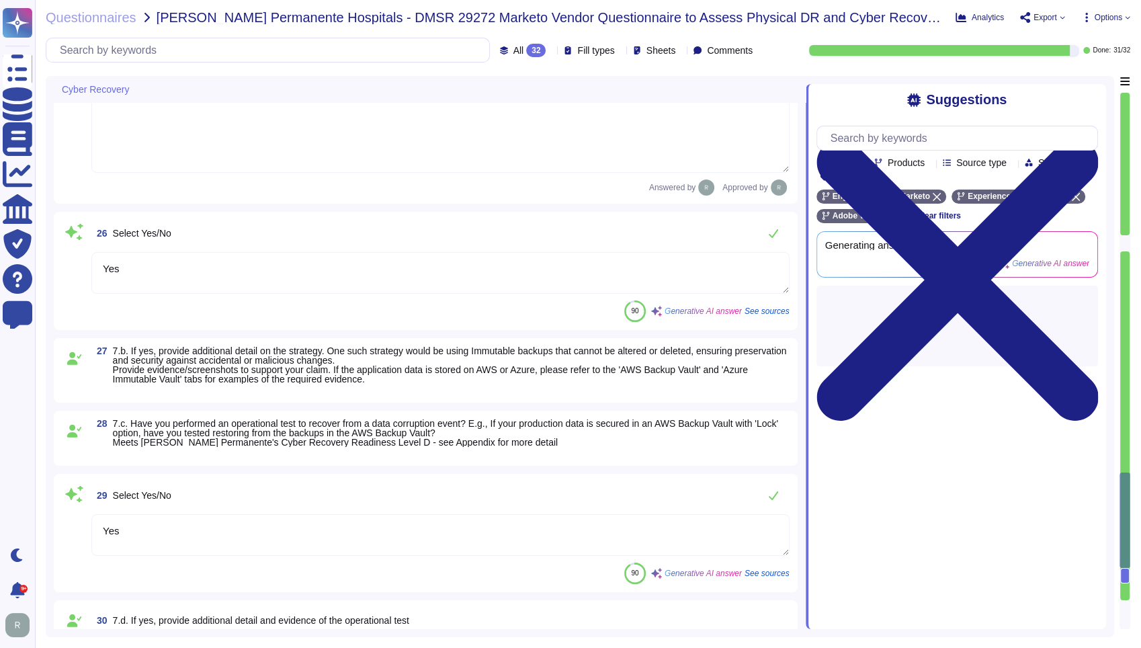
type textarea "Yes"
type textarea "Adobe conducts tabletop exercises on an annual basis to practice different aspe…"
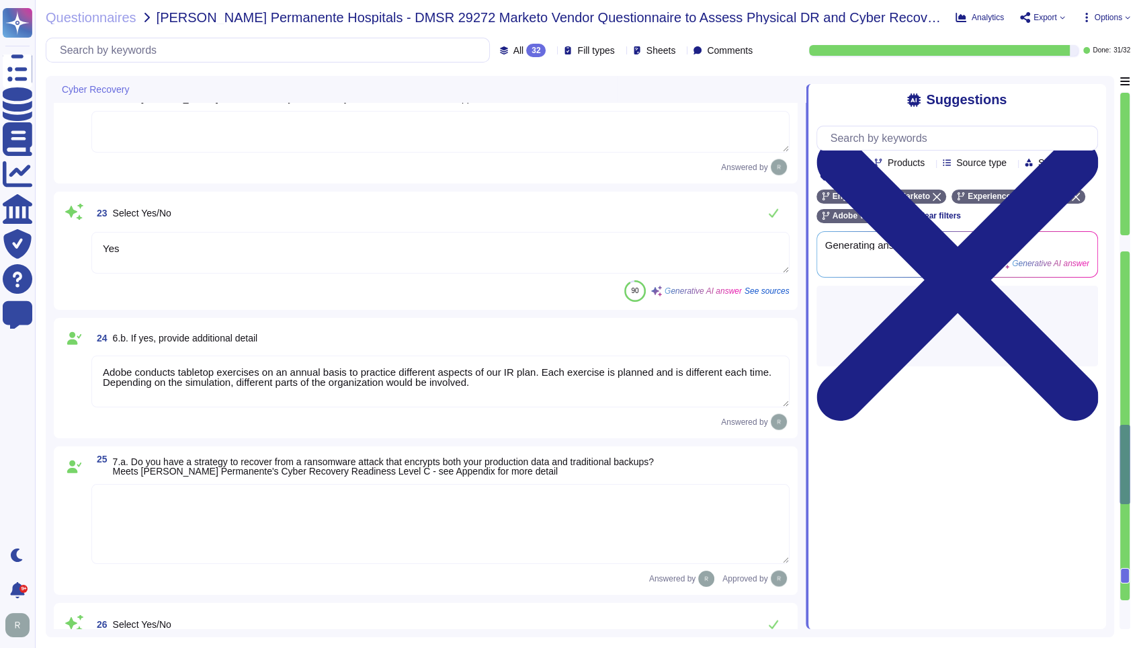
type textarea "Adobe implements a comprehensive set of cybersecurity guidelines to prohibit ma…"
type textarea "Adobe has a documented and approved incident response plan that is reviewed and…"
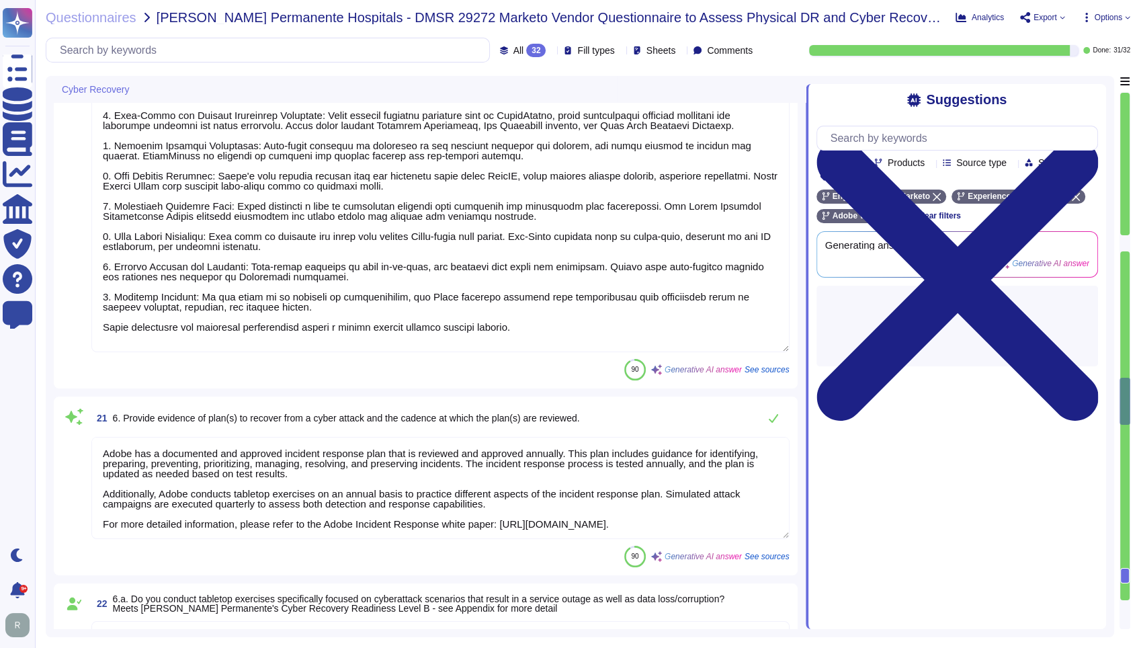
type textarea "Adobe conducts disaster recovery and data restoration tests annually for each p…"
type textarea "The last cyber exercise was conducted on FY 2025."
type textarea "Adobe employs a variety of tools for proactive monitoring of cybersecurity thre…"
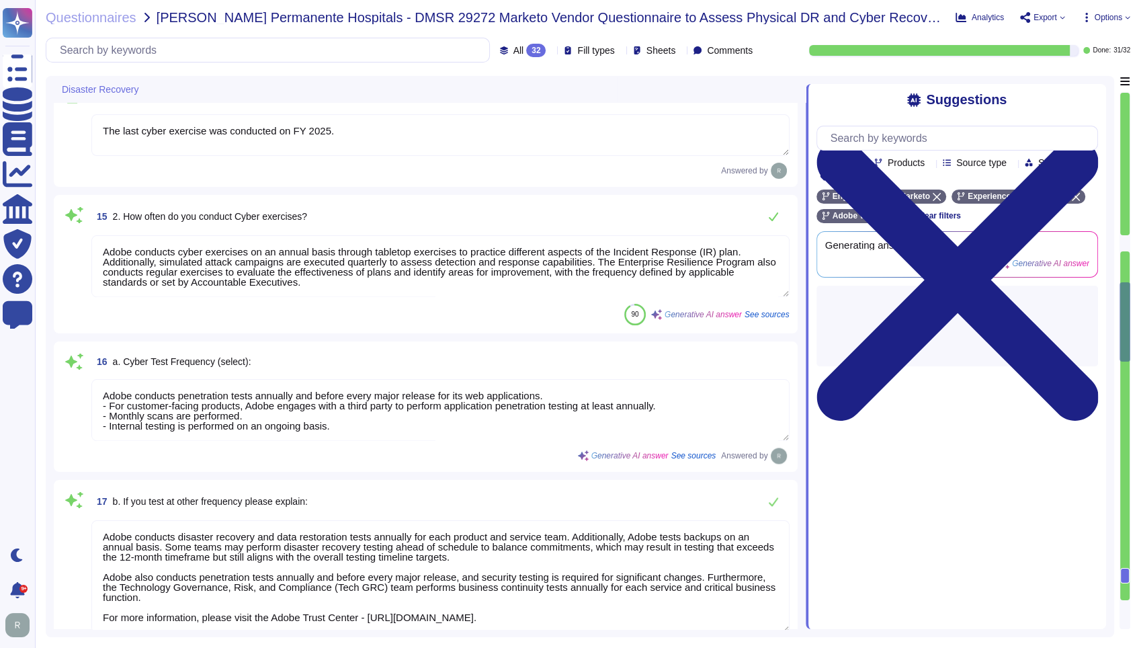
type textarea "Lorem’i dolorsit ametcons adipisc elitsed do eiusmodtempo incidid utl etdolore …"
type textarea "No"
type textarea "The last cyber exercise was conducted on FY 2025."
type textarea "Adobe conducts cyber exercises on an annual basis through tabletop exercises to…"
type textarea "Adobe conducts penetration tests annually and before every major release for it…"
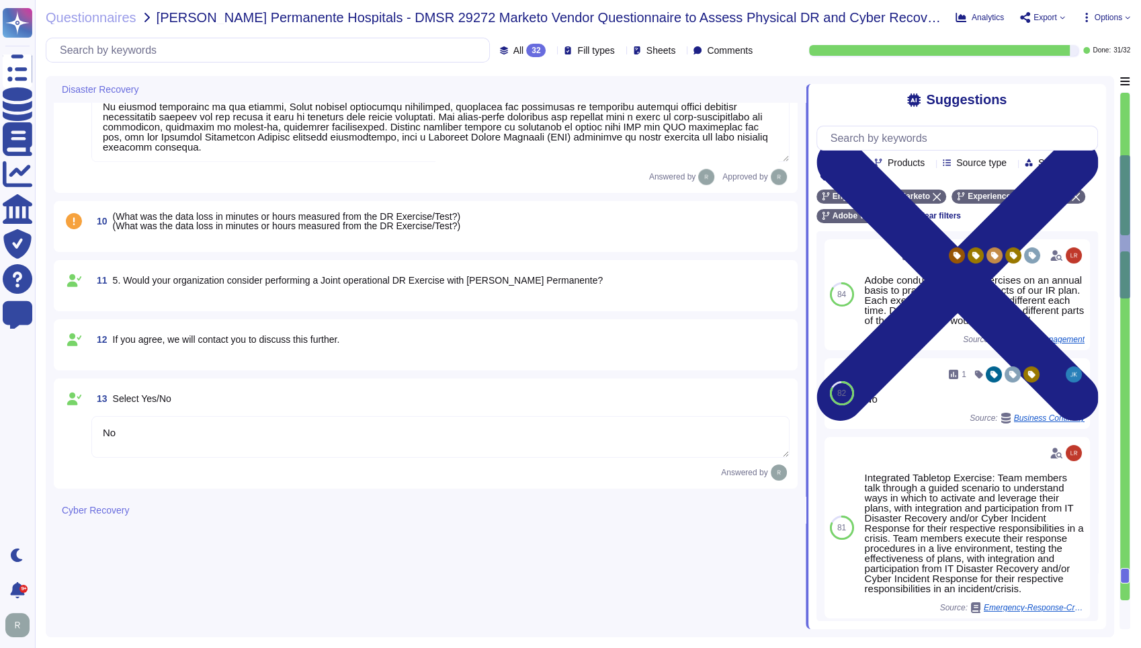
type textarea "Adobe tests its Business Continuity and Disaster Recovery Plans on an annual ba…"
type textarea "Adobe conducts its IT disaster recovery tests annually, which translates to a f…"
type textarea "Adobe conducts disaster recovery and data restoration tests annually for each p…"
type textarea "Lorem’i dolorsit ametcons adipisc elitsed do eiusmodtempo incidid utl etdolore …"
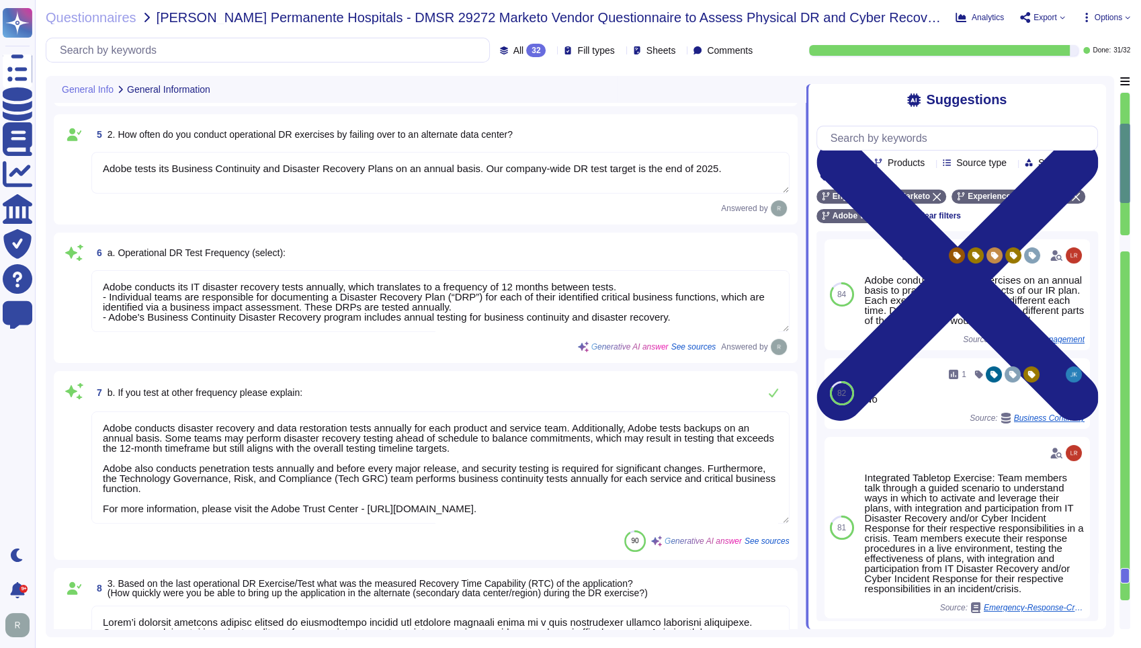
type textarea "Adobe products and services are deployed across multiple regions using multiple…"
type textarea "Yes"
type textarea "The last successful test of the Business Continuity Plan was completed on [DATE…"
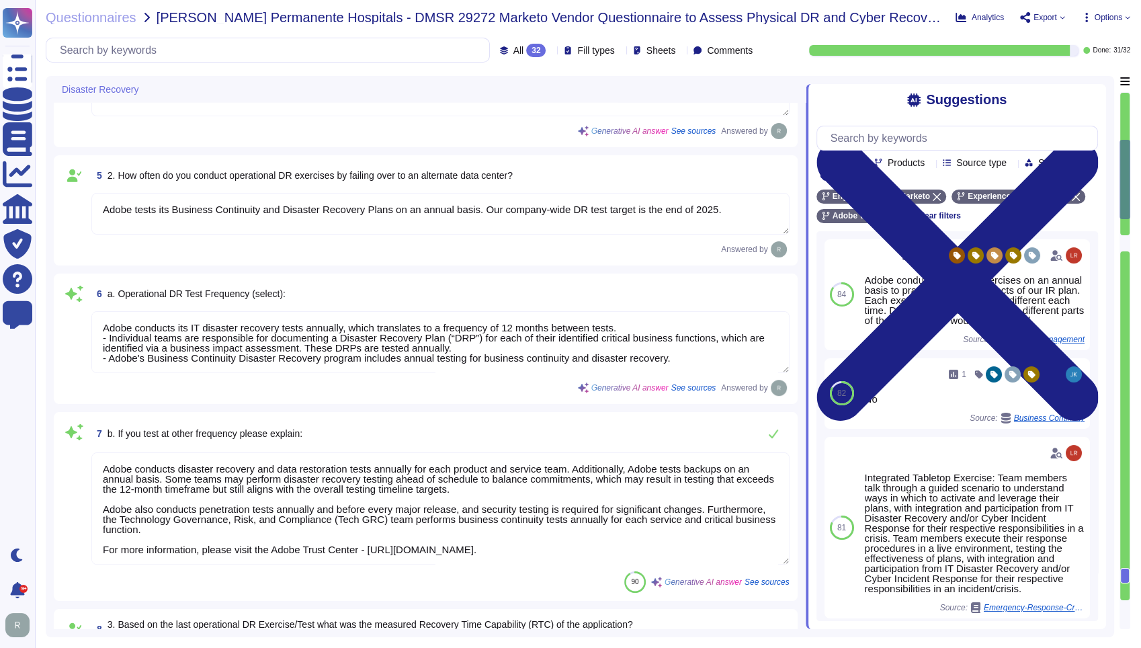
type textarea "Lorem’i dolorsit ametcons adipisc elitsed do eiusmodtempo incidid utl etdolore …"
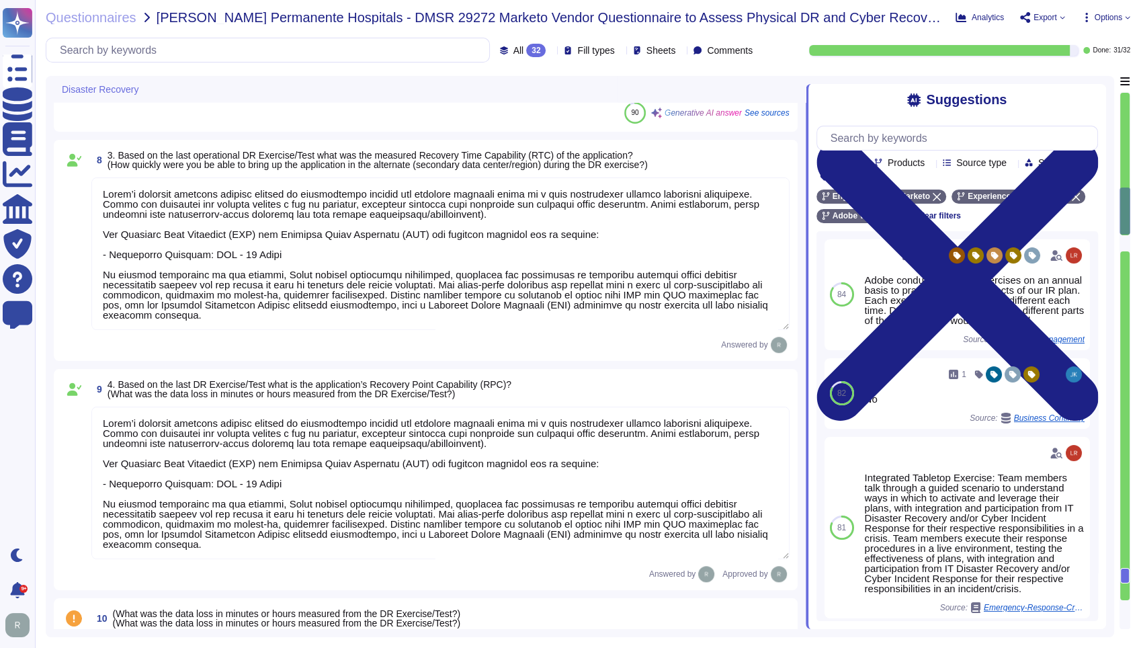
type textarea "No"
type textarea "The last cyber exercise was conducted on FY 2025."
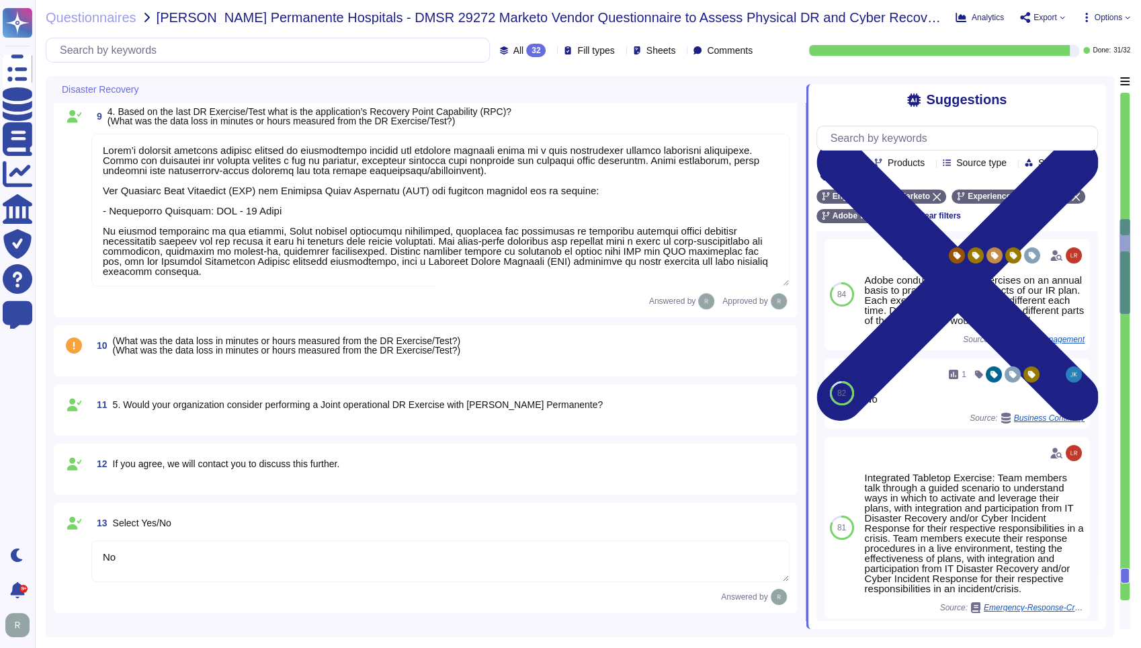
type textarea "Adobe conducts cyber exercises on an annual basis through tabletop exercises to…"
type textarea "Adobe conducts penetration tests annually and before every major release for it…"
type textarea "Adobe conducts disaster recovery and data restoration tests annually for each p…"
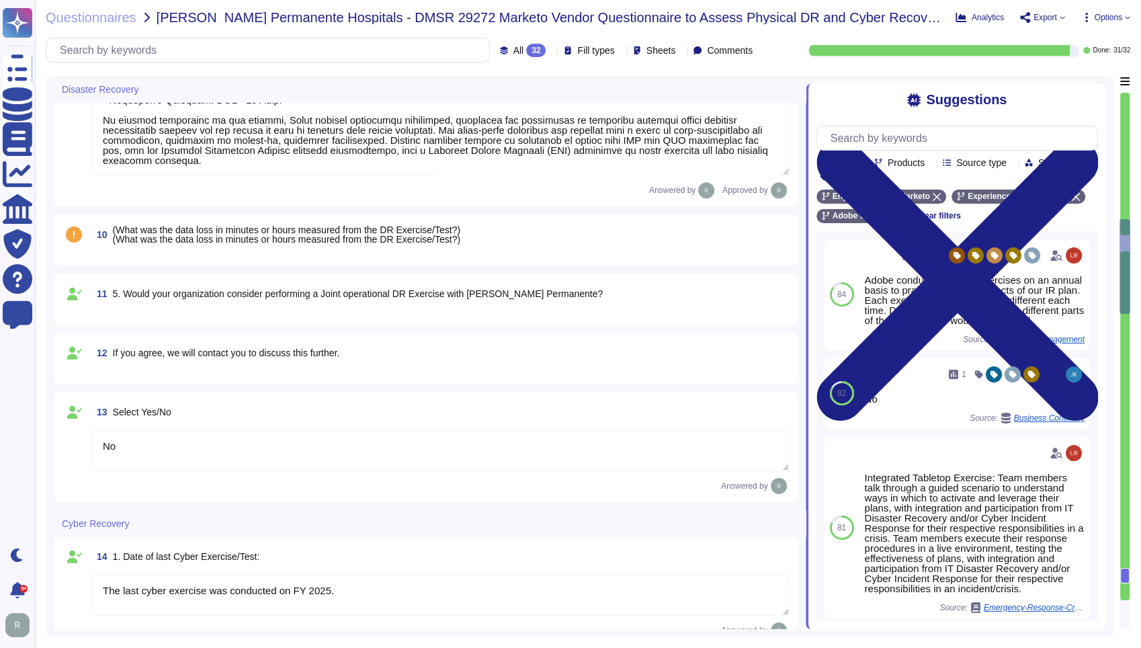
click at [378, 238] on span "(What was the data loss in minutes or hours measured from the DR Exercise/Test?…" at bounding box center [286, 234] width 347 height 20
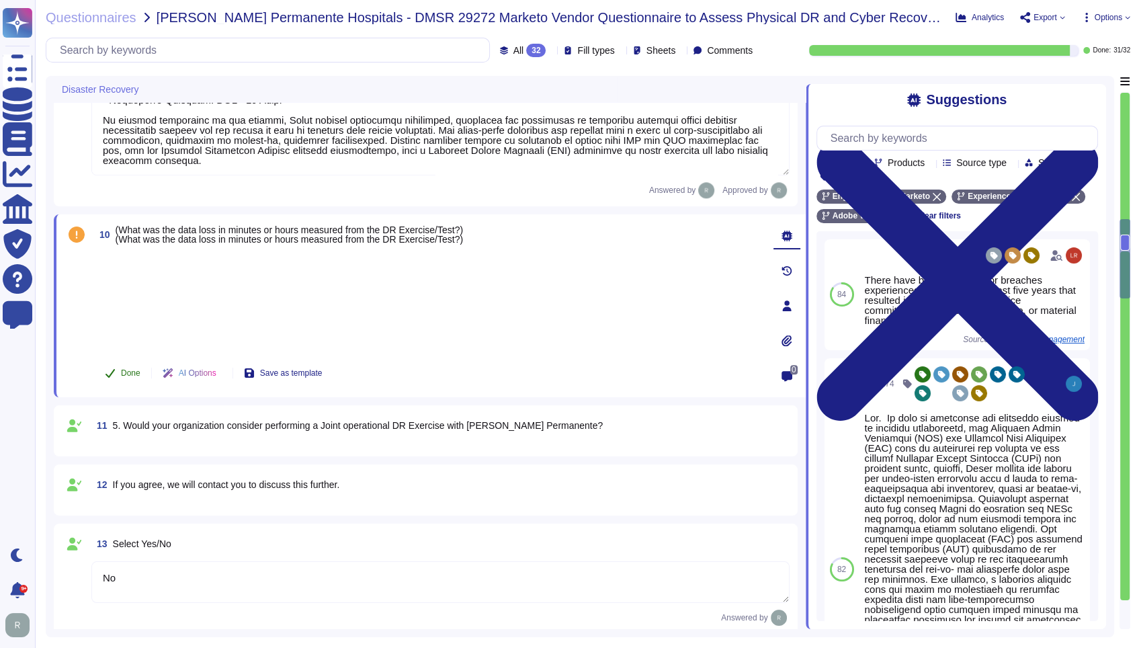
click at [125, 369] on span "Done" at bounding box center [130, 373] width 19 height 8
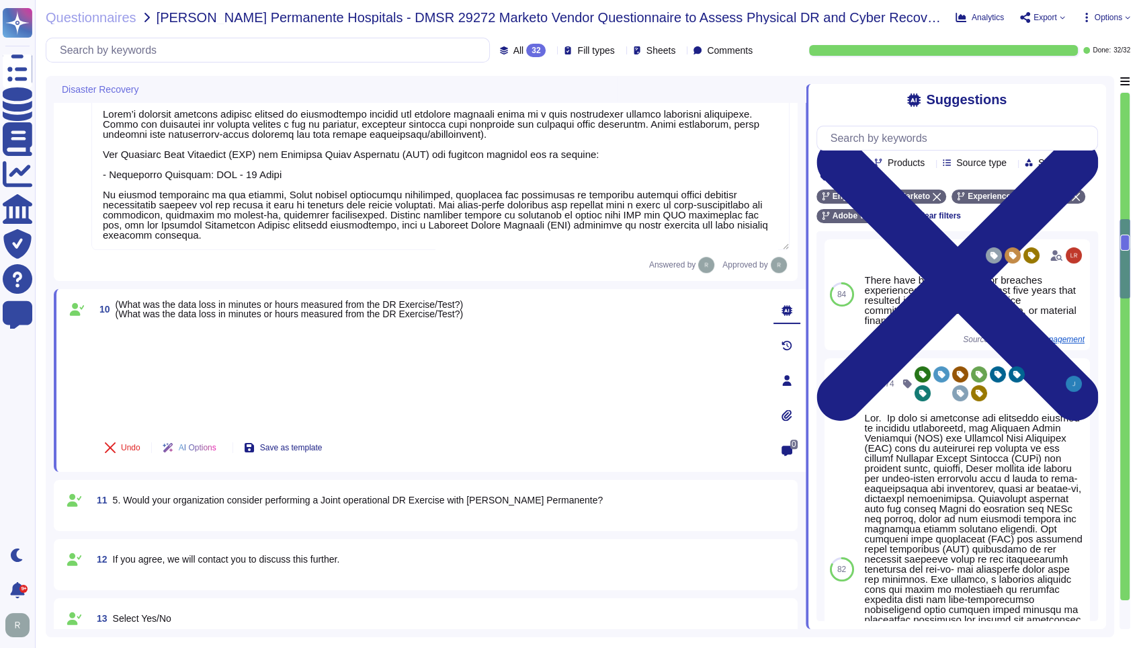
scroll to position [1155, 0]
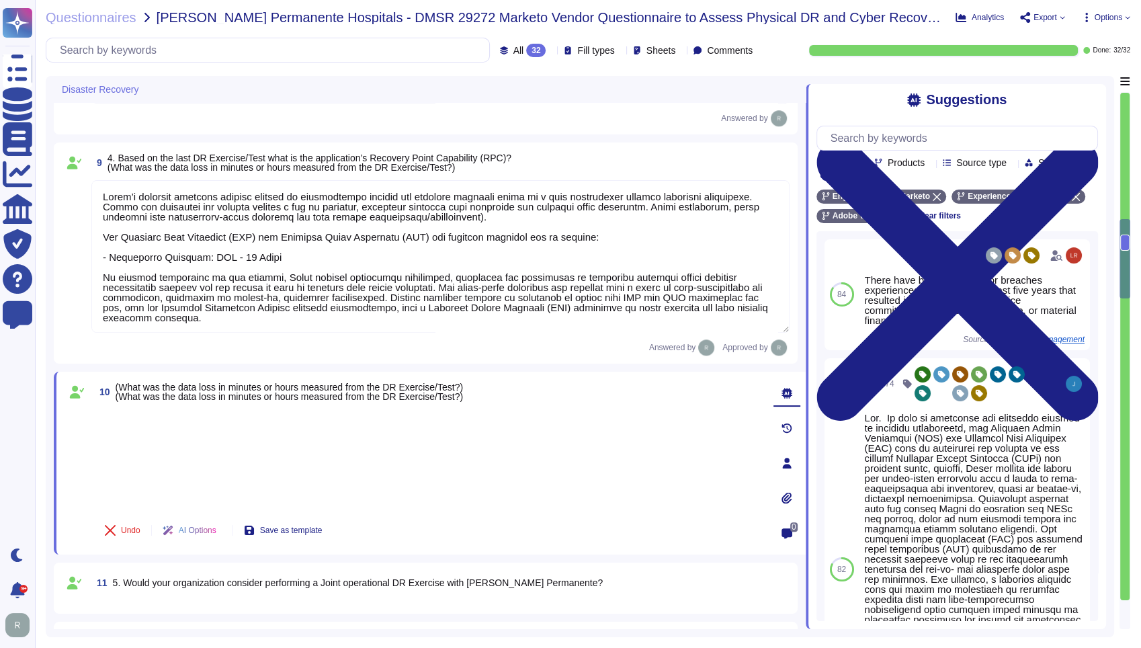
type textarea "Adobe conducts disaster recovery and data restoration tests annually for each p…"
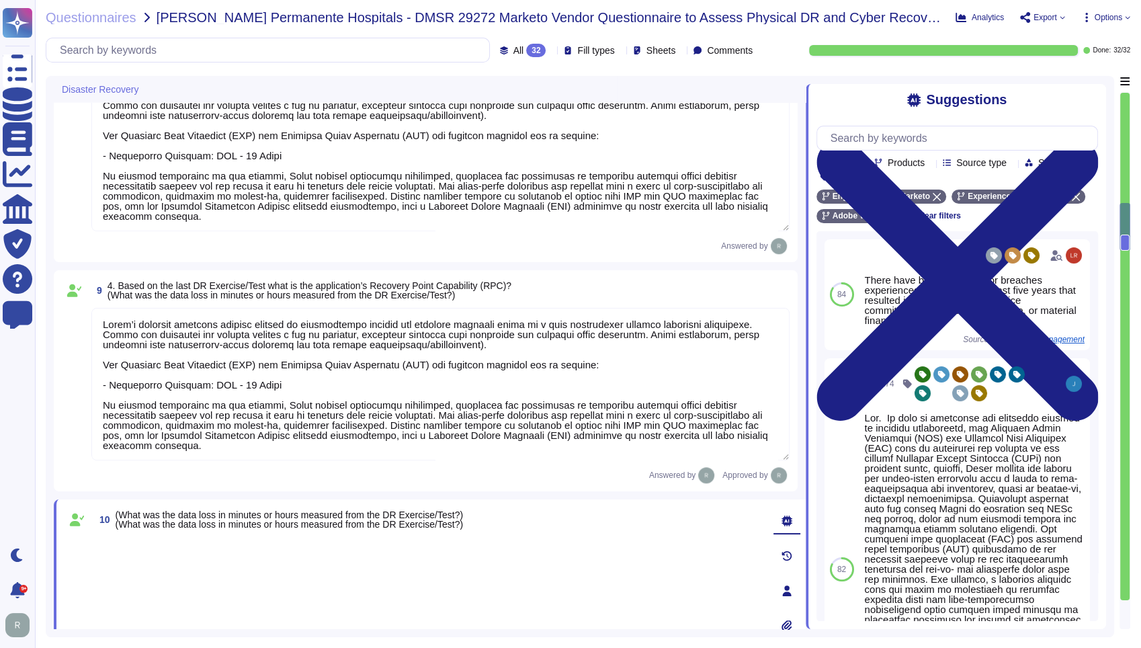
type textarea "Adobe tests its Business Continuity and Disaster Recovery Plans on an annual ba…"
type textarea "Adobe conducts its IT disaster recovery tests annually, which translates to a f…"
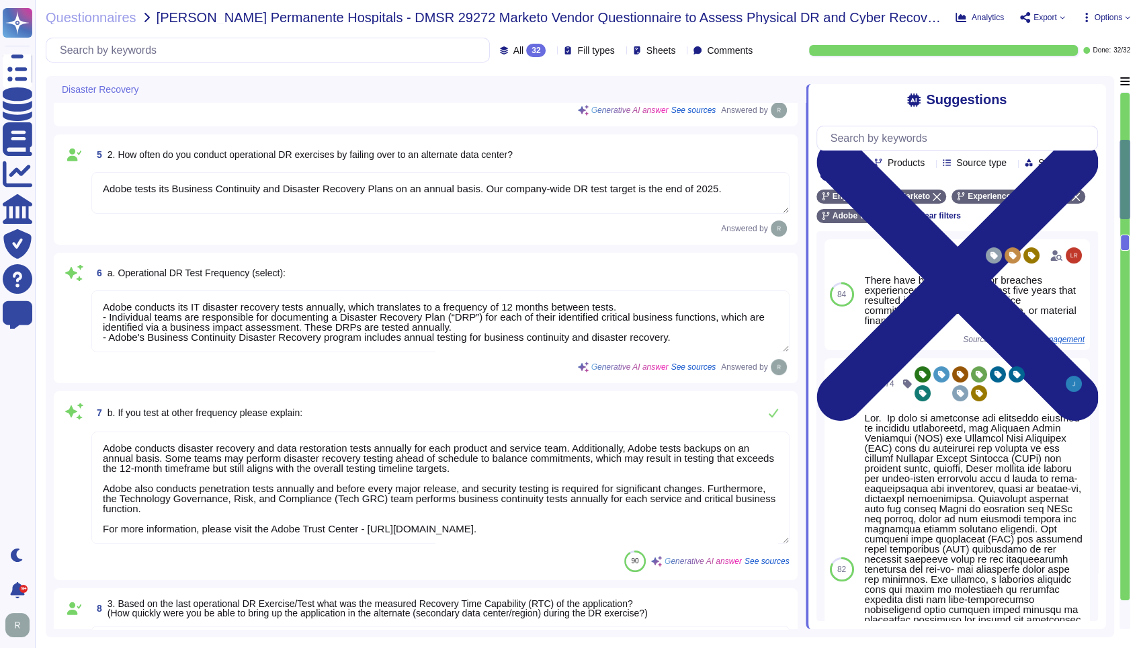
type textarea "The last successful test of the Business Continuity Plan was completed on [DATE…"
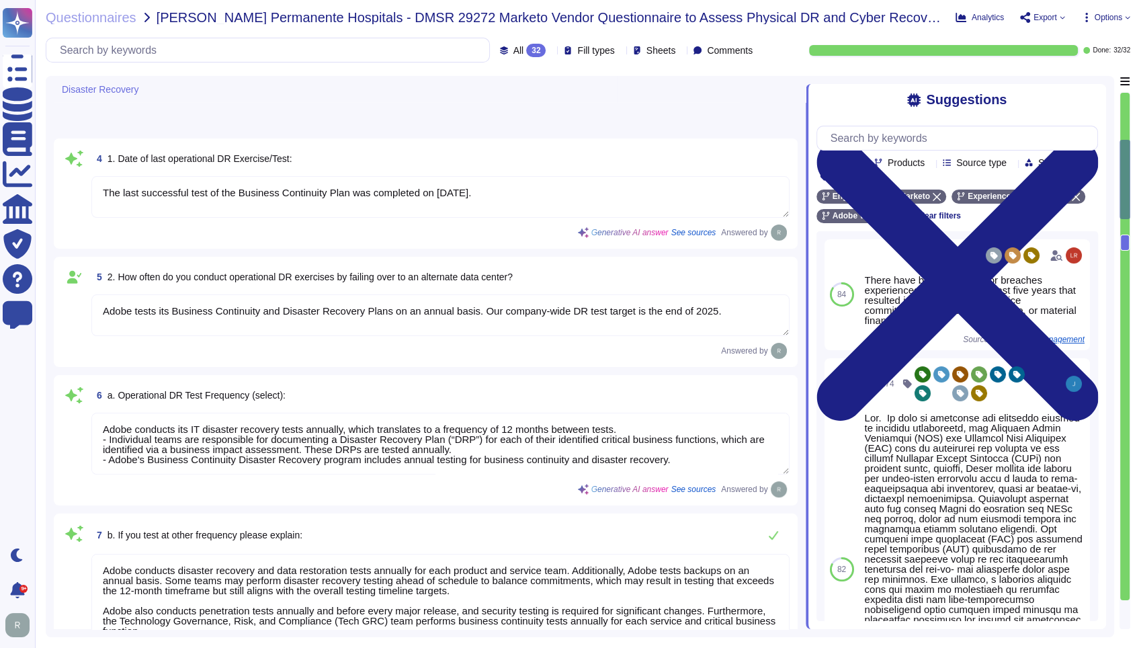
scroll to position [0, 0]
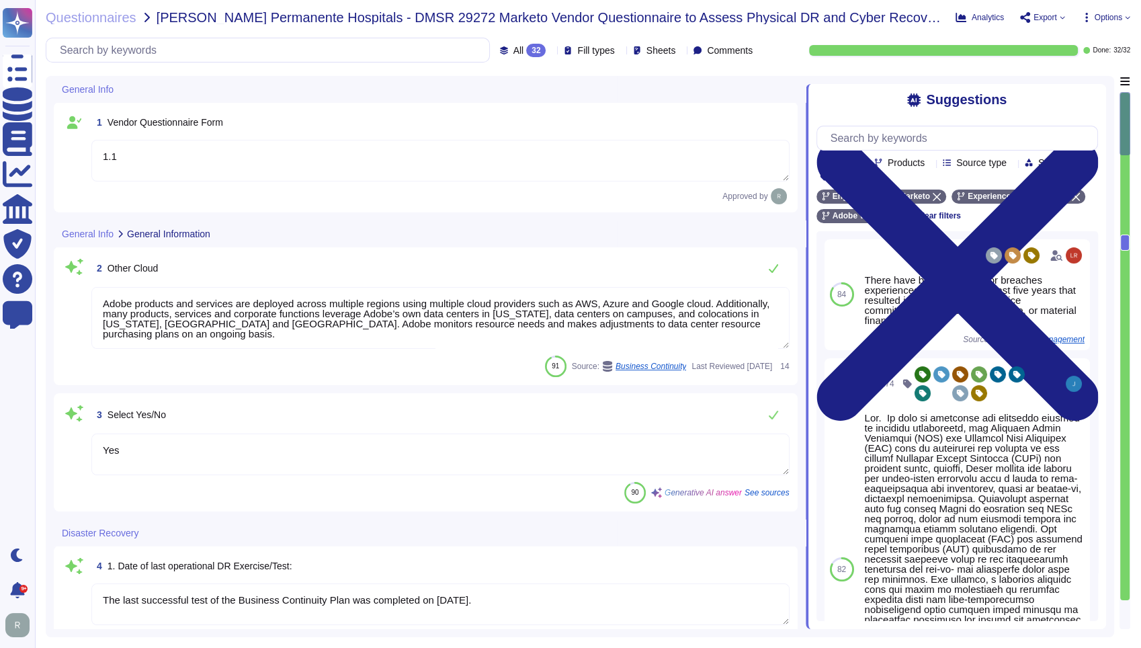
type textarea "1.1"
type textarea "Adobe products and services are deployed across multiple regions using multiple…"
type textarea "Yes"
click at [1051, 16] on span "Export" at bounding box center [1045, 17] width 24 height 8
click at [1068, 81] on p "Download" at bounding box center [1092, 100] width 48 height 38
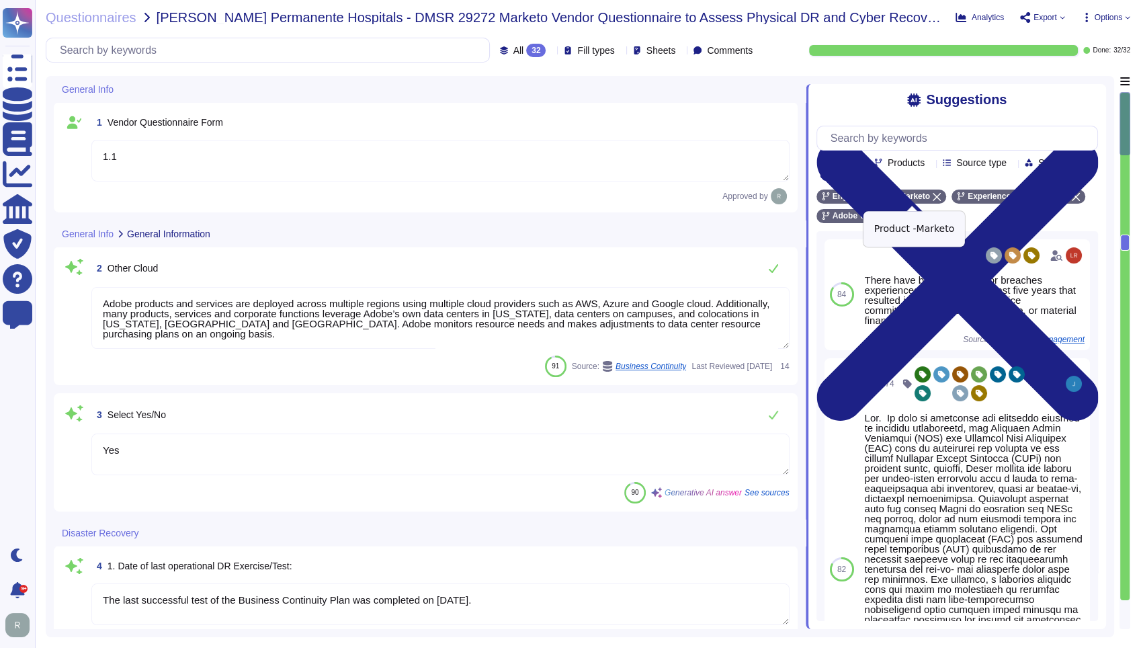
click at [933, 197] on icon at bounding box center [936, 197] width 8 height 8
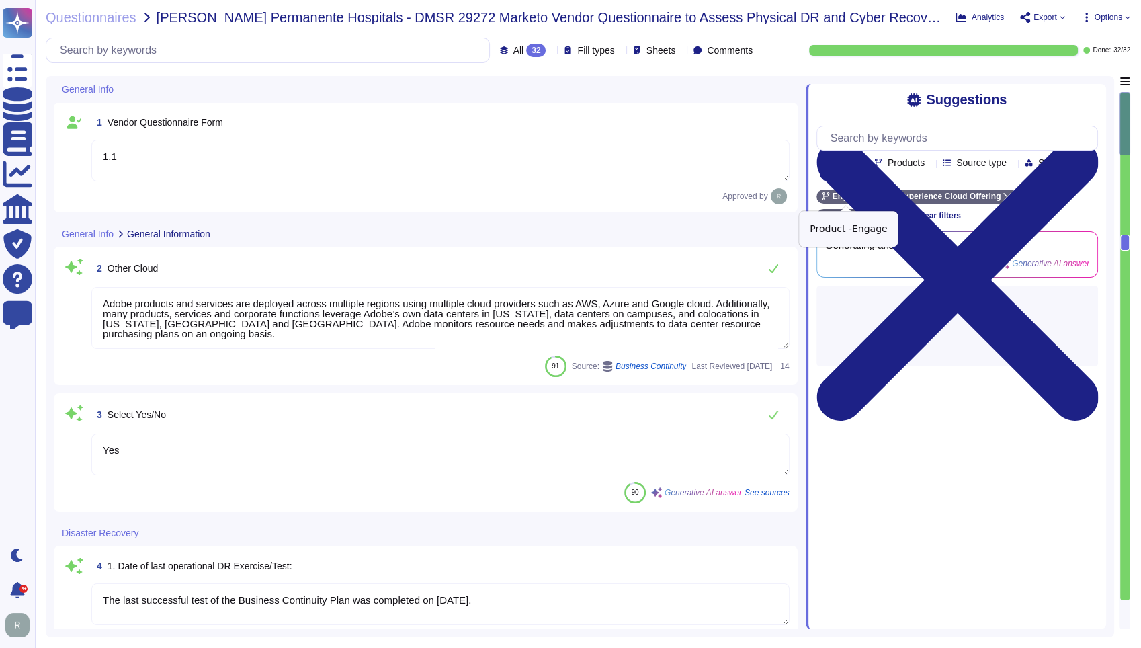
click at [864, 200] on icon at bounding box center [868, 197] width 8 height 8
click at [923, 141] on input "text" at bounding box center [960, 138] width 273 height 24
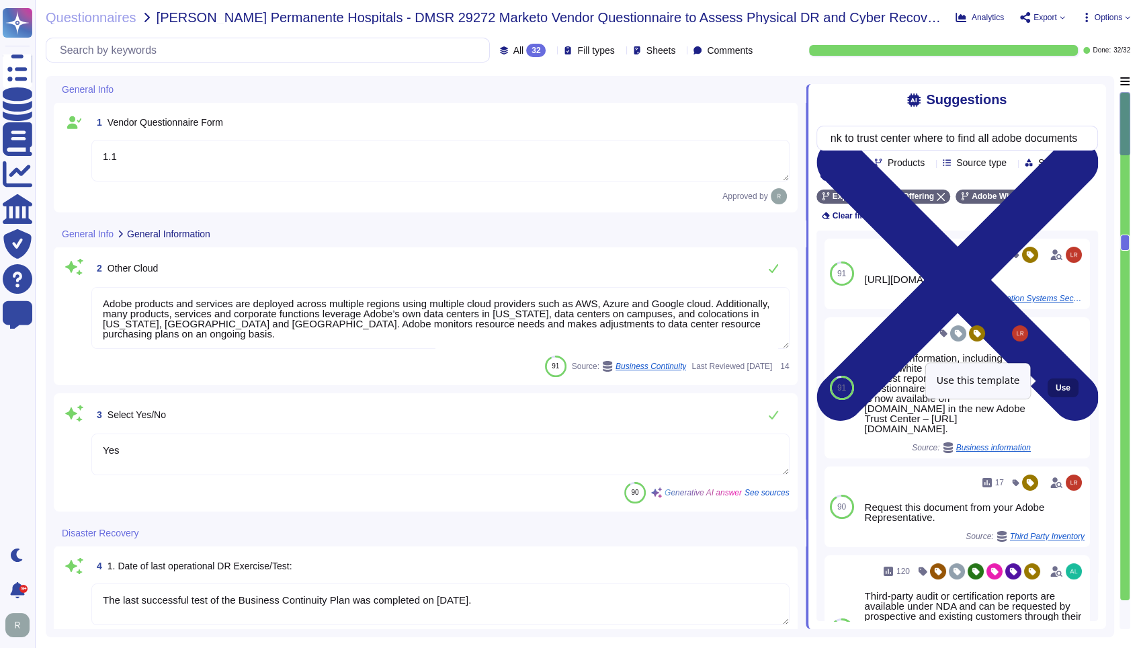
type input "link to trust center where to find all adobe documents"
click at [1055, 384] on span "Use" at bounding box center [1062, 388] width 15 height 8
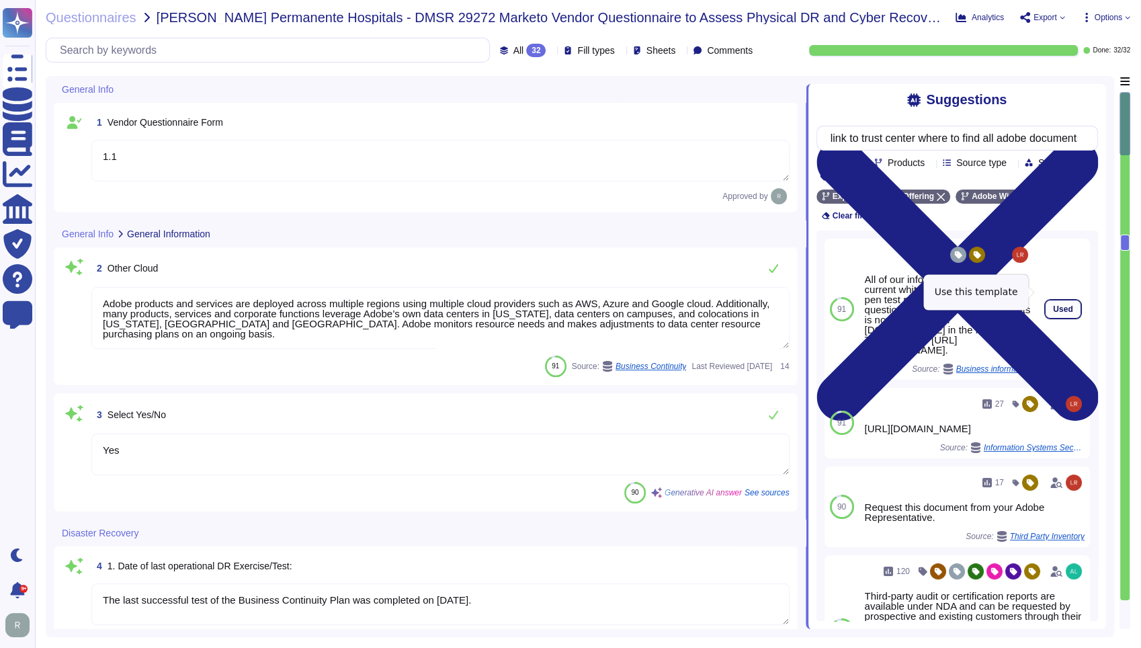
click at [1049, 300] on button "Used" at bounding box center [1063, 309] width 36 height 19
click at [902, 314] on div "All of our information, including current white papers, SOC2 reports, pen test …" at bounding box center [948, 314] width 166 height 81
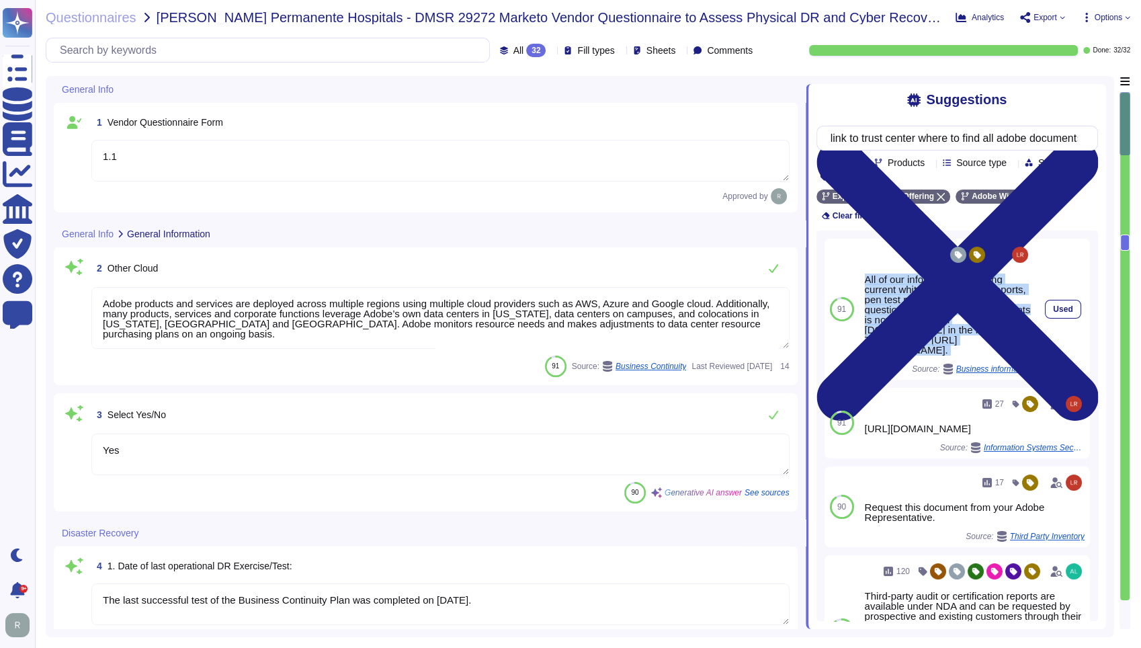
click at [902, 314] on div "All of our information, including current white papers, SOC2 reports, pen test …" at bounding box center [948, 314] width 166 height 81
copy div "All of our information, including current white papers, SOC2 reports, pen test …"
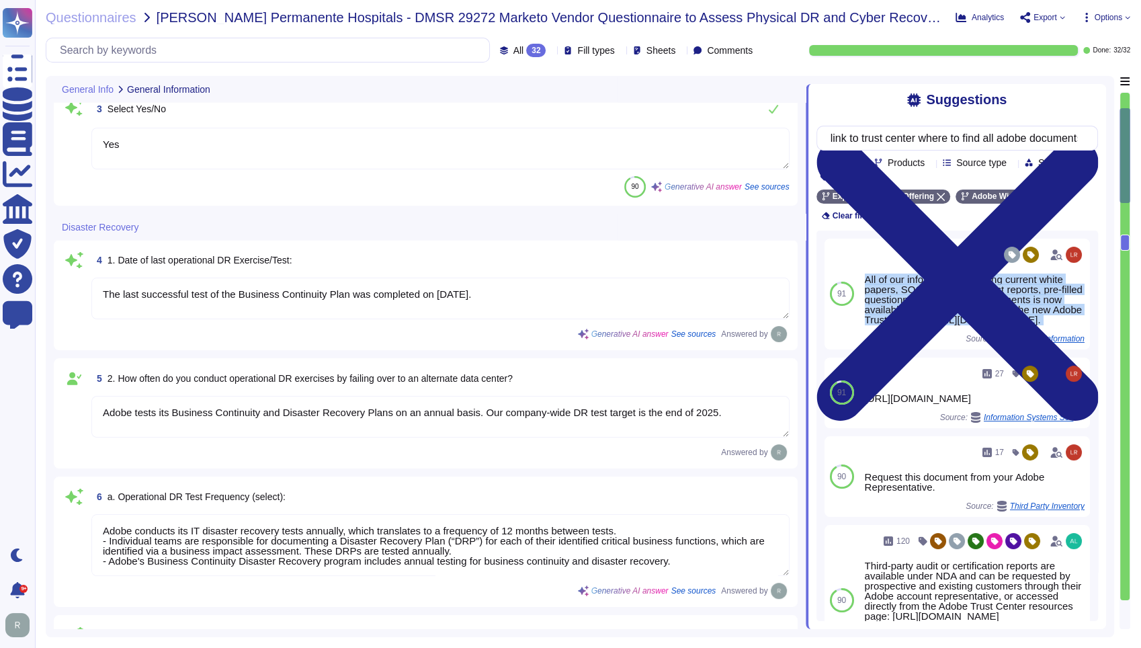
type textarea "Lorem’i dolorsit ametcons adipisc elitsed do eiusmodtempo incidid utl etdolore …"
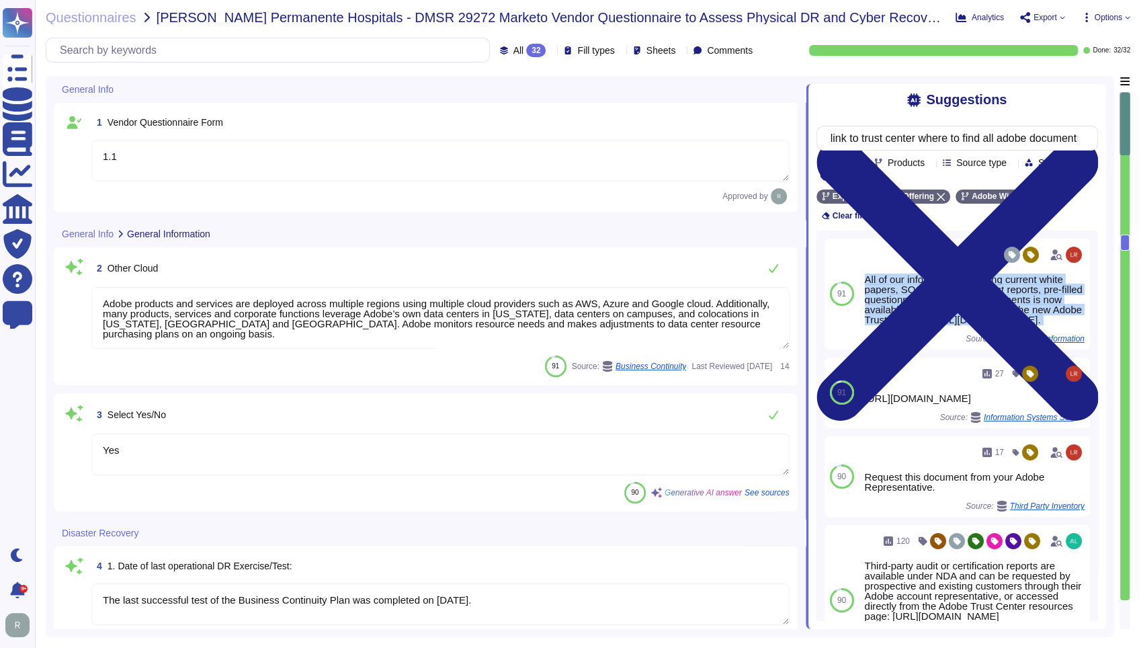
type textarea "1.1"
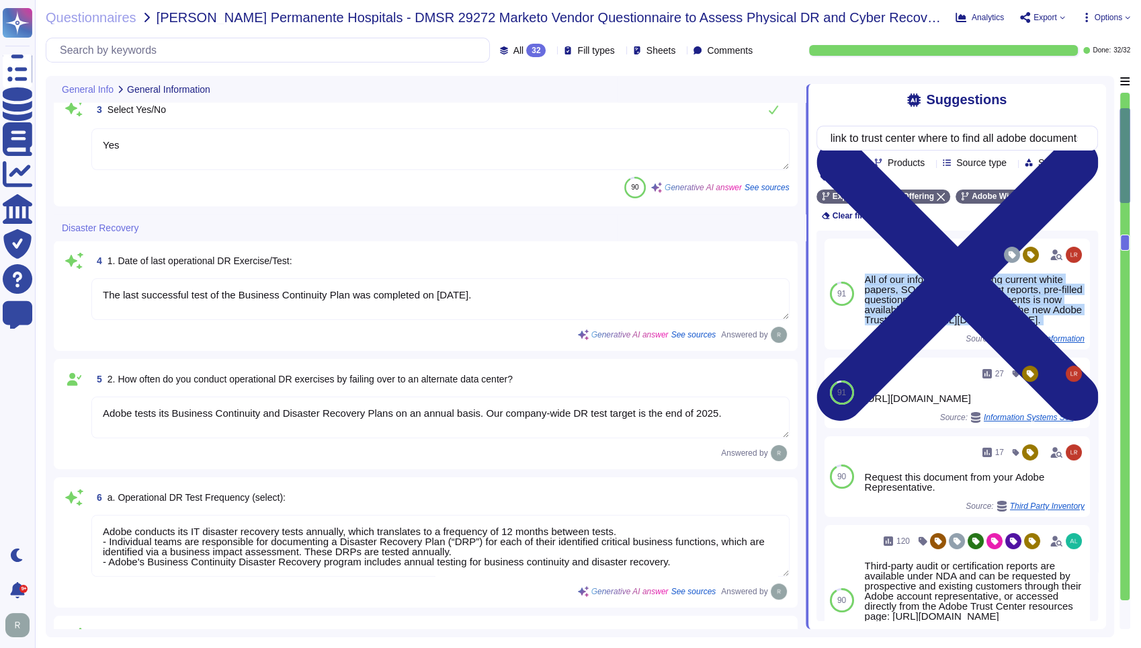
scroll to position [298, 0]
type textarea "Lorem’i dolorsit ametcons adipisc elitsed do eiusmodtempo incidid utl etdolore …"
click at [543, 292] on textarea "The last successful test of the Business Continuity Plan was completed on [DATE…" at bounding box center [440, 298] width 698 height 42
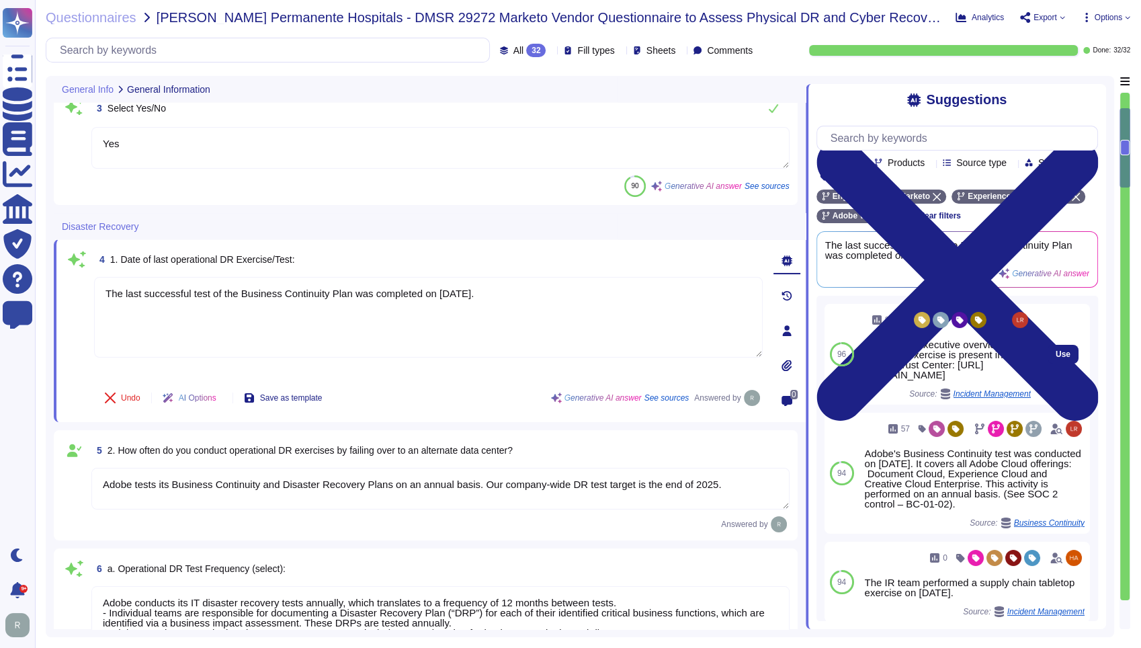
click at [952, 378] on div "A summary executive overview of the latest exercise is present in the Adobe Tru…" at bounding box center [948, 359] width 166 height 40
copy div "A summary executive overview of the latest exercise is present in the Adobe Tru…"
